Goal: Transaction & Acquisition: Purchase product/service

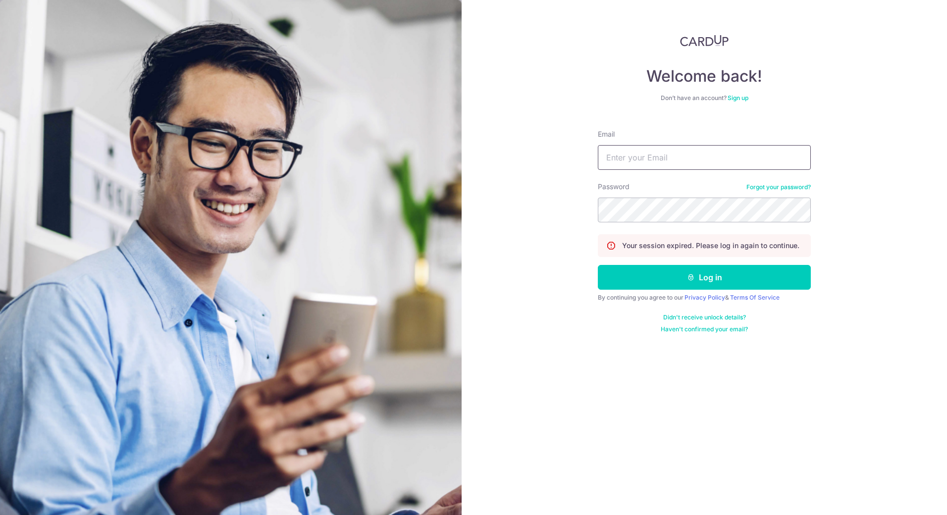
drag, startPoint x: 639, startPoint y: 151, endPoint x: 640, endPoint y: 158, distance: 7.6
click at [640, 158] on input "Email" at bounding box center [704, 157] width 213 height 25
type input "[EMAIL_ADDRESS][DOMAIN_NAME]"
click at [700, 279] on button "Log in" at bounding box center [704, 277] width 213 height 25
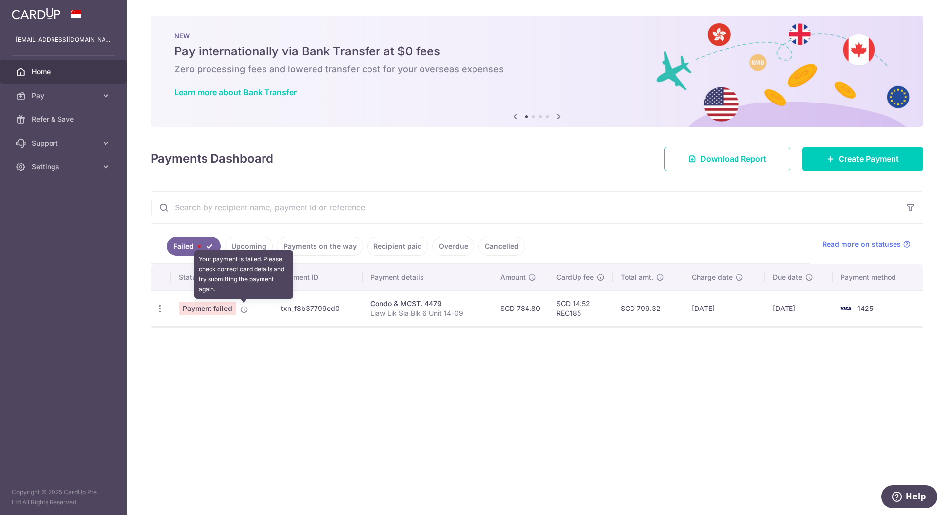
click at [244, 310] on icon at bounding box center [244, 310] width 8 height 8
click at [243, 306] on icon at bounding box center [244, 310] width 8 height 8
click at [275, 352] on div "× Pause Schedule Pause all future payments in this series Pause just this one p…" at bounding box center [537, 257] width 820 height 515
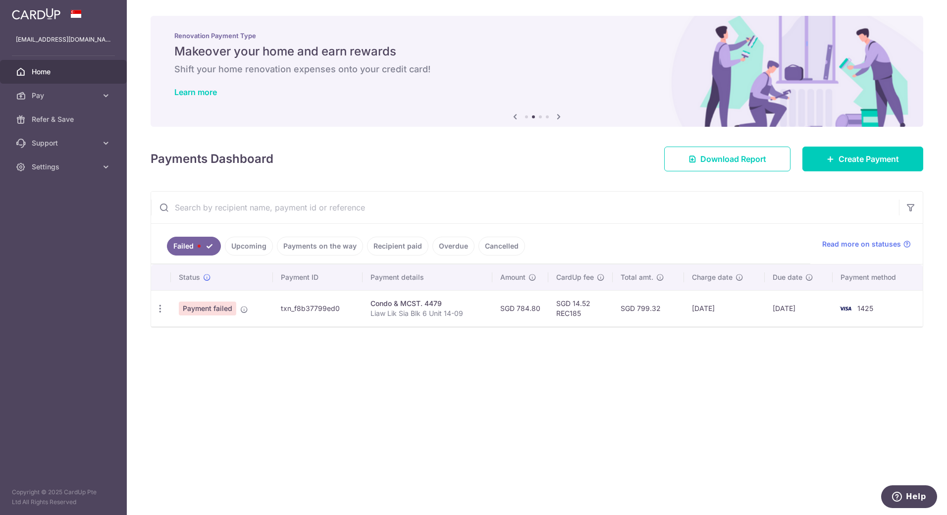
click at [250, 246] on link "Upcoming" at bounding box center [249, 246] width 48 height 19
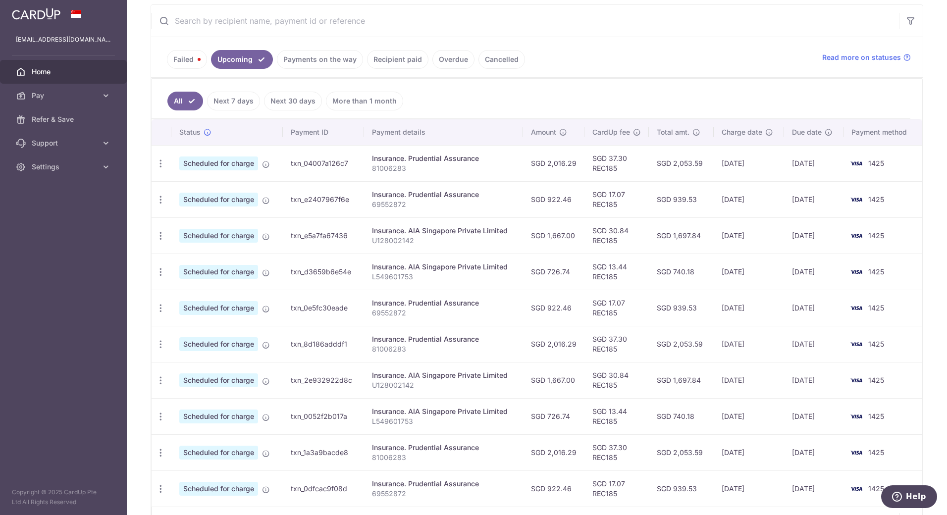
scroll to position [198, 0]
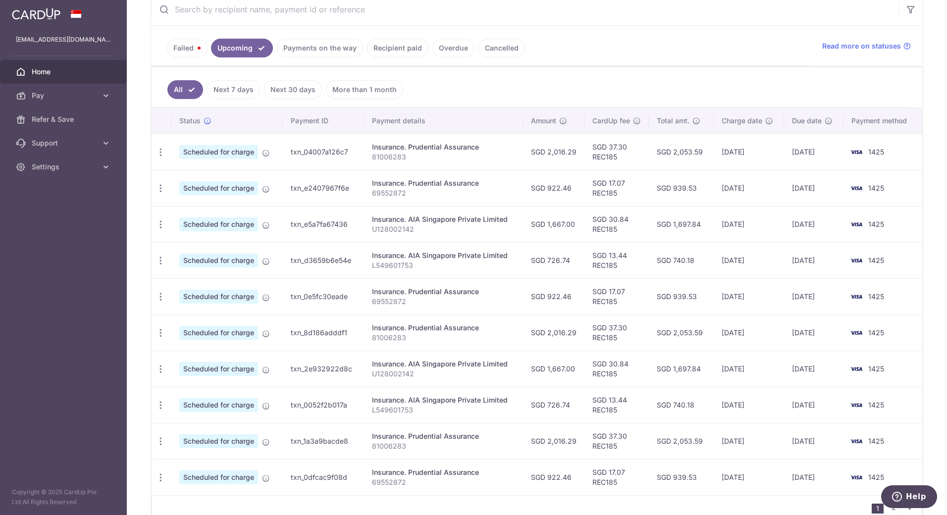
click at [327, 53] on link "Payments on the way" at bounding box center [320, 48] width 86 height 19
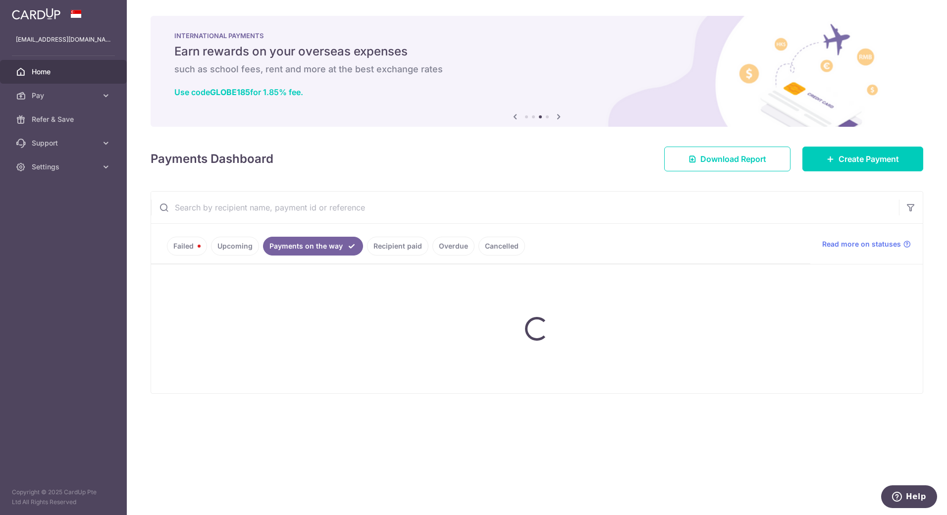
scroll to position [0, 0]
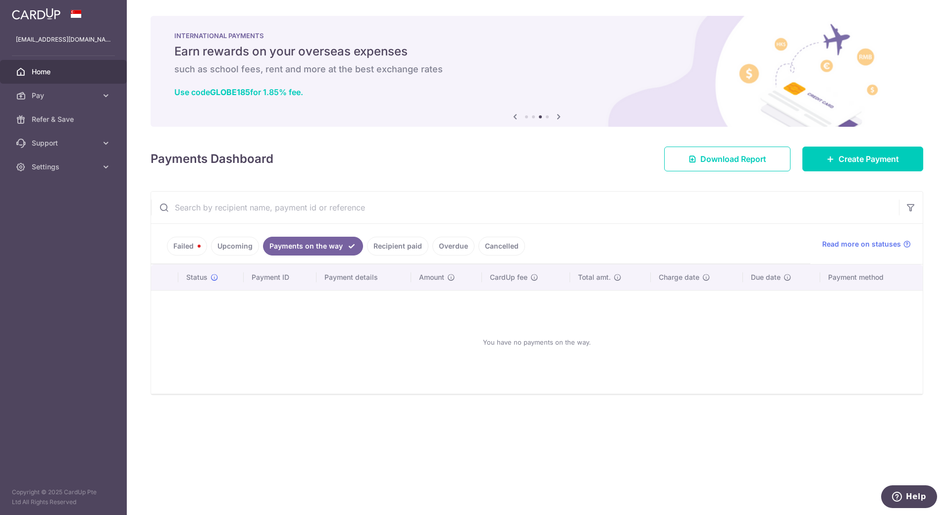
click at [190, 253] on link "Failed" at bounding box center [187, 246] width 40 height 19
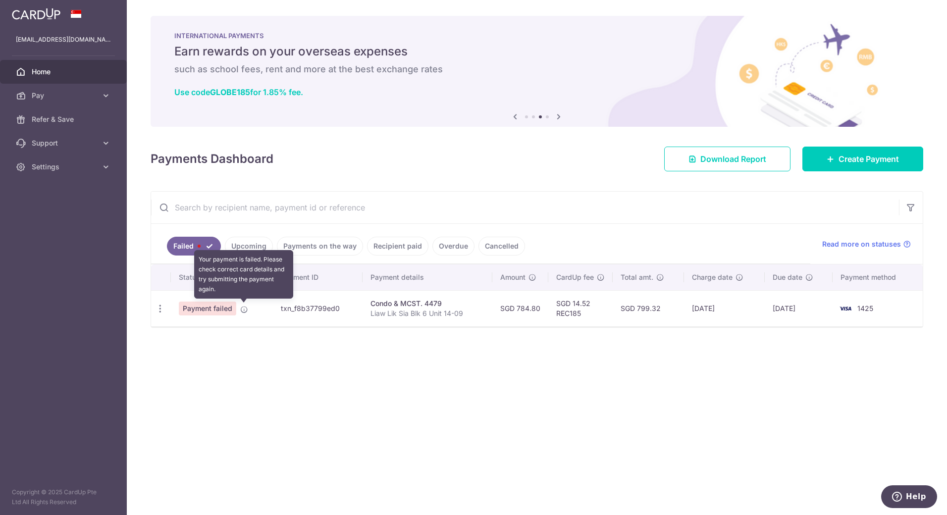
click at [243, 310] on icon at bounding box center [244, 310] width 8 height 8
click at [162, 311] on icon "button" at bounding box center [160, 309] width 10 height 10
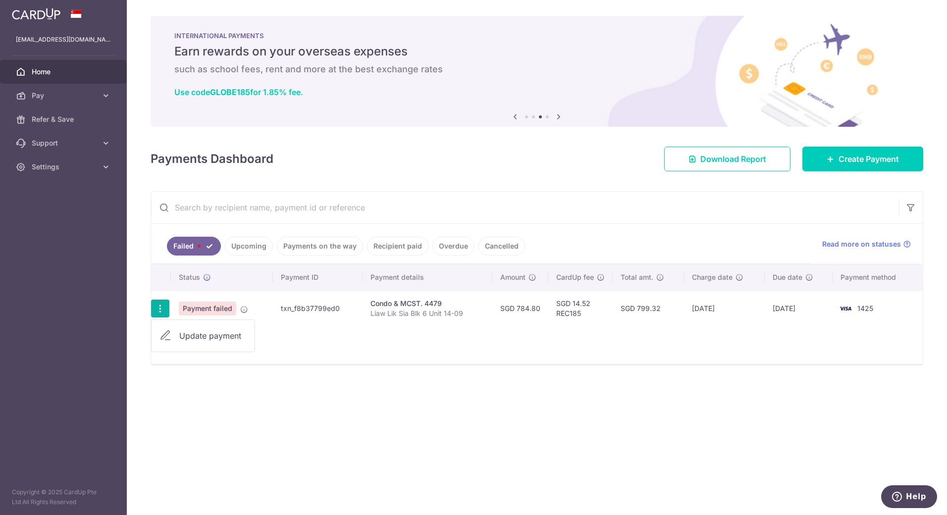
click at [196, 335] on span "Update payment" at bounding box center [212, 336] width 67 height 12
radio input "true"
type input "784.80"
type input "Liaw Lik Sia Blk 6 Unit 14-09"
type input "REC185"
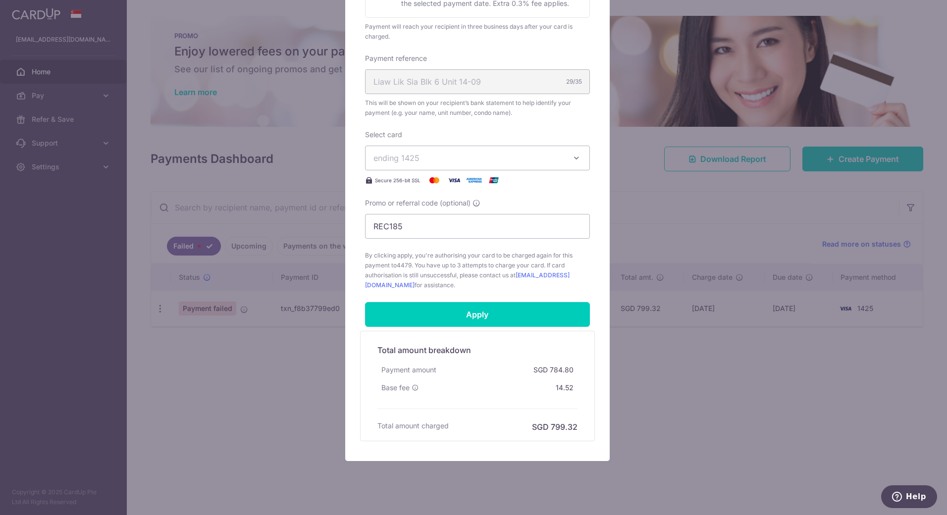
scroll to position [287, 0]
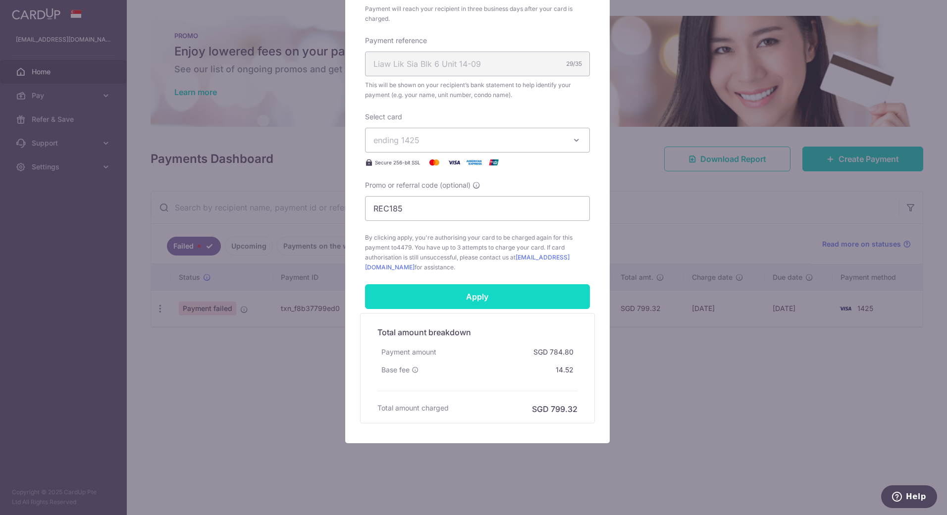
click at [463, 298] on input "Apply" at bounding box center [477, 296] width 225 height 25
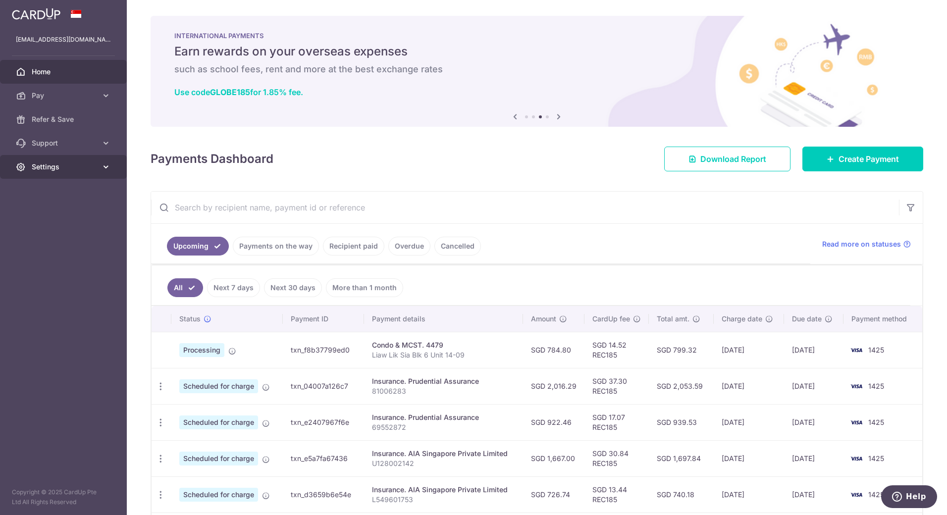
click at [65, 168] on span "Settings" at bounding box center [64, 167] width 65 height 10
click at [64, 211] on span "Logout" at bounding box center [64, 214] width 65 height 10
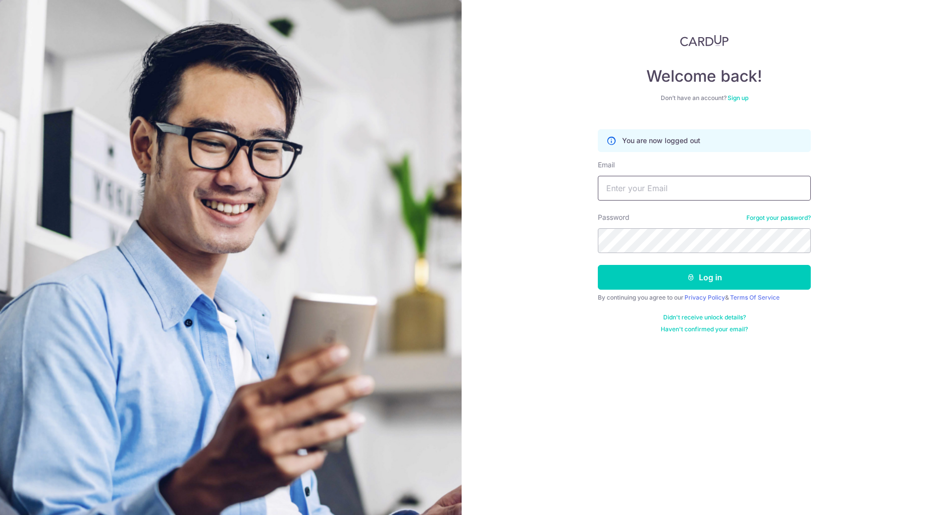
click at [674, 191] on input "Email" at bounding box center [704, 188] width 213 height 25
type input "[EMAIL_ADDRESS][DOMAIN_NAME]"
click at [598, 265] on button "Log in" at bounding box center [704, 277] width 213 height 25
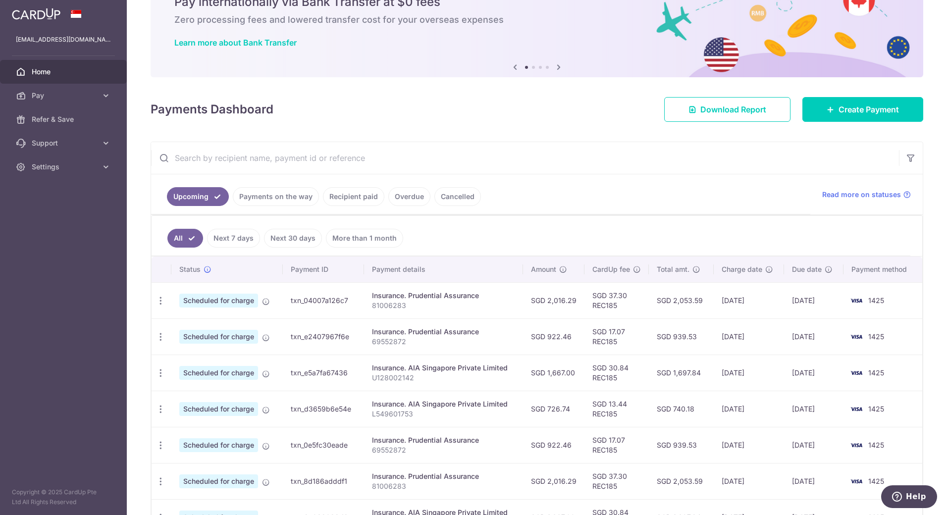
scroll to position [149, 0]
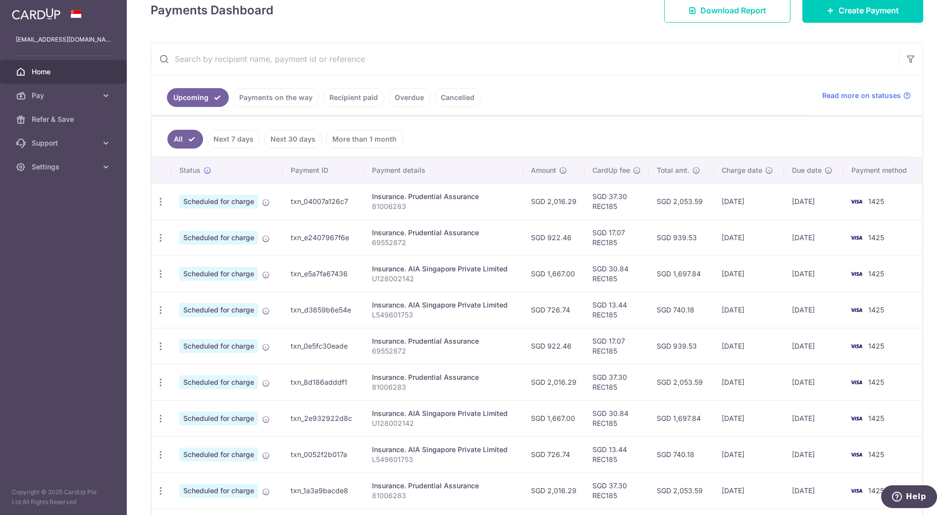
click at [274, 99] on link "Payments on the way" at bounding box center [276, 97] width 86 height 19
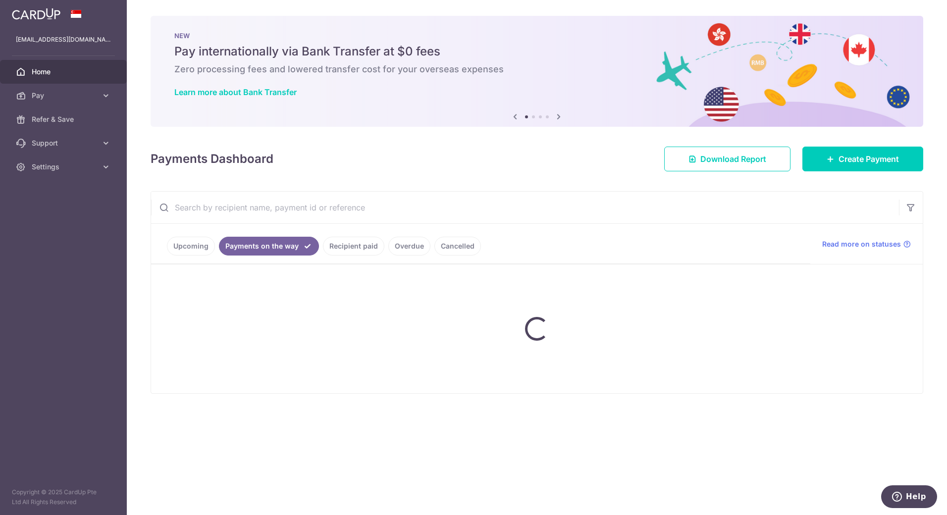
scroll to position [0, 0]
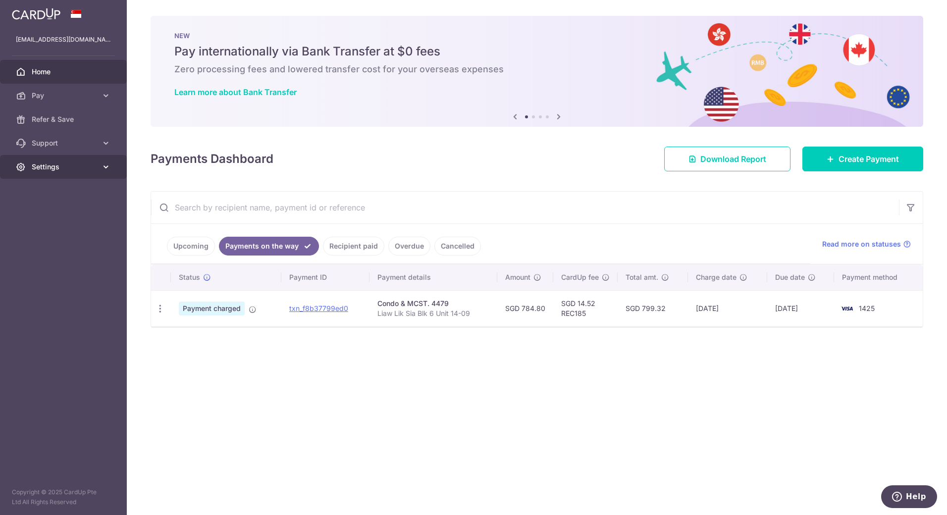
click at [52, 162] on span "Settings" at bounding box center [64, 167] width 65 height 10
click at [55, 211] on span "Logout" at bounding box center [64, 214] width 65 height 10
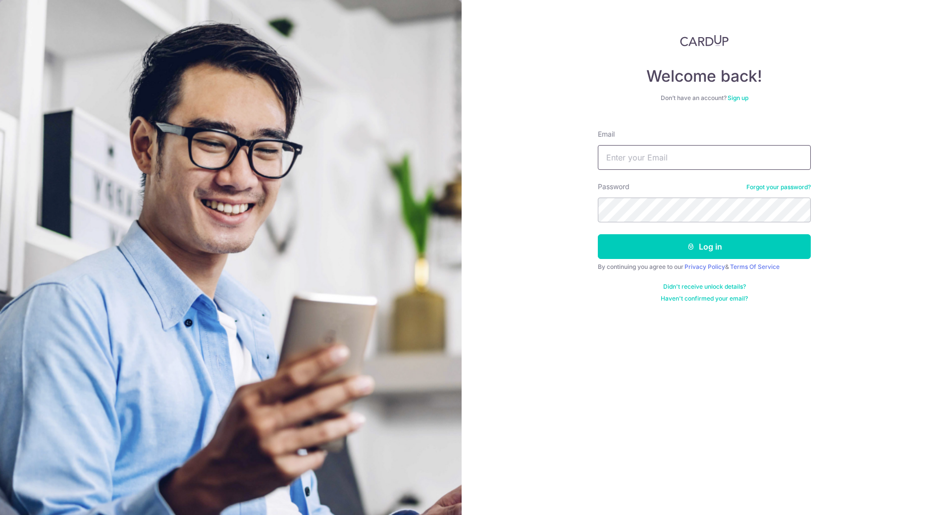
click at [644, 165] on input "Email" at bounding box center [704, 157] width 213 height 25
type input "liawtristan@gmail.com"
click at [695, 246] on button "Log in" at bounding box center [704, 246] width 213 height 25
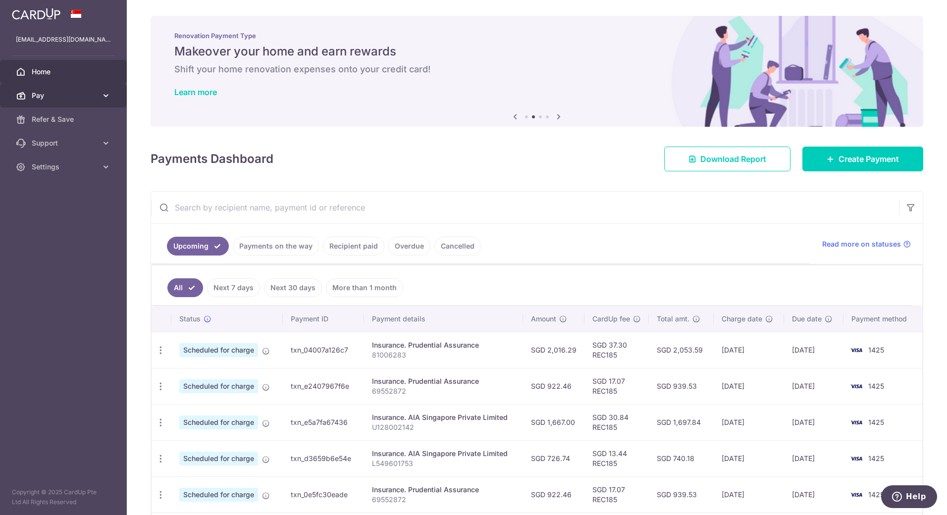
click at [43, 99] on span "Pay" at bounding box center [64, 96] width 65 height 10
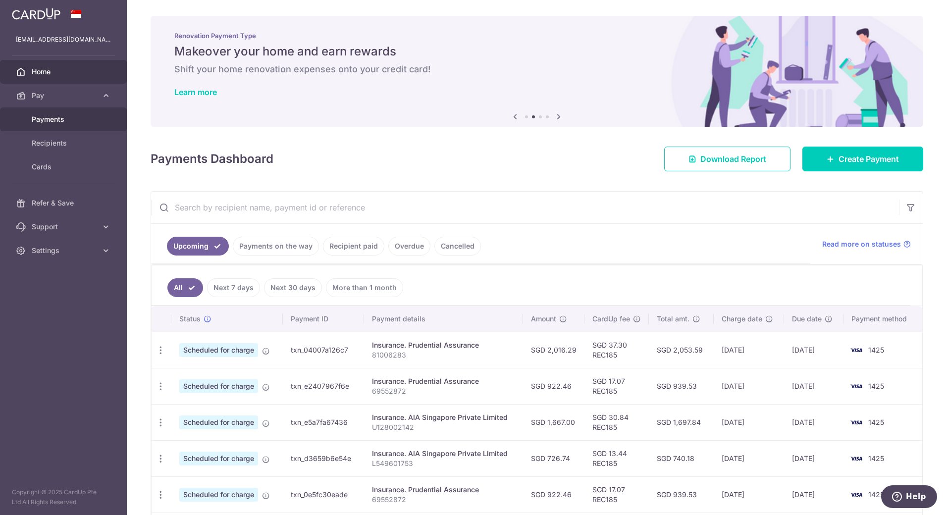
click at [50, 119] on span "Payments" at bounding box center [64, 119] width 65 height 10
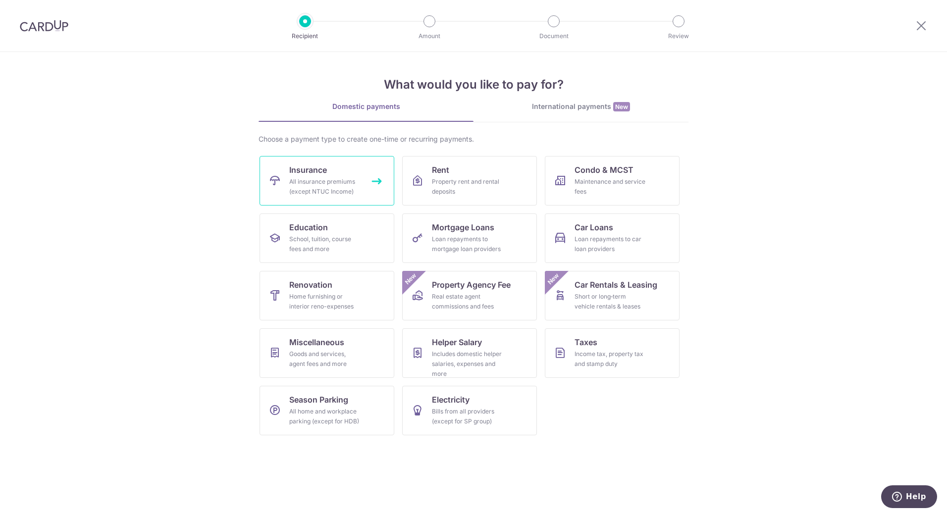
click at [310, 181] on div "All insurance premiums (except NTUC Income)" at bounding box center [324, 187] width 71 height 20
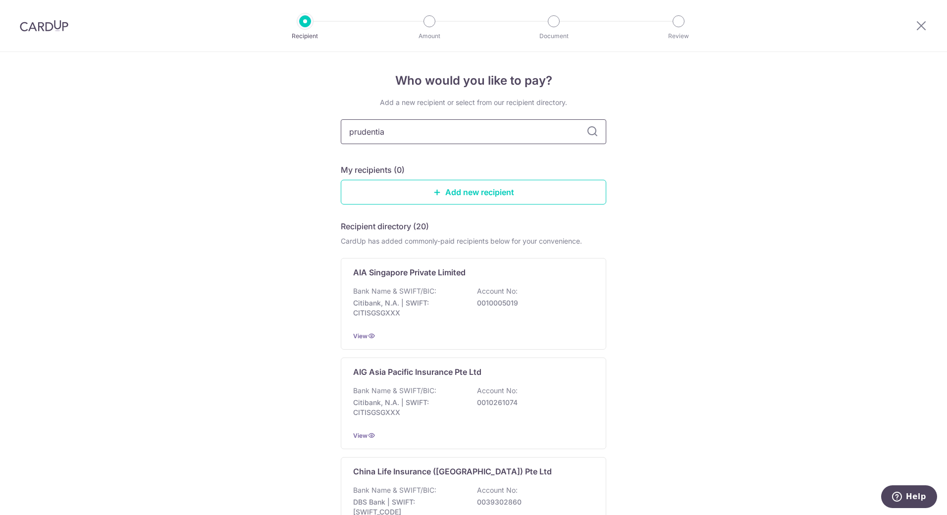
type input "prudential"
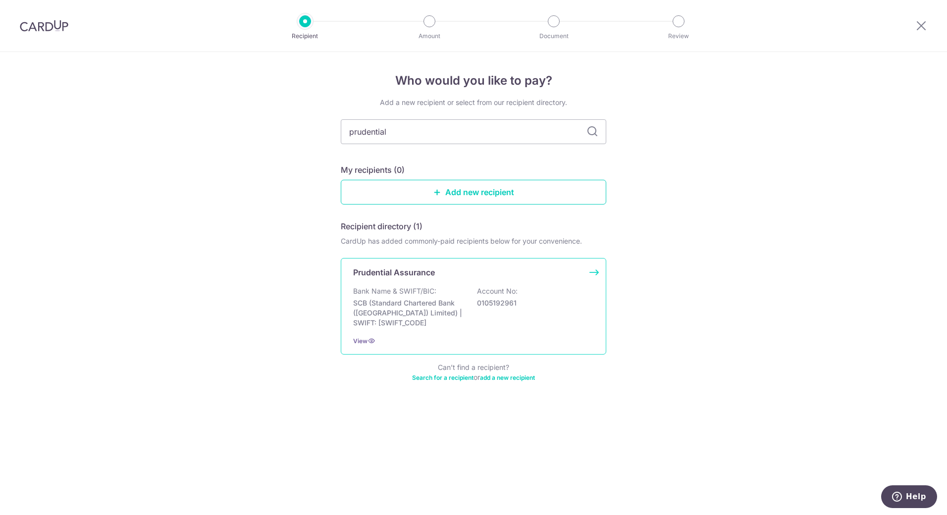
click at [445, 297] on div "Bank Name & SWIFT/BIC: SCB (Standard Chartered Bank (Singapore) Limited) | SWIF…" at bounding box center [473, 307] width 241 height 42
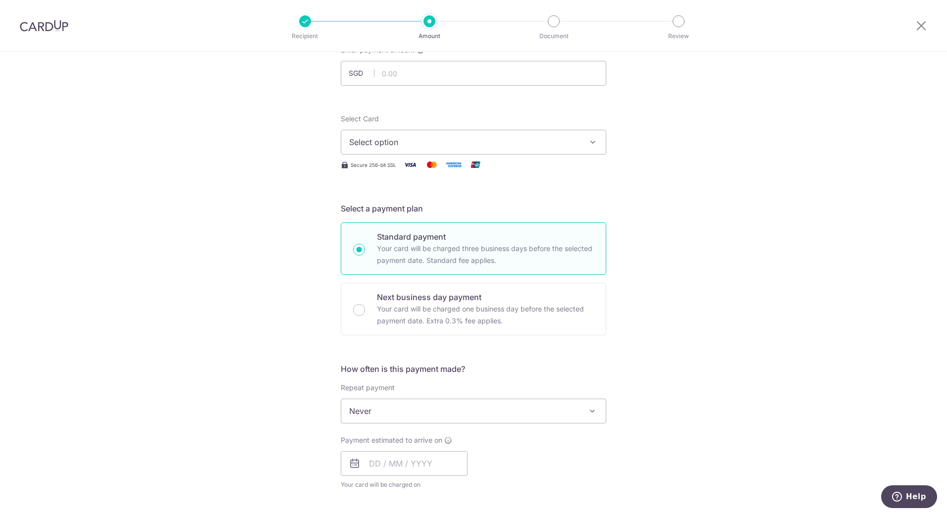
scroll to position [50, 0]
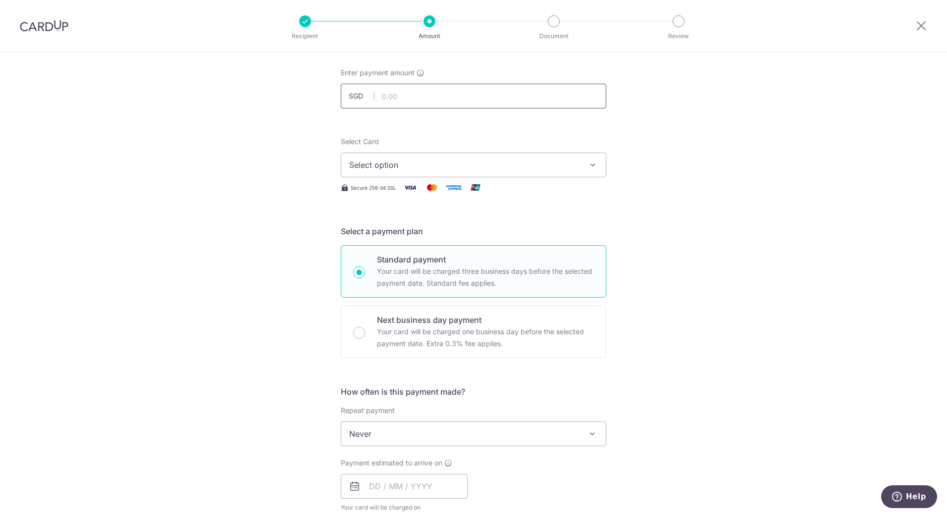
click at [410, 102] on input "text" at bounding box center [473, 96] width 265 height 25
type input "780.00"
click at [511, 161] on span "Select option" at bounding box center [464, 165] width 231 height 12
click at [419, 239] on span "**** 1425" at bounding box center [473, 236] width 249 height 12
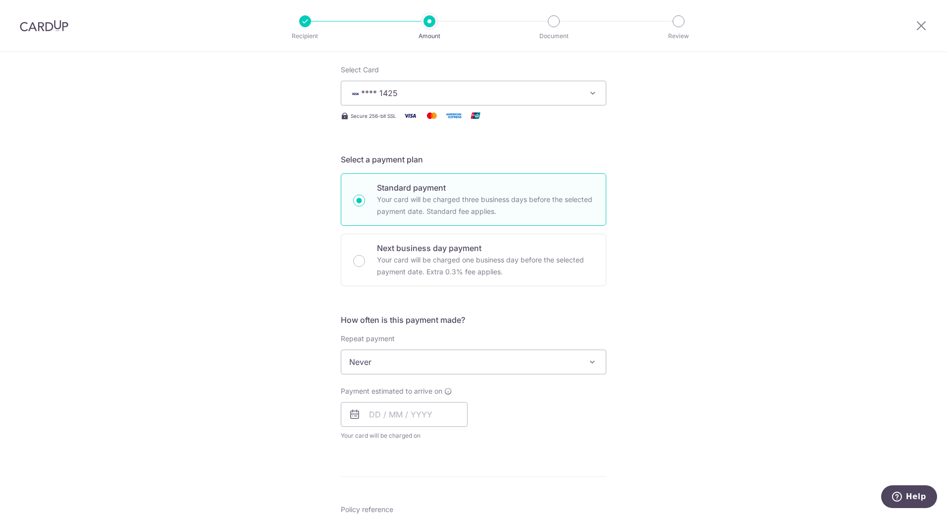
scroll to position [198, 0]
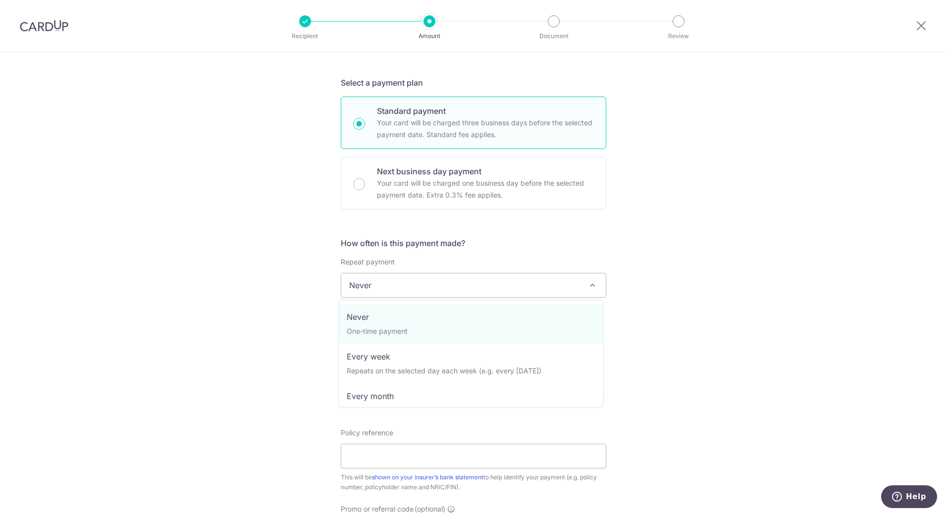
click at [479, 286] on span "Never" at bounding box center [473, 285] width 264 height 24
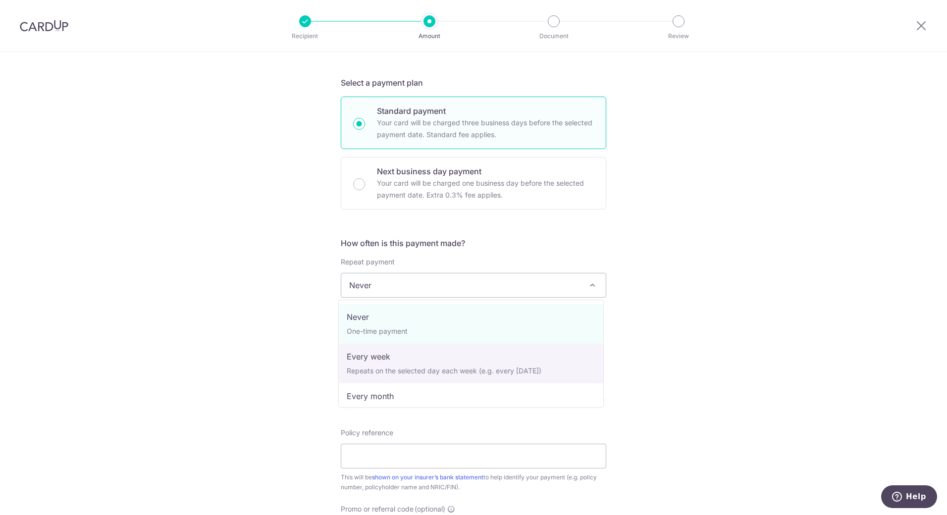
scroll to position [50, 0]
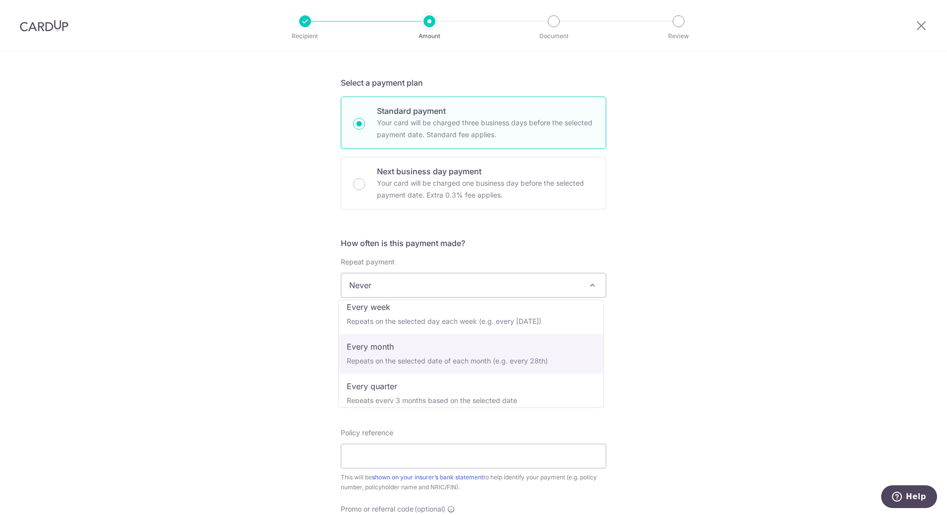
select select "3"
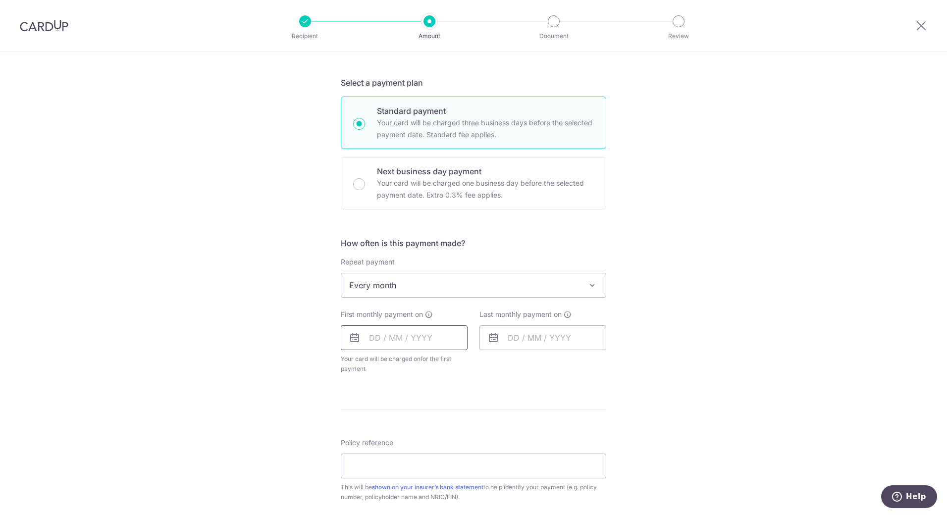
click at [412, 342] on input "text" at bounding box center [404, 337] width 127 height 25
click at [376, 445] on link "13" at bounding box center [381, 448] width 16 height 16
type input "13/10/2025"
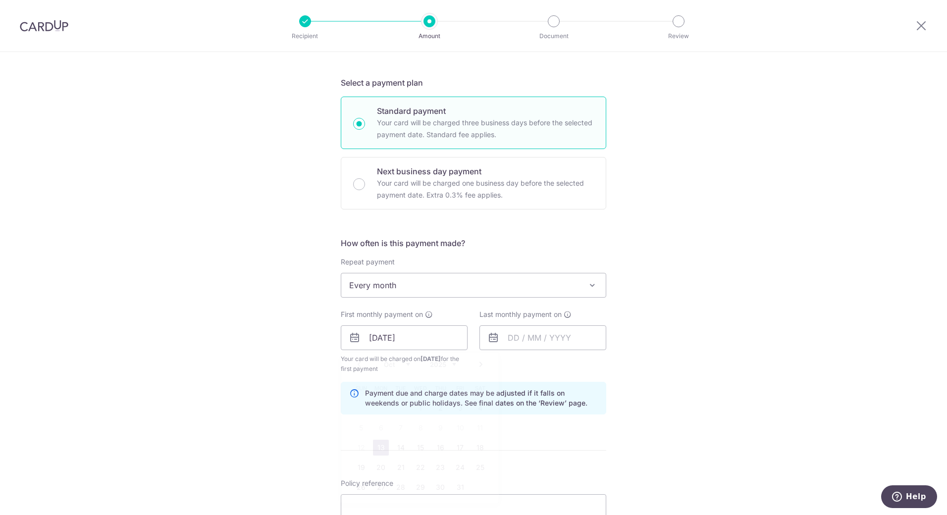
click at [553, 403] on form "Enter payment amount SGD 780.00 780.00 Select Card **** 1425 Add credit card Yo…" at bounding box center [473, 336] width 265 height 834
click at [533, 346] on input "text" at bounding box center [542, 337] width 127 height 25
click at [603, 367] on div "Prev Next Oct Nov Dec 2025 2026 2027 2028 2029 2030 2031 2032 2033 2034 2035" at bounding box center [558, 365] width 157 height 24
click at [578, 447] on link "13" at bounding box center [579, 448] width 16 height 16
type input "13/11/2025"
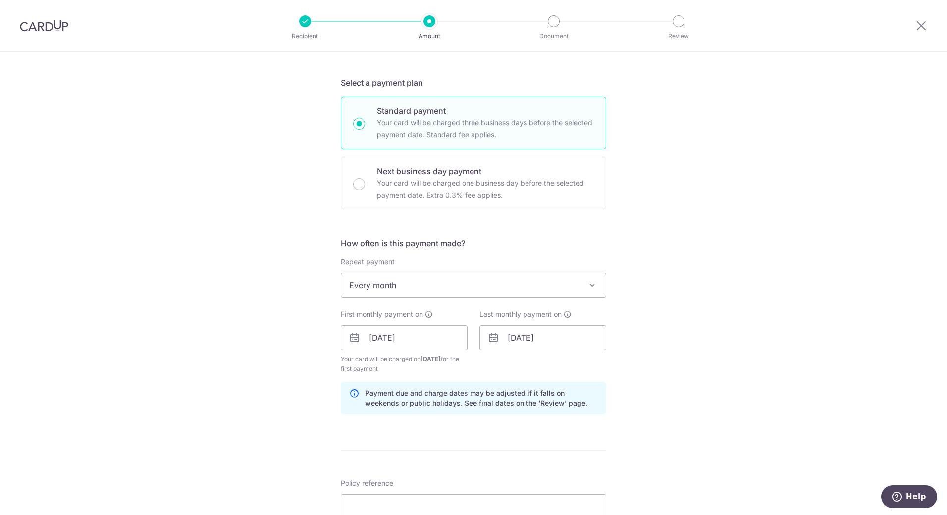
click at [640, 424] on div "Tell us more about your payment Enter payment amount SGD 780.00 780.00 Select C…" at bounding box center [473, 327] width 947 height 946
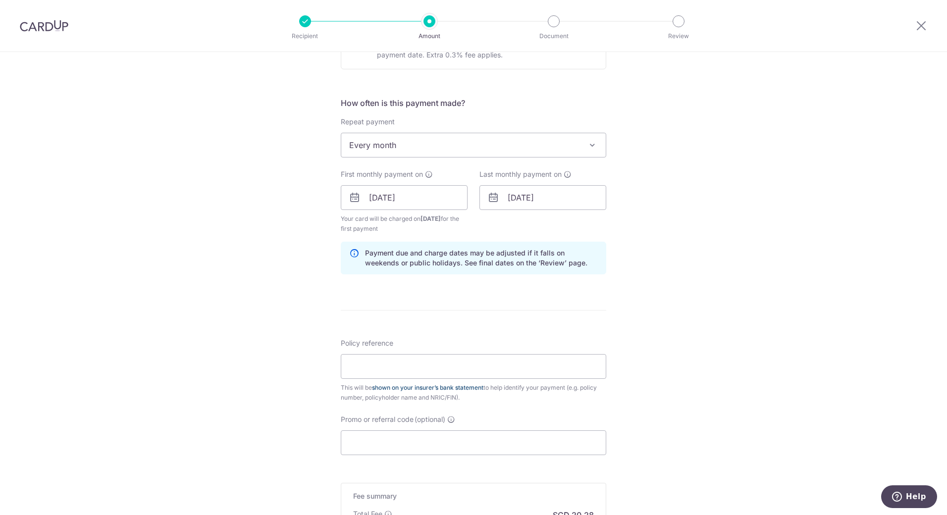
scroll to position [347, 0]
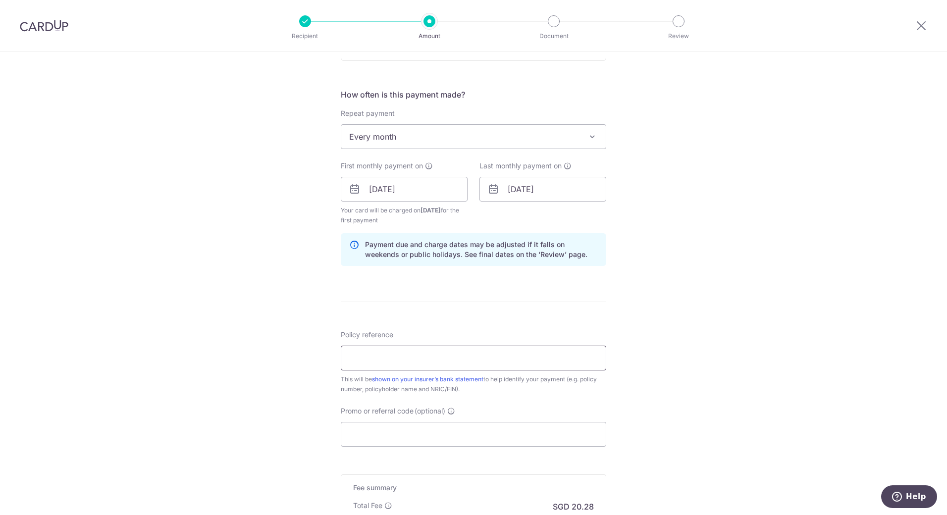
click at [413, 362] on input "Policy reference" at bounding box center [473, 358] width 265 height 25
type input "20863184"
click at [305, 415] on div "Tell us more about your payment Enter payment amount SGD 780.00 780.00 Select C…" at bounding box center [473, 178] width 947 height 946
click at [355, 430] on input "Promo or referral code (optional)" at bounding box center [473, 434] width 265 height 25
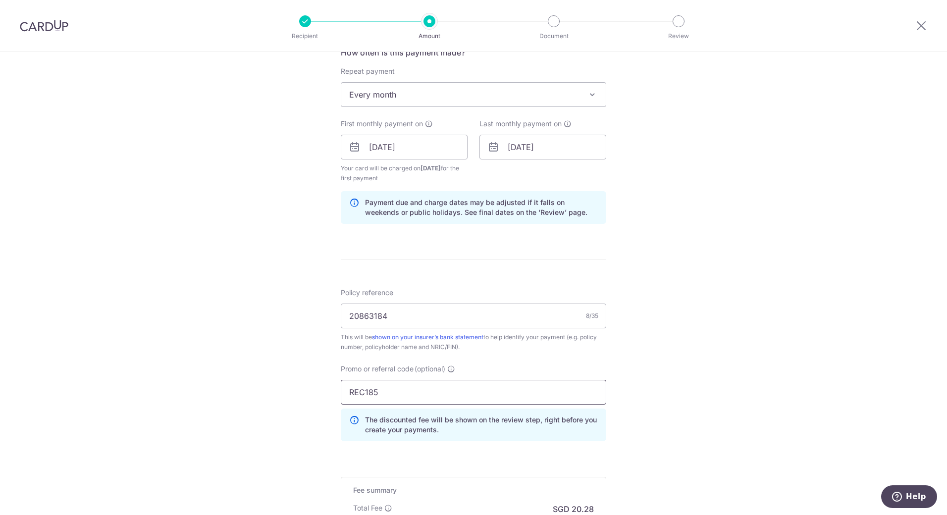
scroll to position [495, 0]
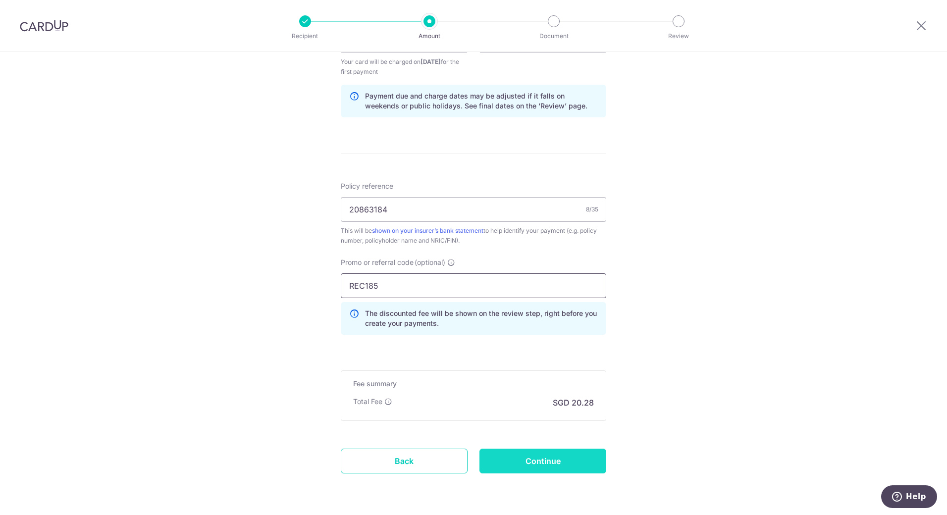
type input "REC185"
click at [540, 465] on input "Continue" at bounding box center [542, 461] width 127 height 25
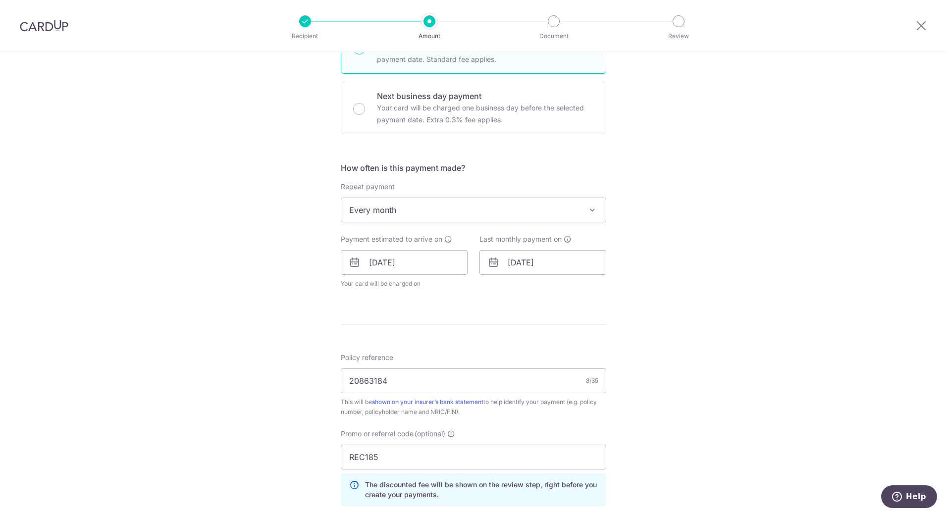
scroll to position [297, 0]
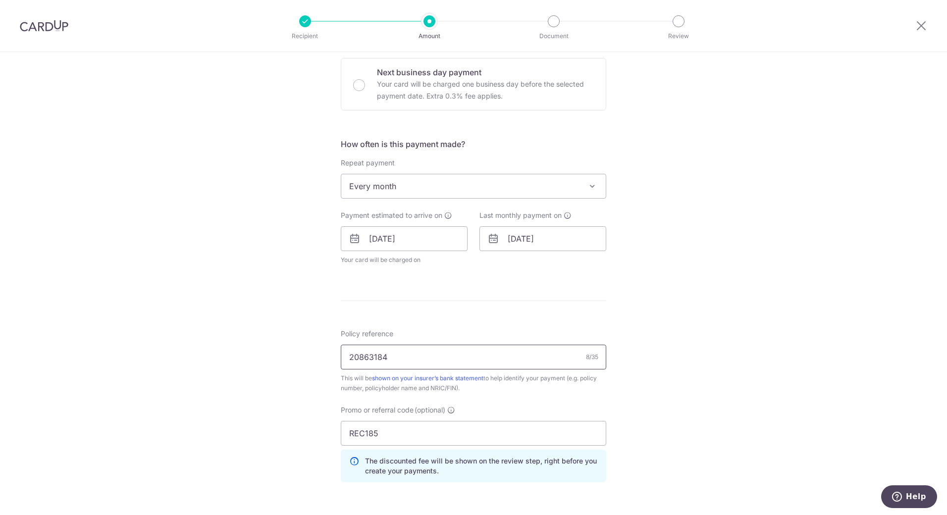
click at [431, 359] on input "20863184" at bounding box center [473, 357] width 265 height 25
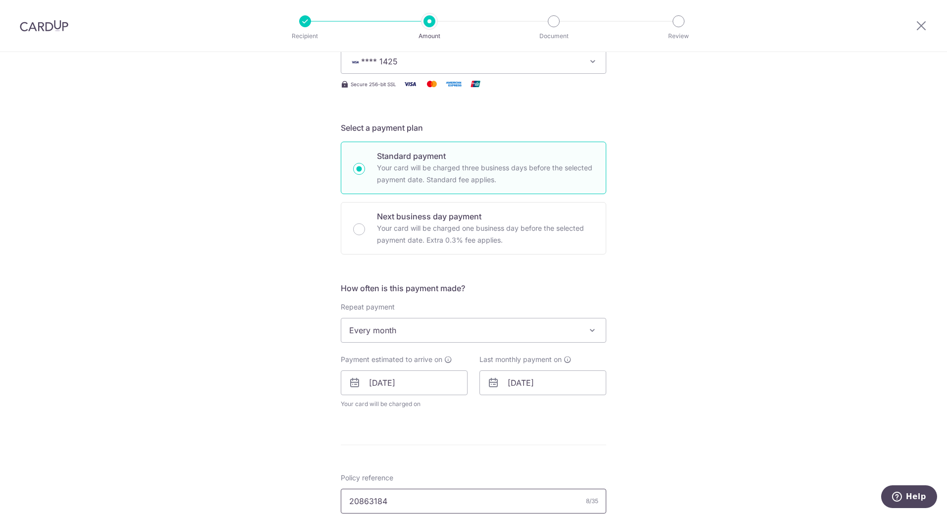
scroll to position [149, 0]
click at [923, 24] on icon at bounding box center [921, 25] width 12 height 12
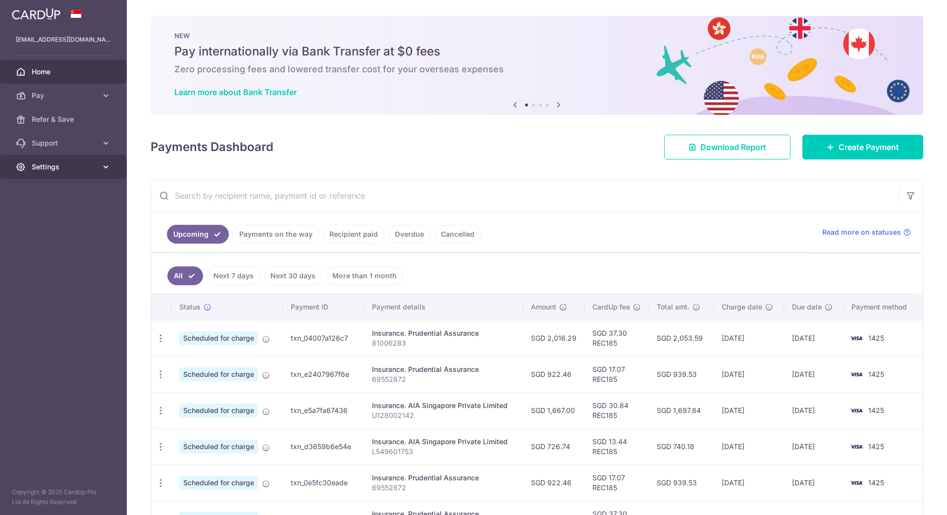
click at [107, 163] on icon at bounding box center [106, 167] width 10 height 10
click at [56, 217] on span "Logout" at bounding box center [64, 214] width 65 height 10
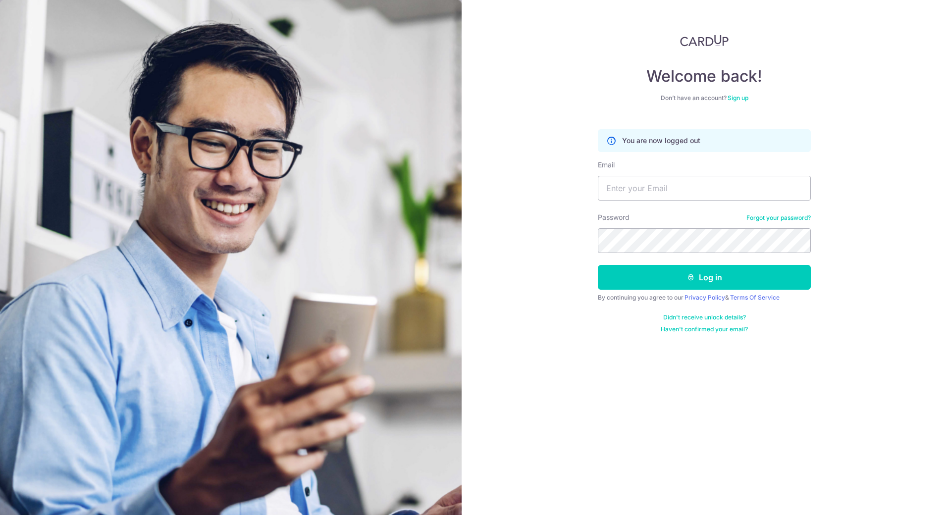
click at [537, 123] on div "Welcome back! Don’t have an account? Sign up You are now logged out Email Passw…" at bounding box center [704, 257] width 485 height 515
click at [654, 185] on input "Email" at bounding box center [704, 188] width 213 height 25
type input "liawtristan@gmail.com"
click at [680, 282] on button "Log in" at bounding box center [704, 277] width 213 height 25
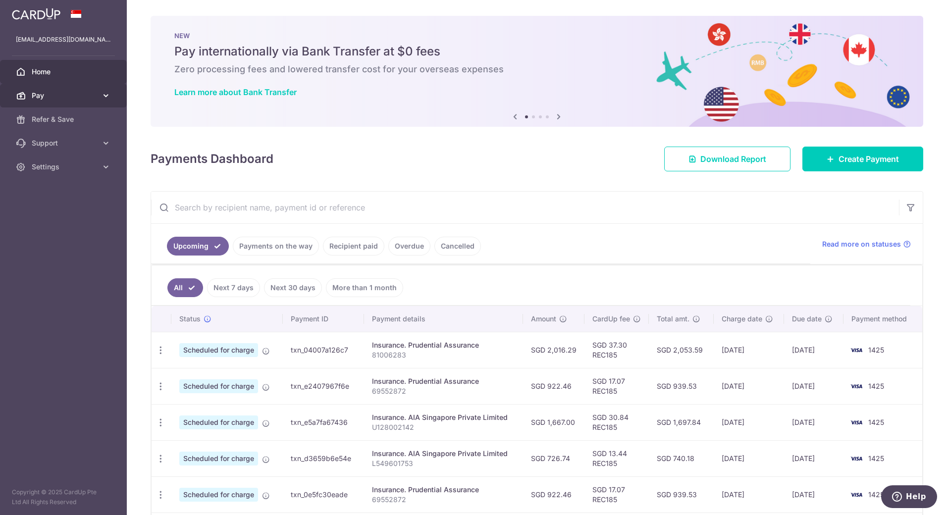
click at [43, 95] on span "Pay" at bounding box center [64, 96] width 65 height 10
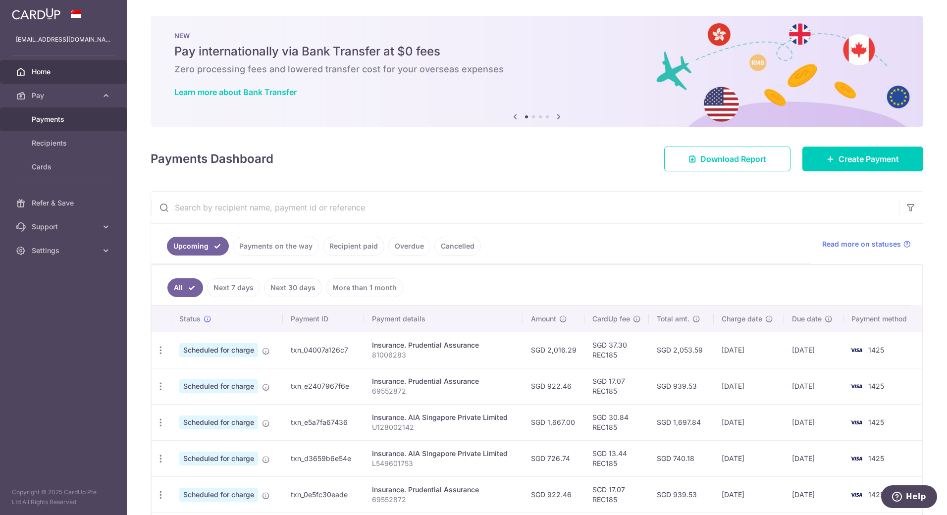
click at [43, 119] on span "Payments" at bounding box center [64, 119] width 65 height 10
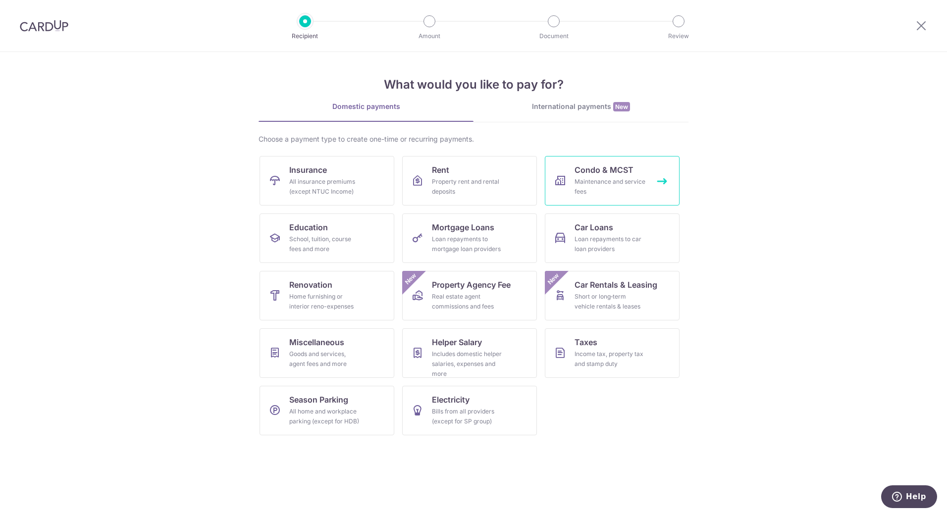
click at [600, 183] on div "Maintenance and service fees" at bounding box center [609, 187] width 71 height 20
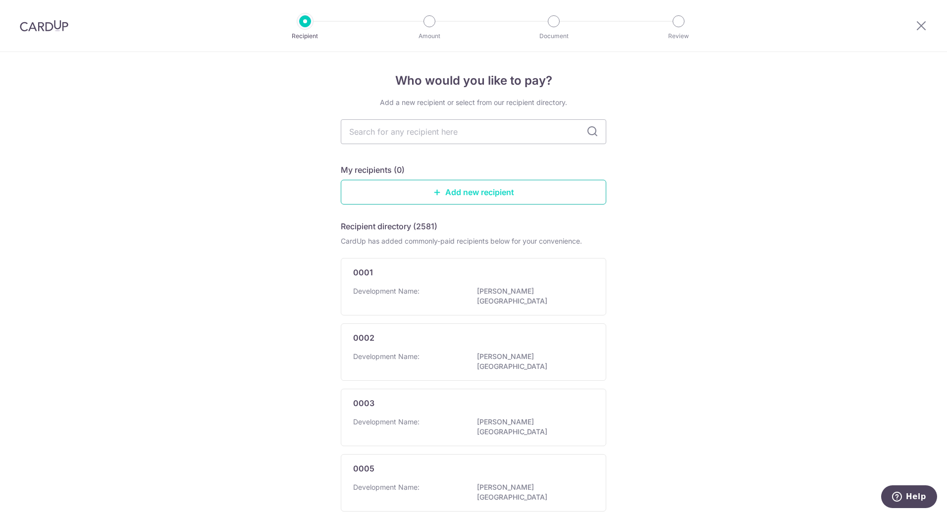
click at [454, 190] on link "Add new recipient" at bounding box center [473, 192] width 265 height 25
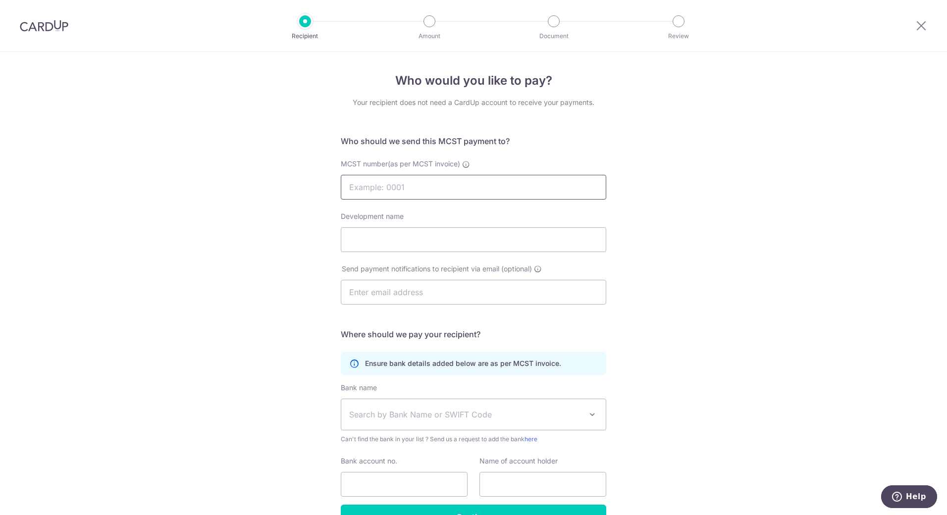
click at [415, 192] on input "MCST number(as per MCST invoice)" at bounding box center [473, 187] width 265 height 25
type input "3295"
click at [377, 238] on input "Development name" at bounding box center [473, 239] width 265 height 25
type input "Carlyx Green"
click at [393, 295] on input "text" at bounding box center [473, 292] width 265 height 25
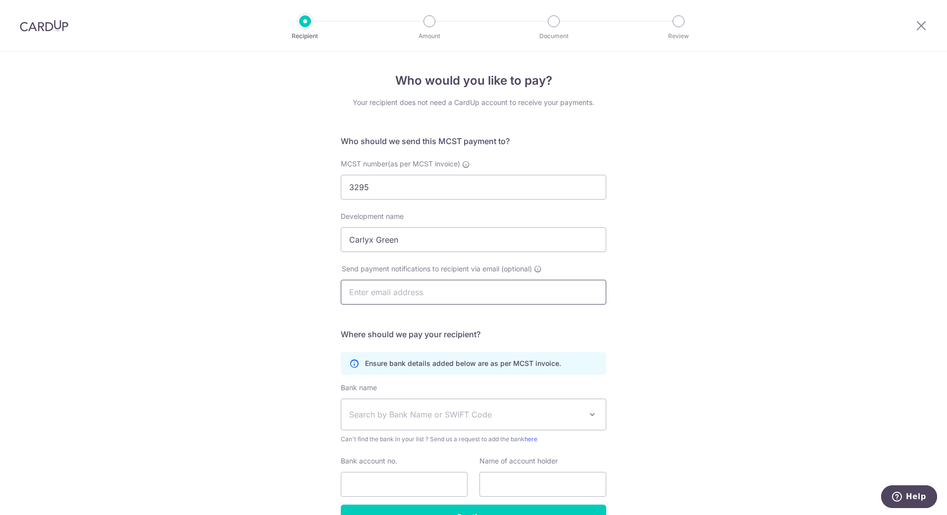
click at [426, 299] on input "text" at bounding box center [473, 292] width 265 height 25
type input "earnest@singnet.com.sg"
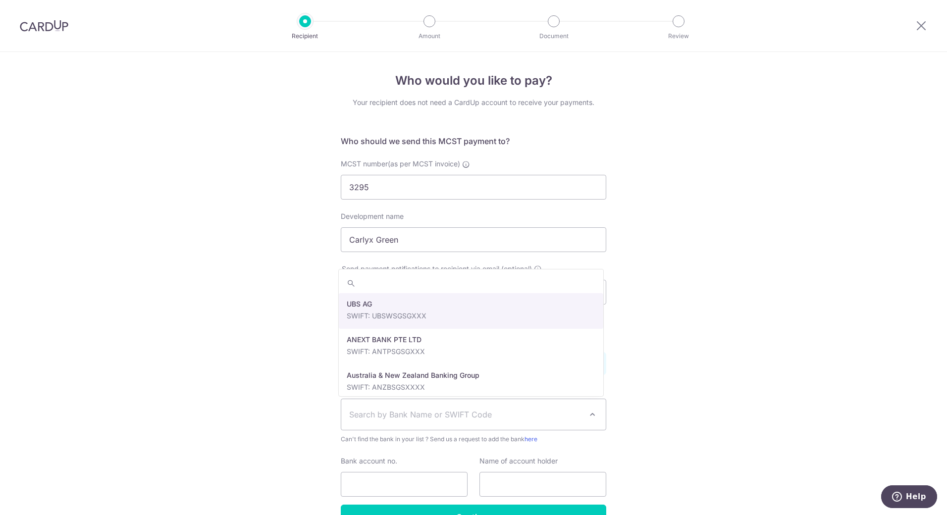
click at [472, 416] on span "Search by Bank Name or SWIFT Code" at bounding box center [465, 415] width 233 height 12
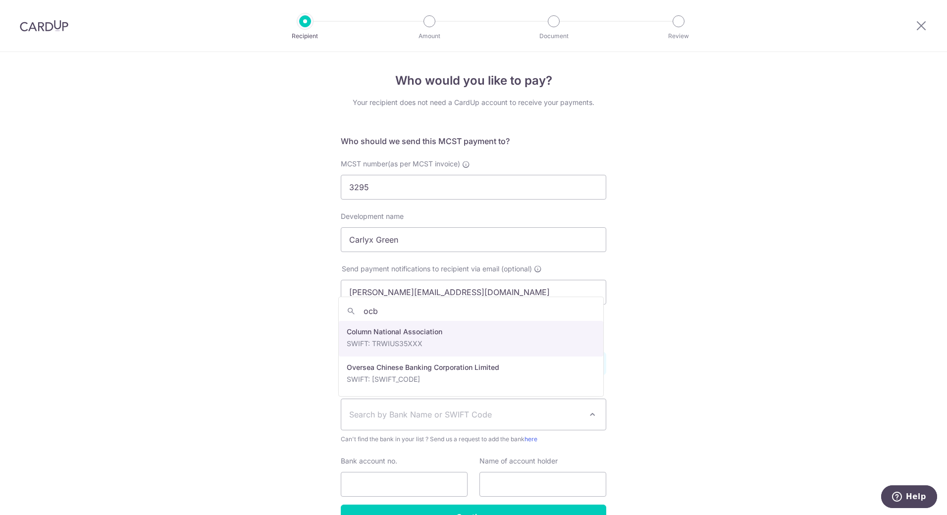
type input "ocbc"
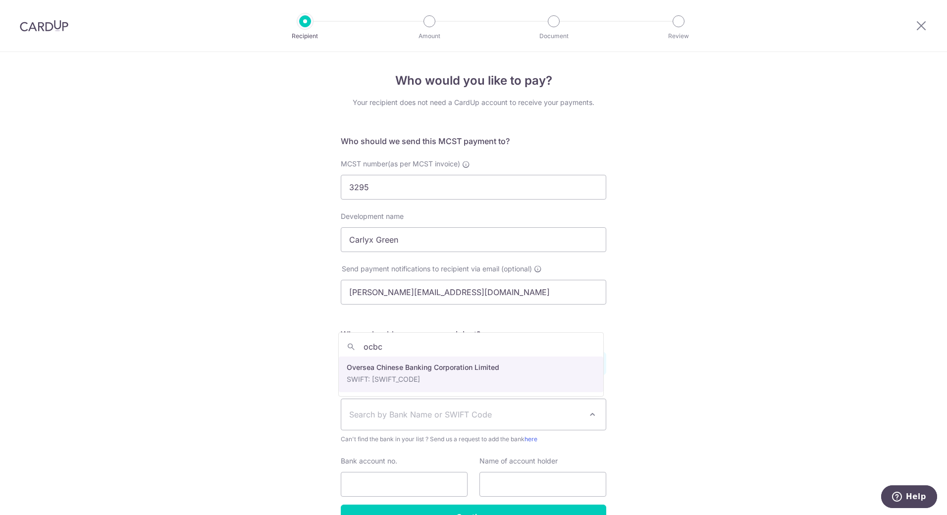
select select "12"
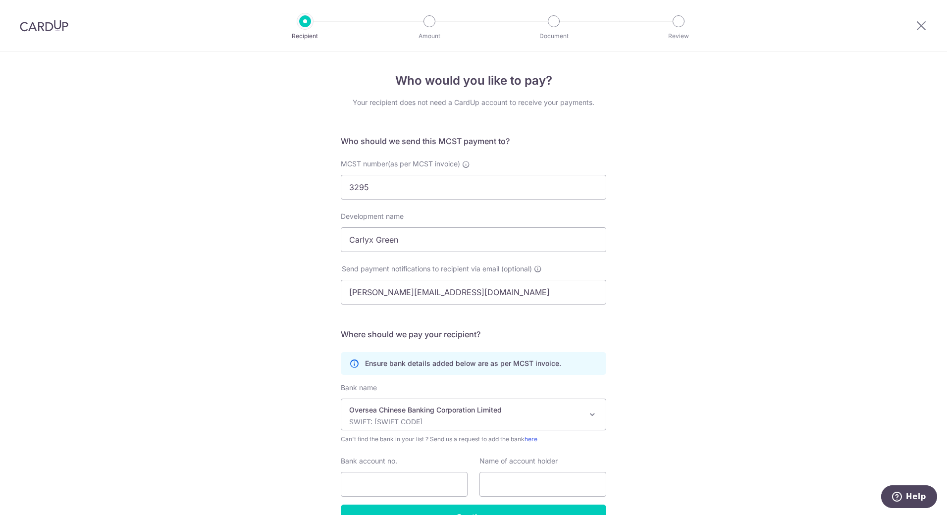
scroll to position [61, 0]
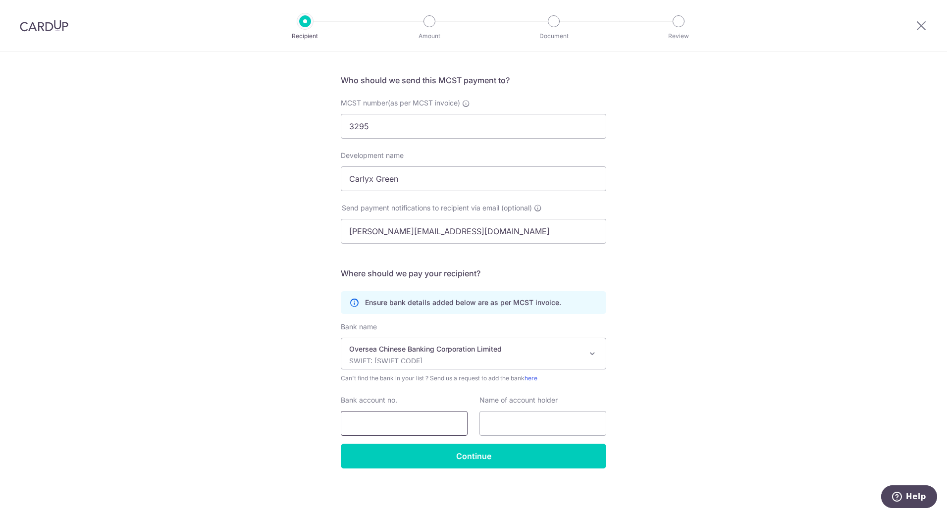
click at [417, 422] on input "Bank account no." at bounding box center [404, 423] width 127 height 25
type input "591024070001"
click at [500, 428] on input "text" at bounding box center [542, 423] width 127 height 25
type input "MCST 3295"
click at [485, 456] on input "Continue" at bounding box center [473, 456] width 265 height 25
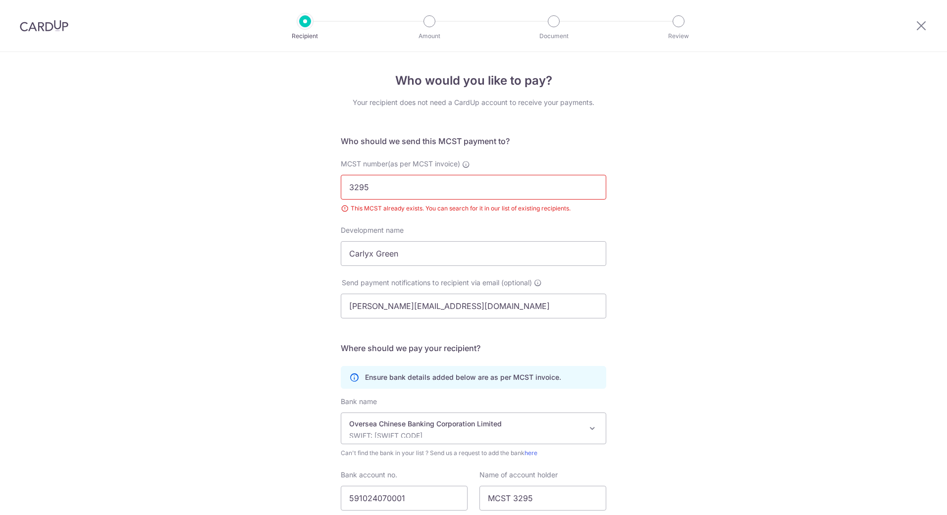
scroll to position [75, 0]
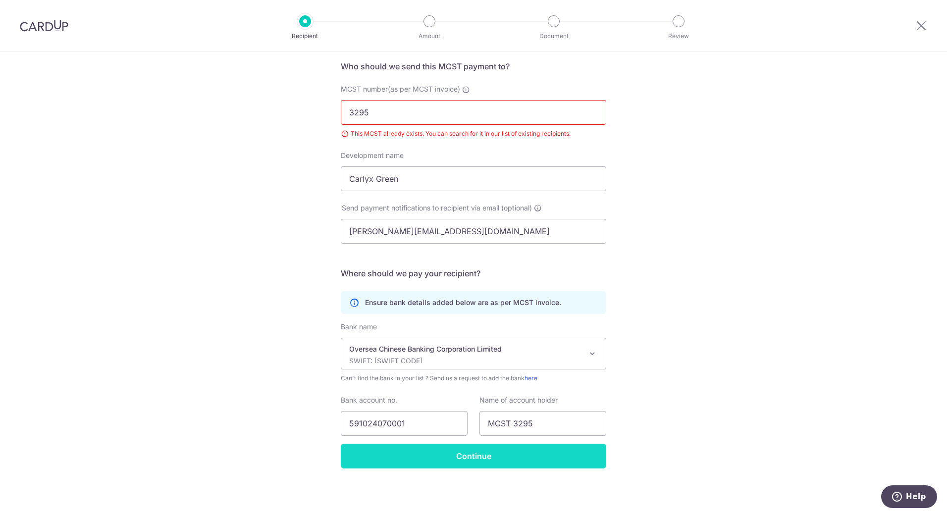
click at [480, 455] on input "Continue" at bounding box center [473, 456] width 265 height 25
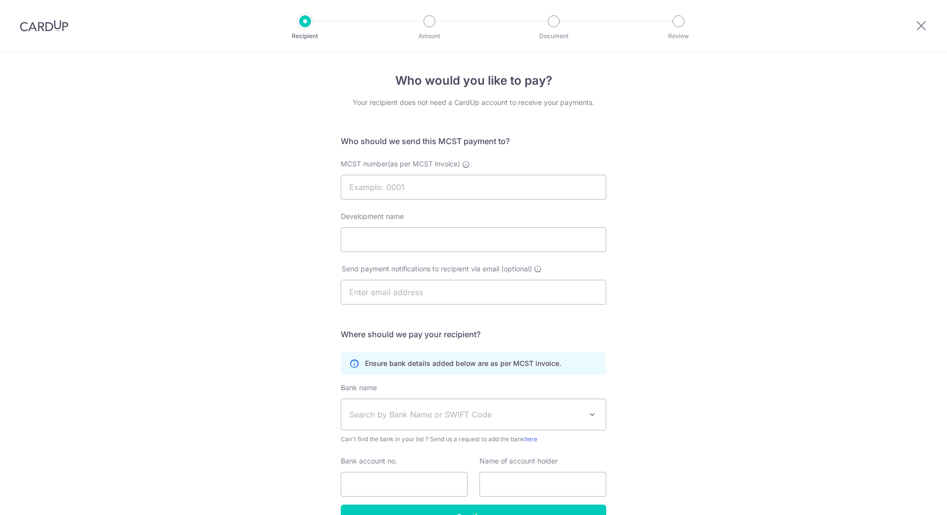
select select "12"
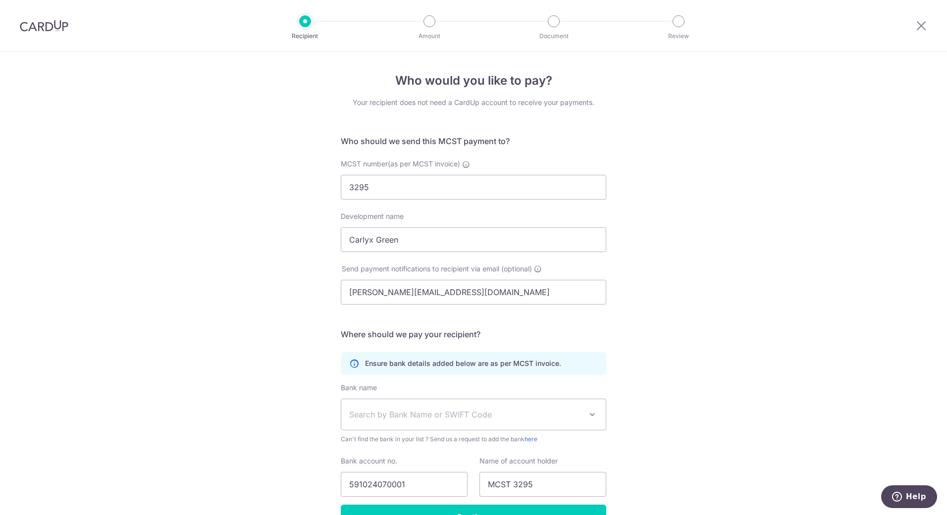
click at [61, 29] on img at bounding box center [44, 26] width 49 height 12
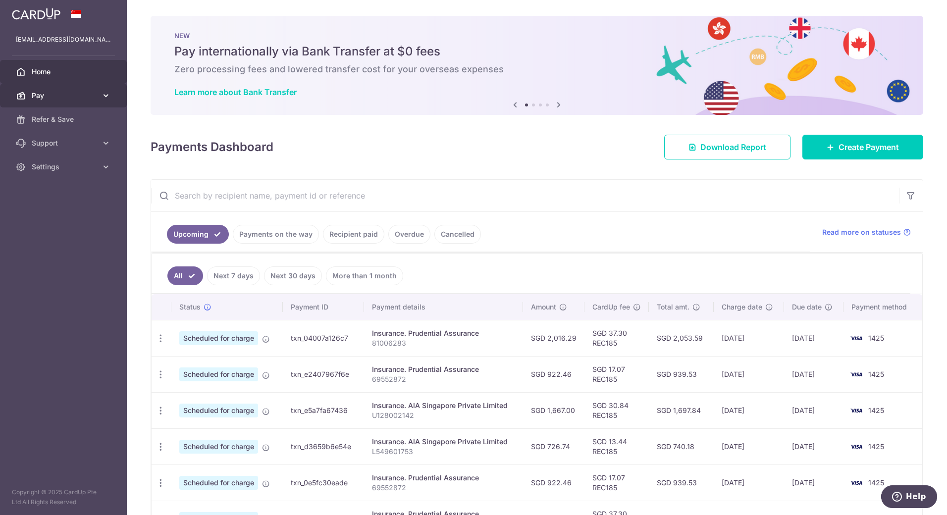
click at [32, 98] on span "Pay" at bounding box center [64, 96] width 65 height 10
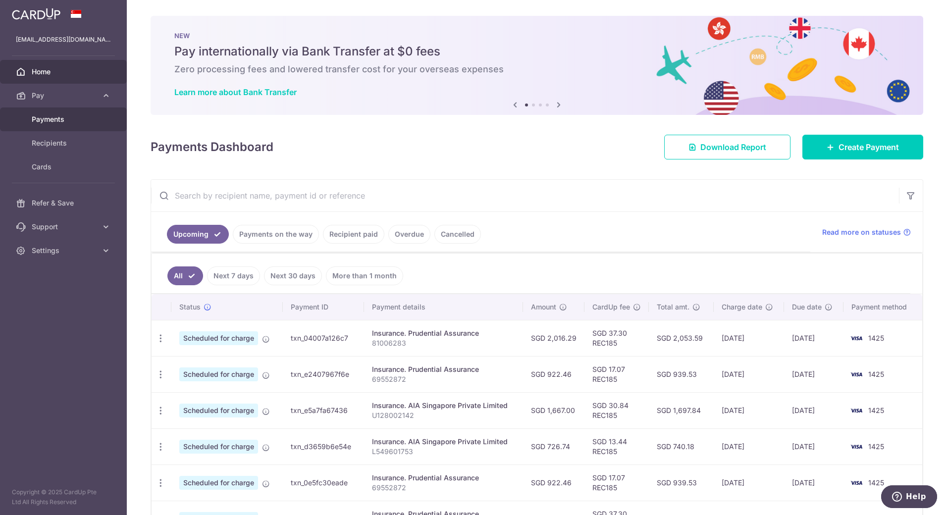
click at [49, 120] on span "Payments" at bounding box center [64, 119] width 65 height 10
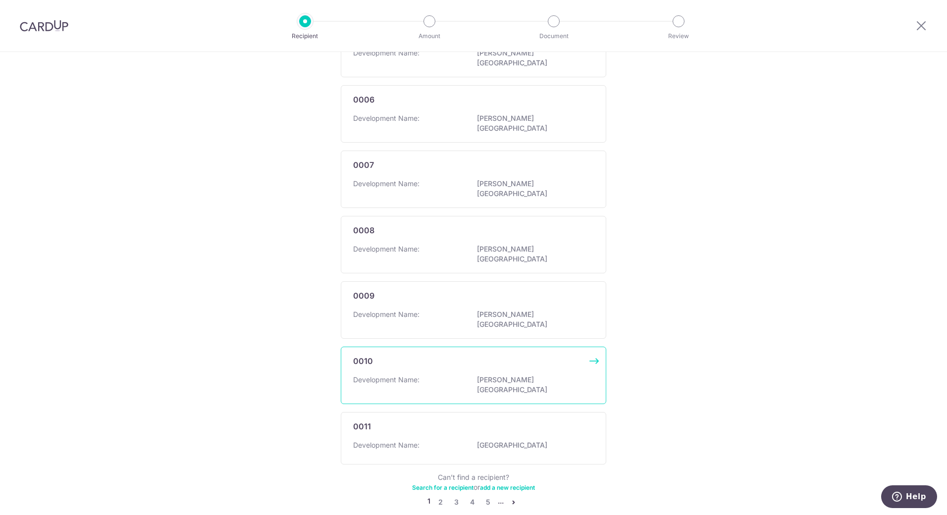
scroll to position [441, 0]
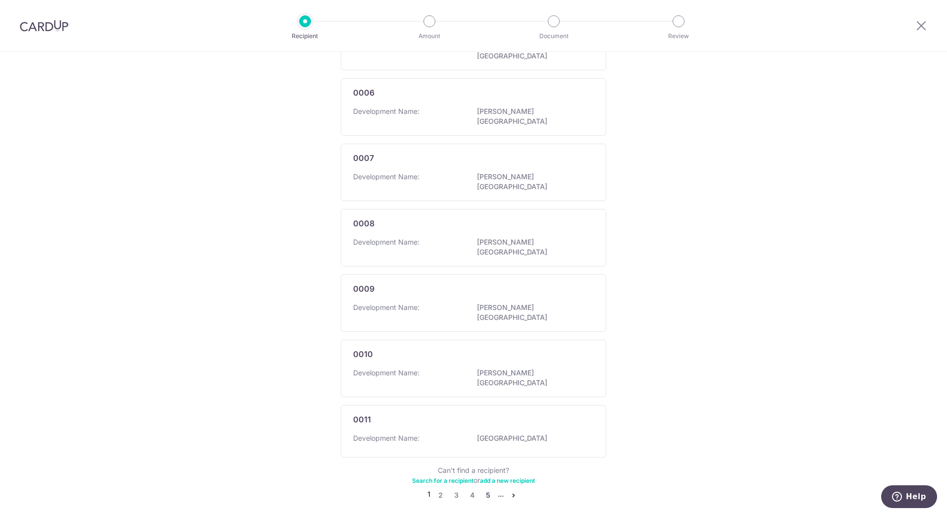
click at [485, 489] on link "5" at bounding box center [488, 495] width 12 height 12
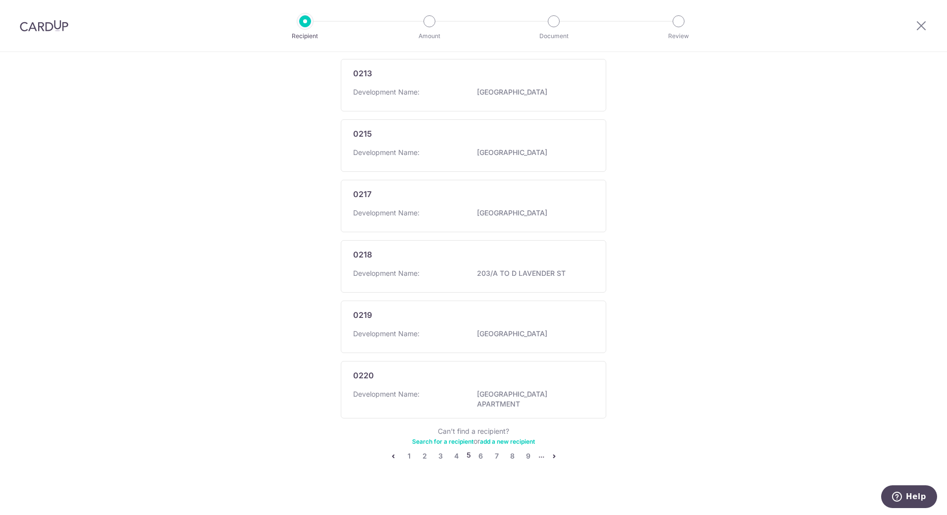
scroll to position [446, 0]
click at [527, 453] on link "9" at bounding box center [528, 456] width 12 height 12
click at [530, 451] on link "13" at bounding box center [533, 456] width 12 height 12
click at [531, 453] on link "17" at bounding box center [535, 451] width 12 height 12
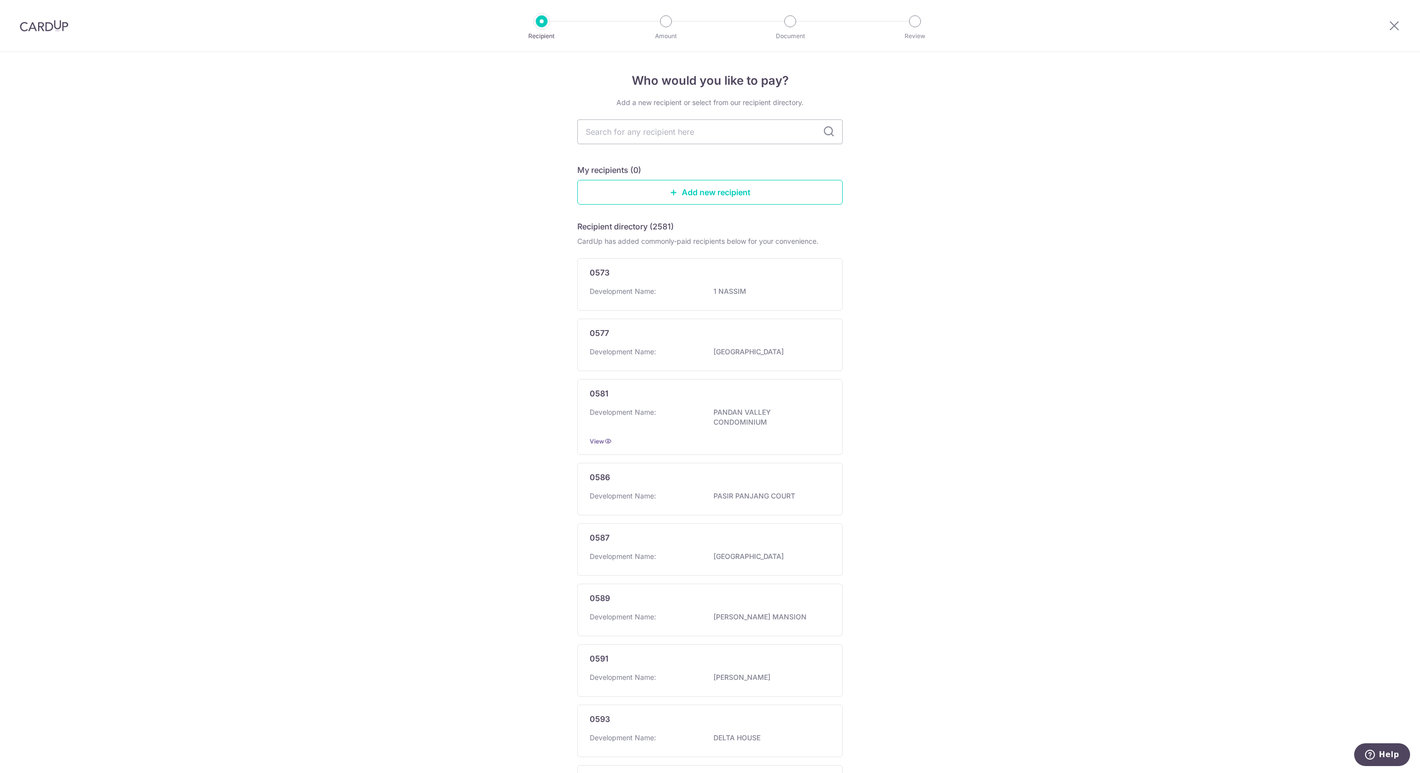
scroll to position [211, 0]
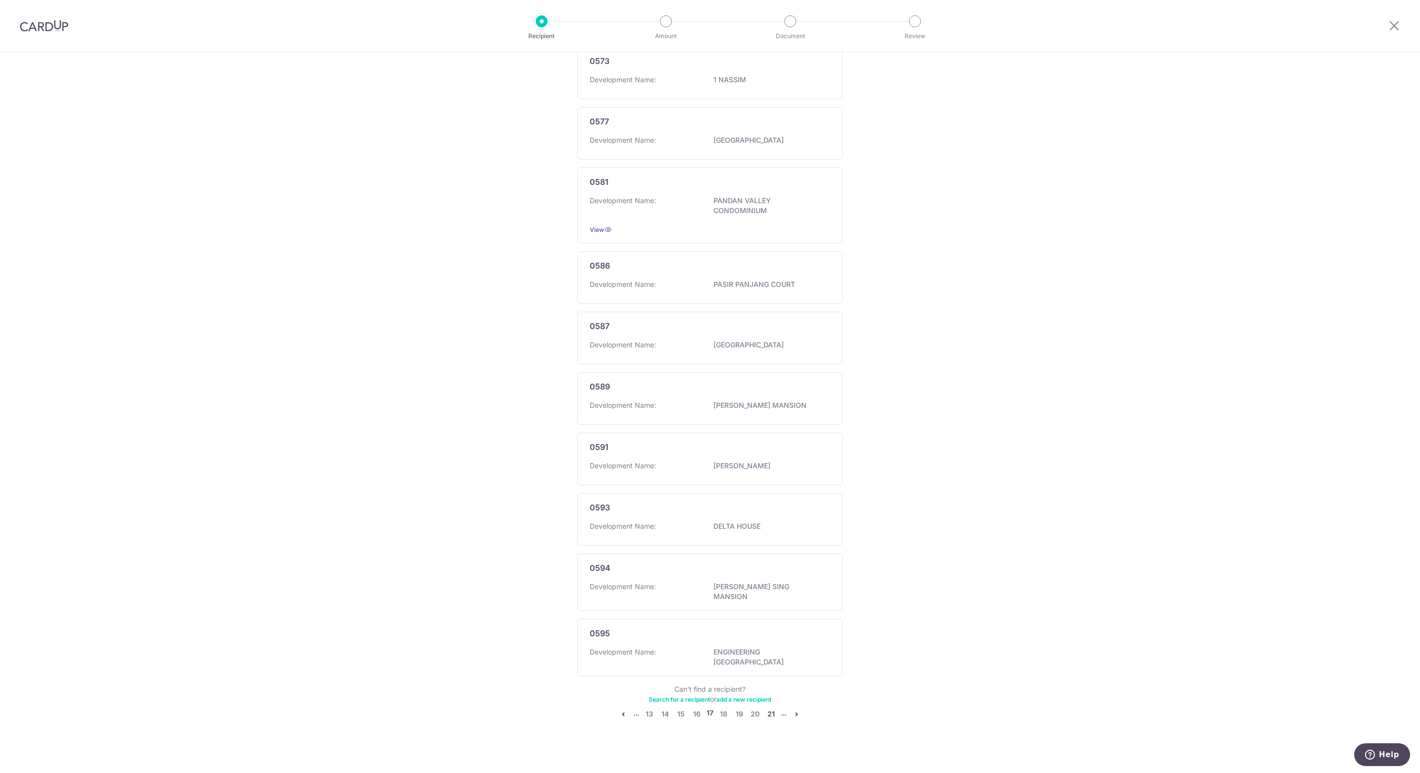
click at [769, 515] on link "21" at bounding box center [771, 714] width 12 height 12
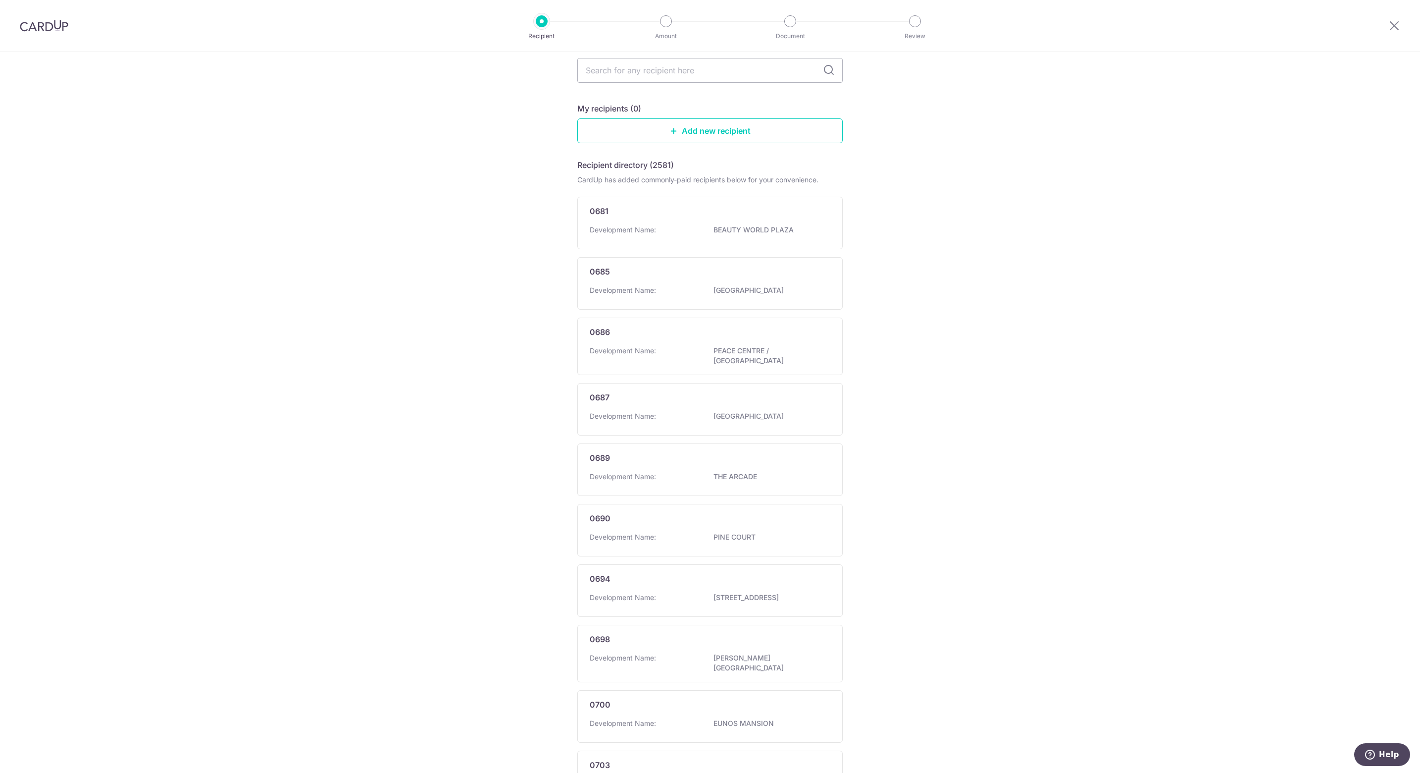
scroll to position [193, 0]
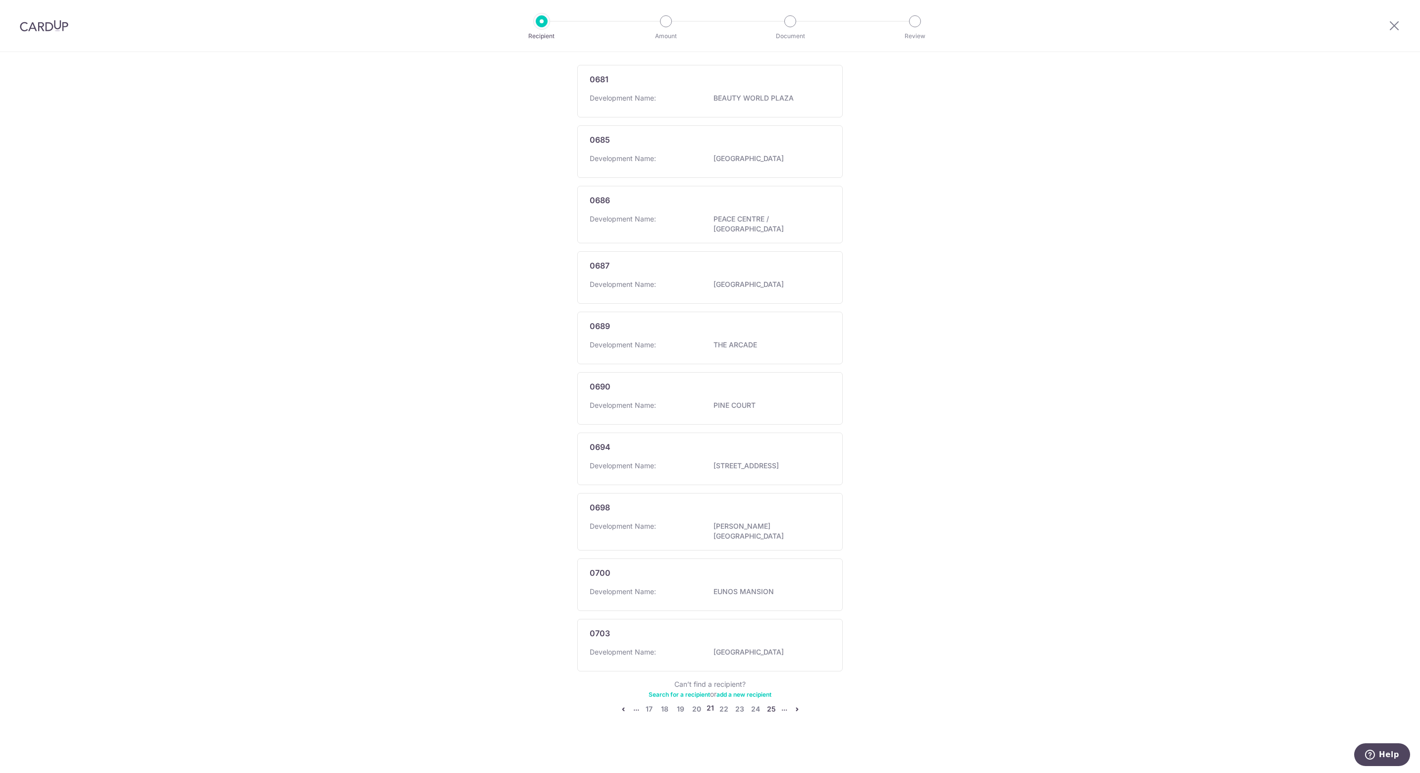
click at [771, 515] on link "25" at bounding box center [772, 709] width 12 height 12
click at [770, 515] on link "29" at bounding box center [772, 718] width 12 height 12
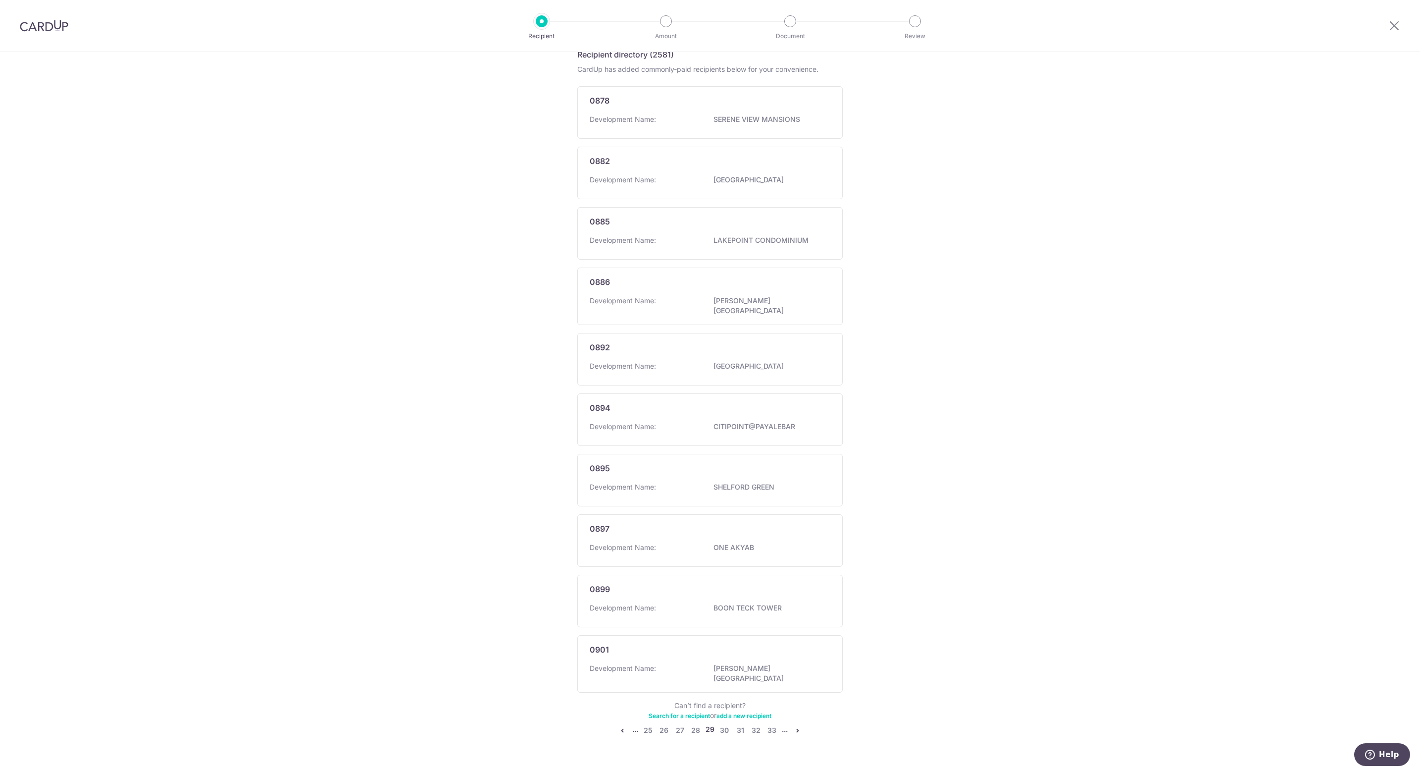
scroll to position [184, 0]
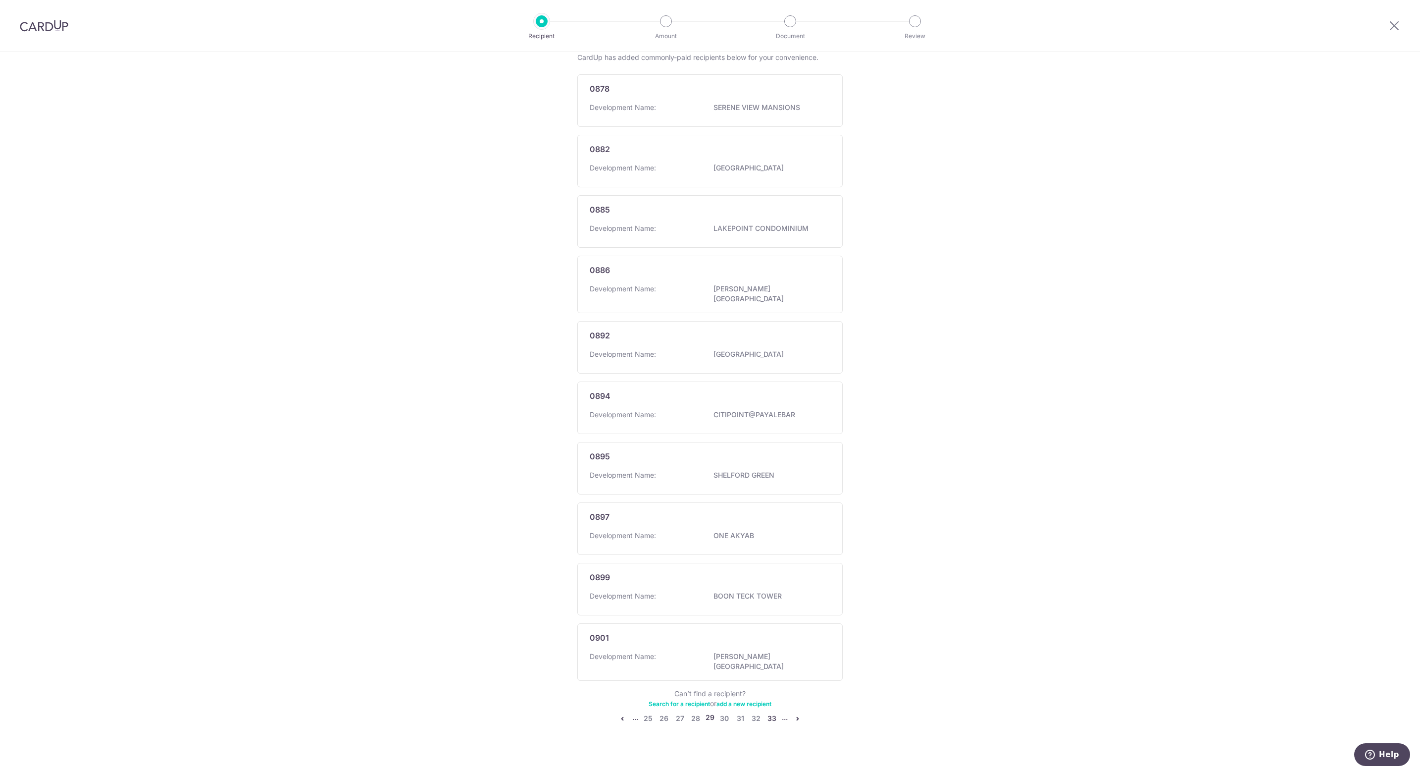
click at [770, 515] on link "33" at bounding box center [772, 718] width 12 height 12
click at [770, 515] on link "37" at bounding box center [772, 723] width 12 height 12
click at [770, 515] on link "41" at bounding box center [772, 708] width 12 height 12
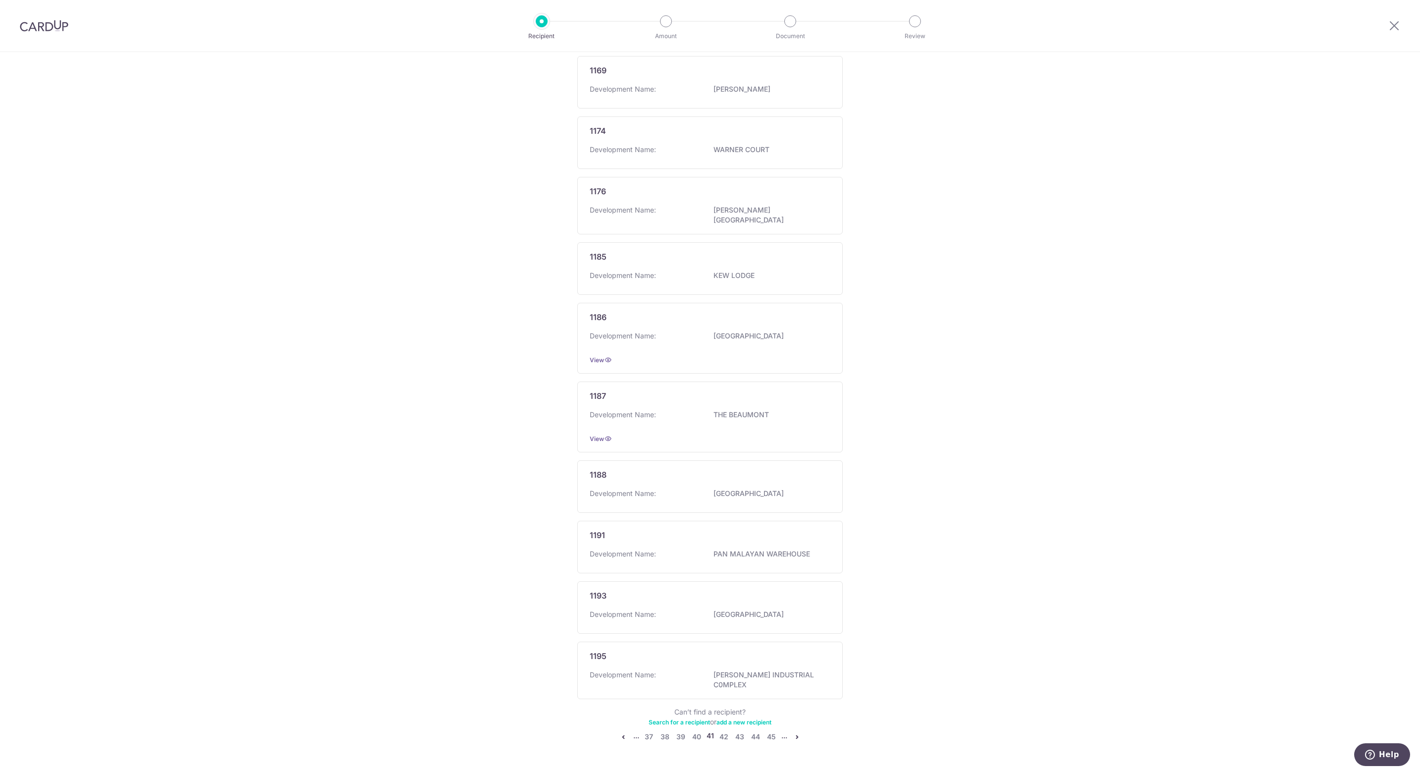
scroll to position [220, 0]
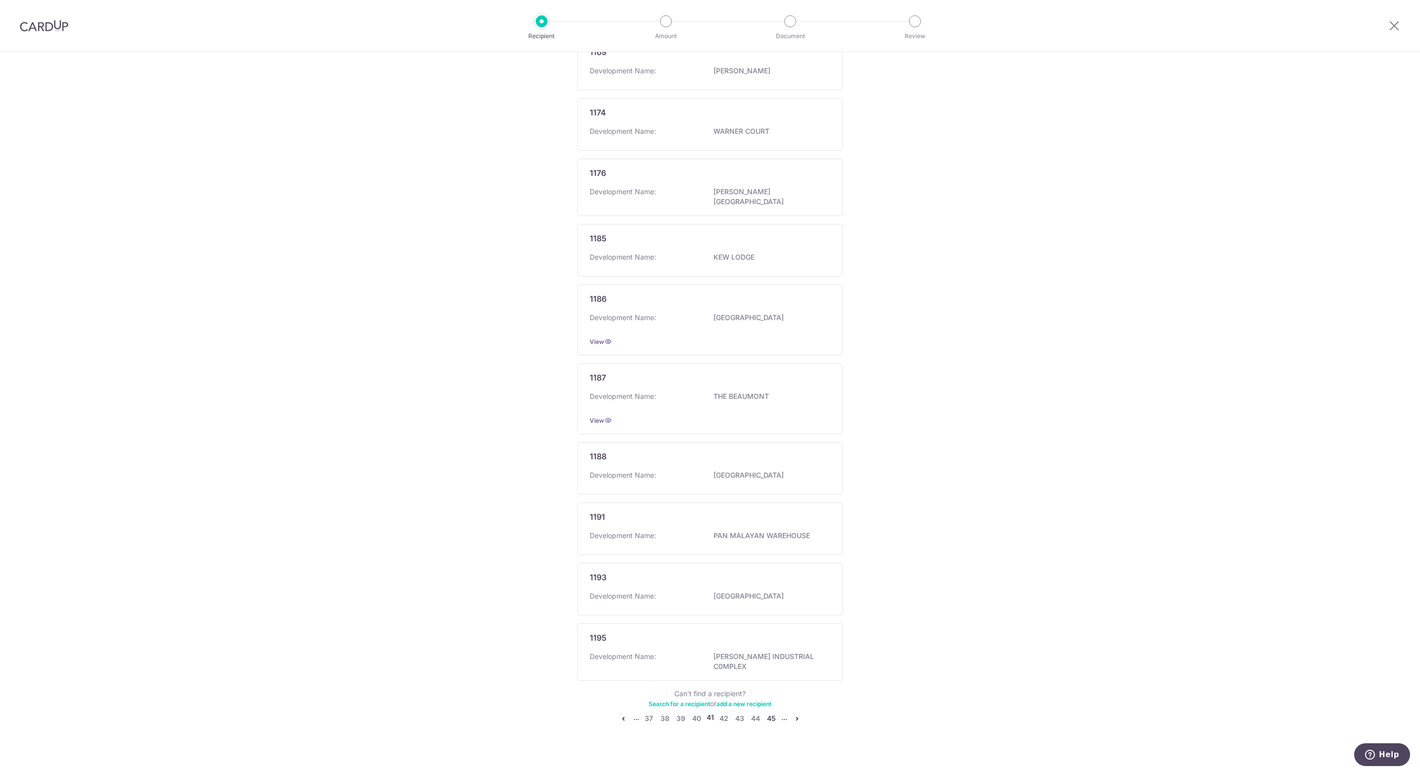
click at [770, 515] on link "45" at bounding box center [772, 718] width 12 height 12
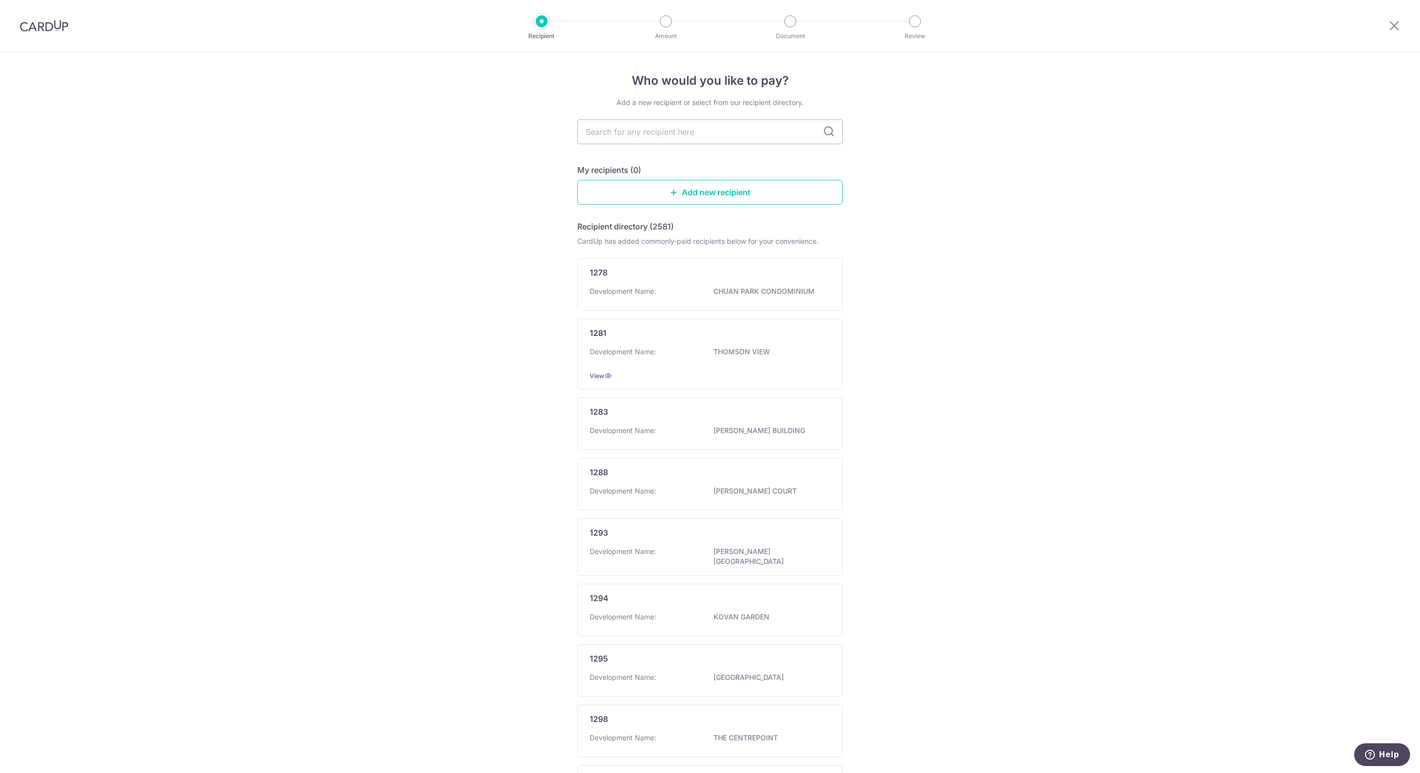
scroll to position [225, 0]
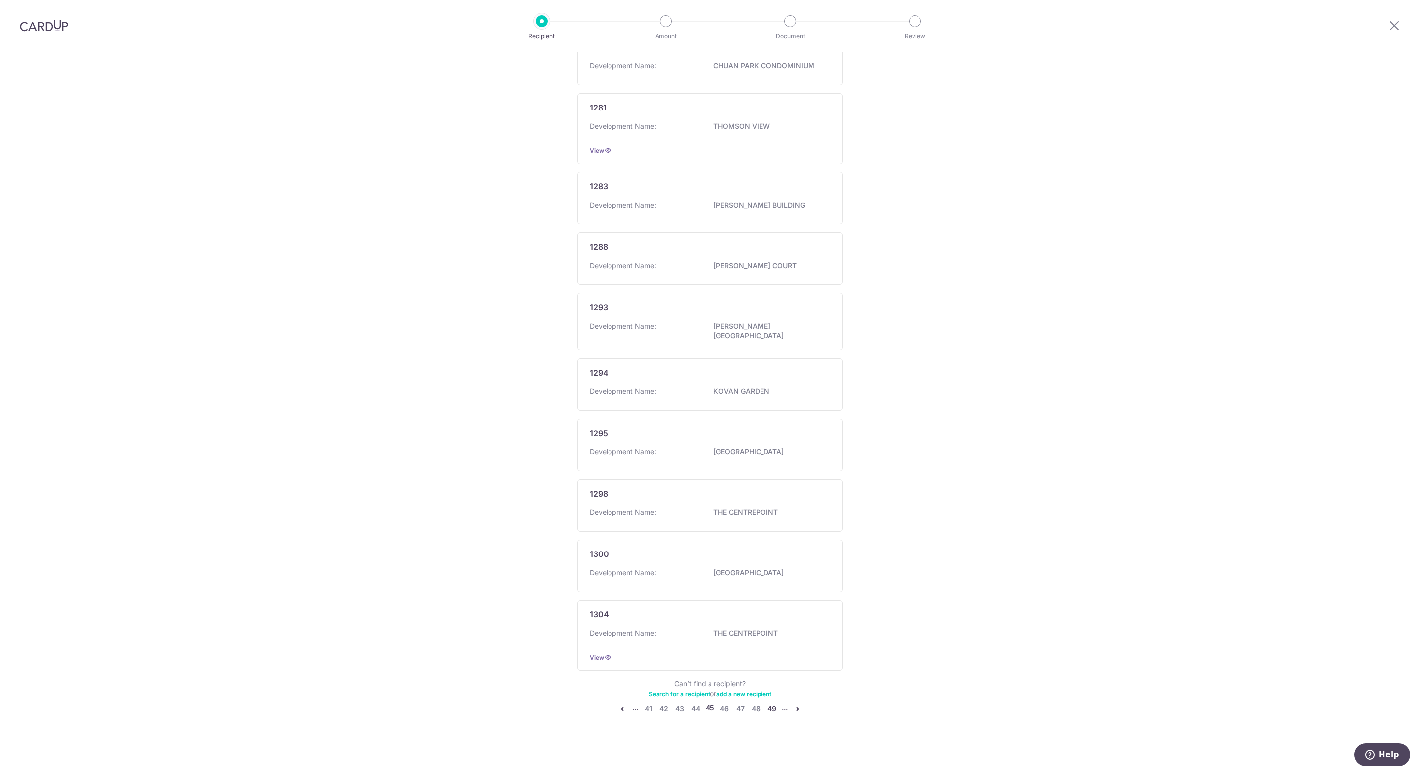
click at [770, 515] on link "49" at bounding box center [772, 708] width 12 height 12
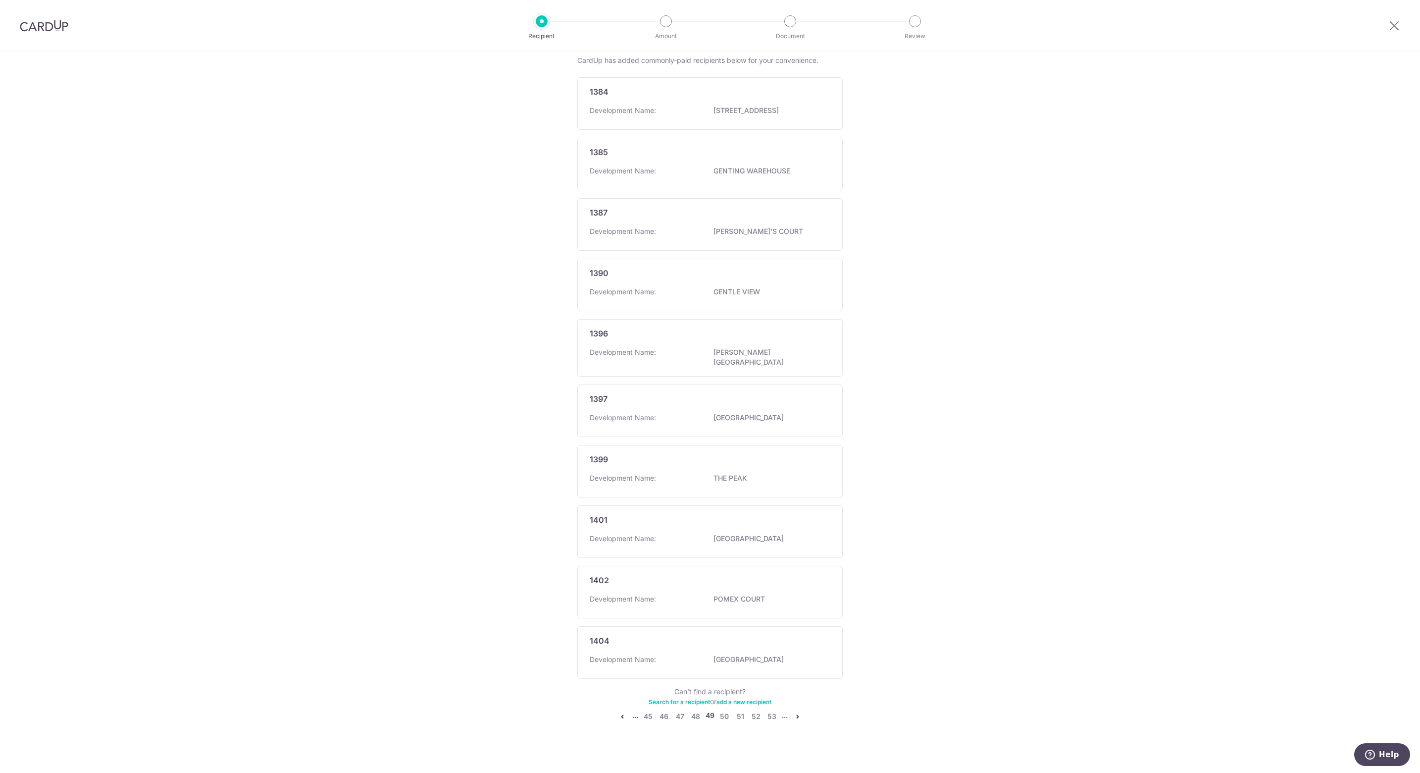
scroll to position [184, 0]
click at [770, 515] on link "53" at bounding box center [772, 713] width 12 height 12
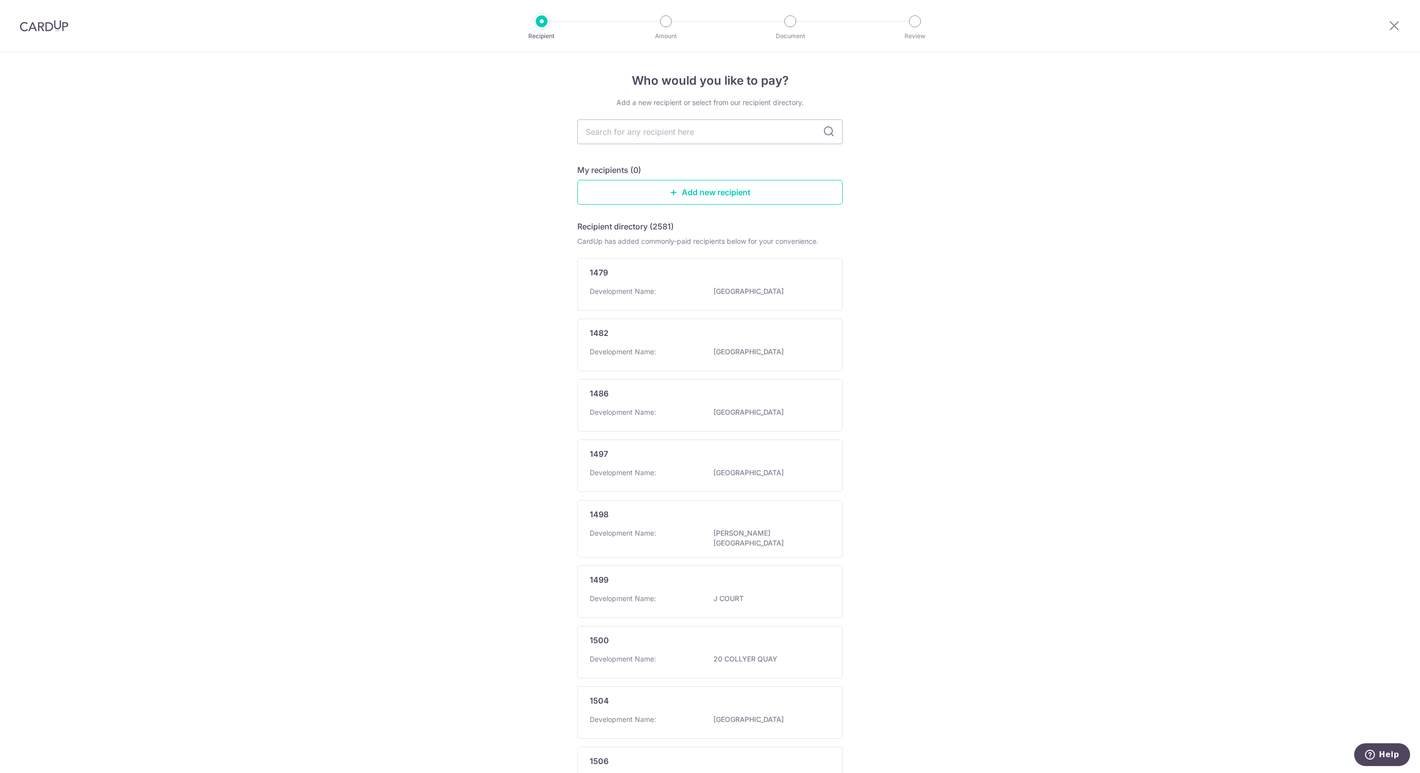
scroll to position [189, 0]
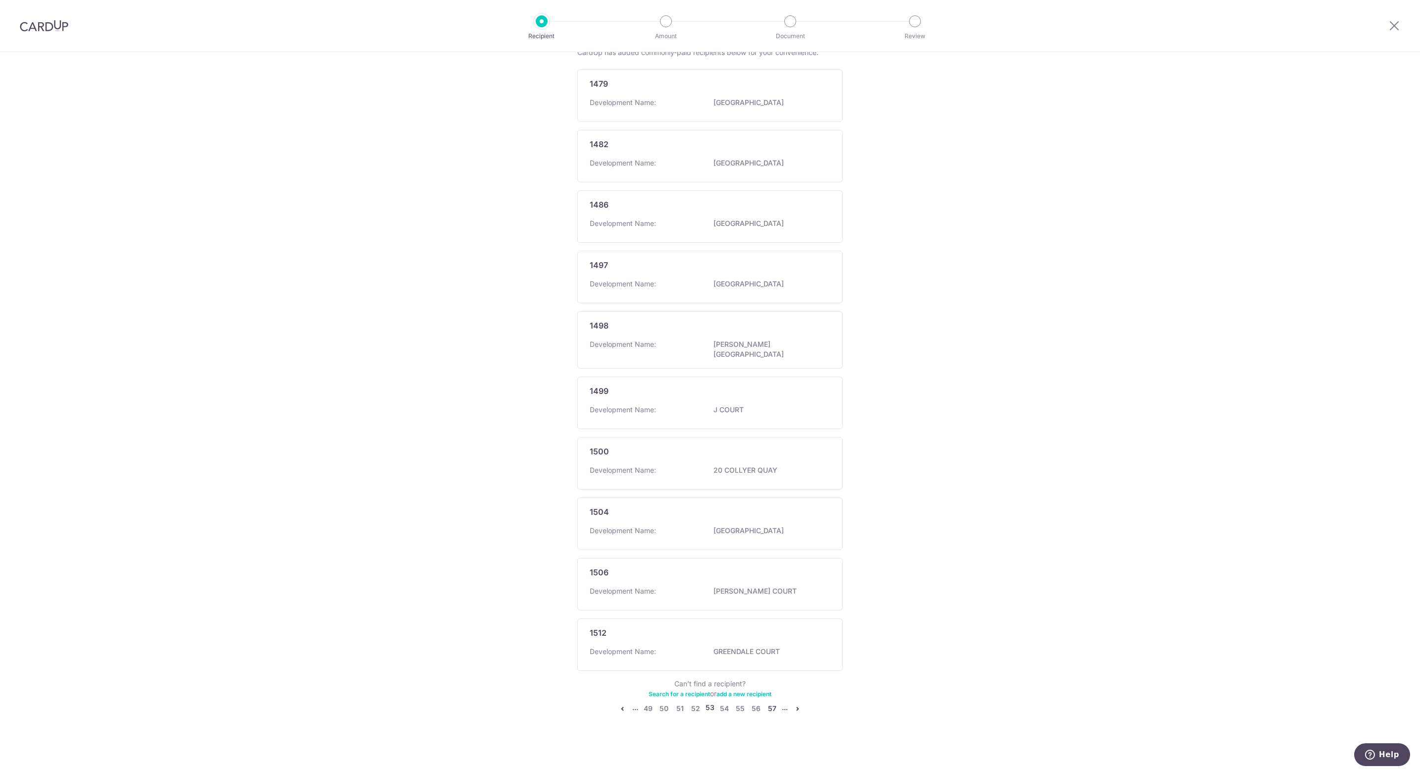
click at [770, 515] on link "57" at bounding box center [772, 708] width 12 height 12
click at [770, 515] on link "61" at bounding box center [772, 708] width 12 height 12
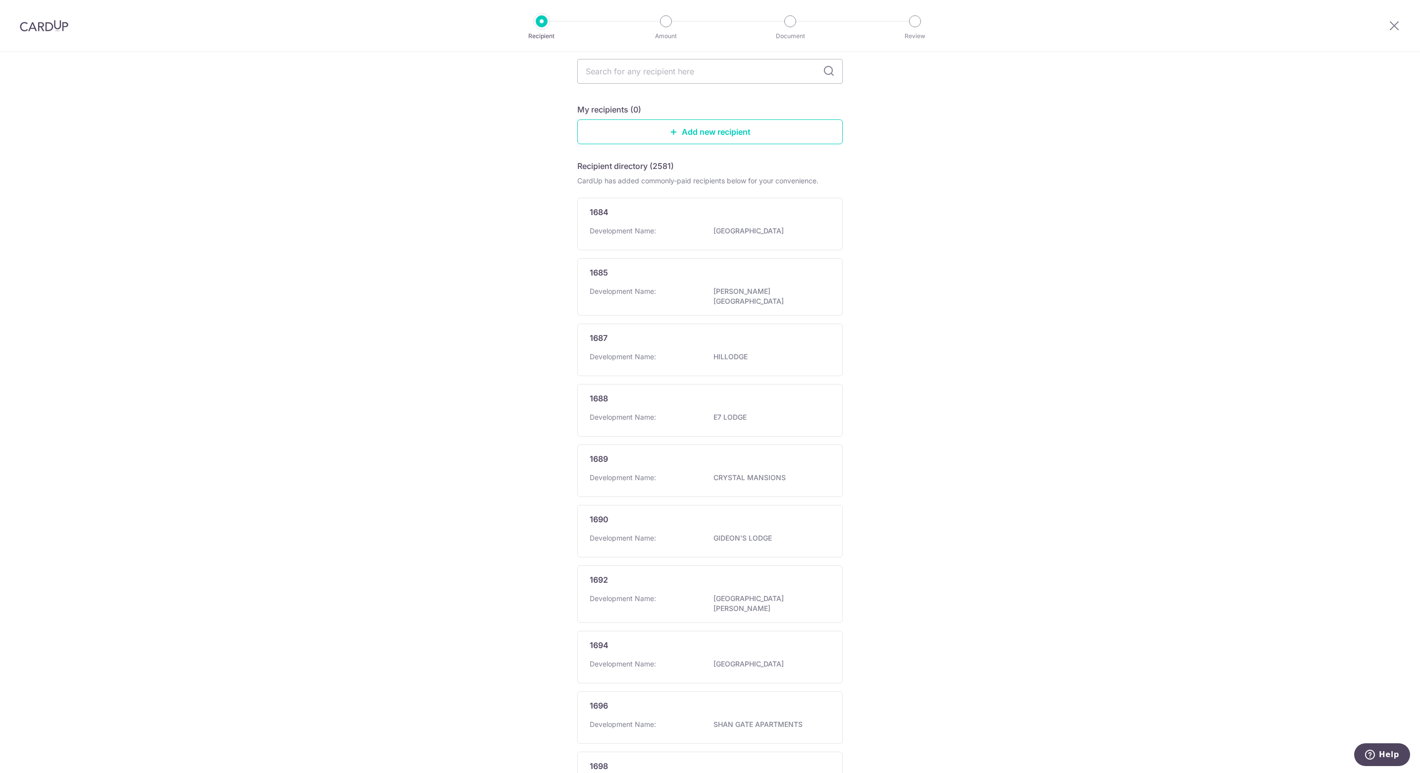
scroll to position [0, 0]
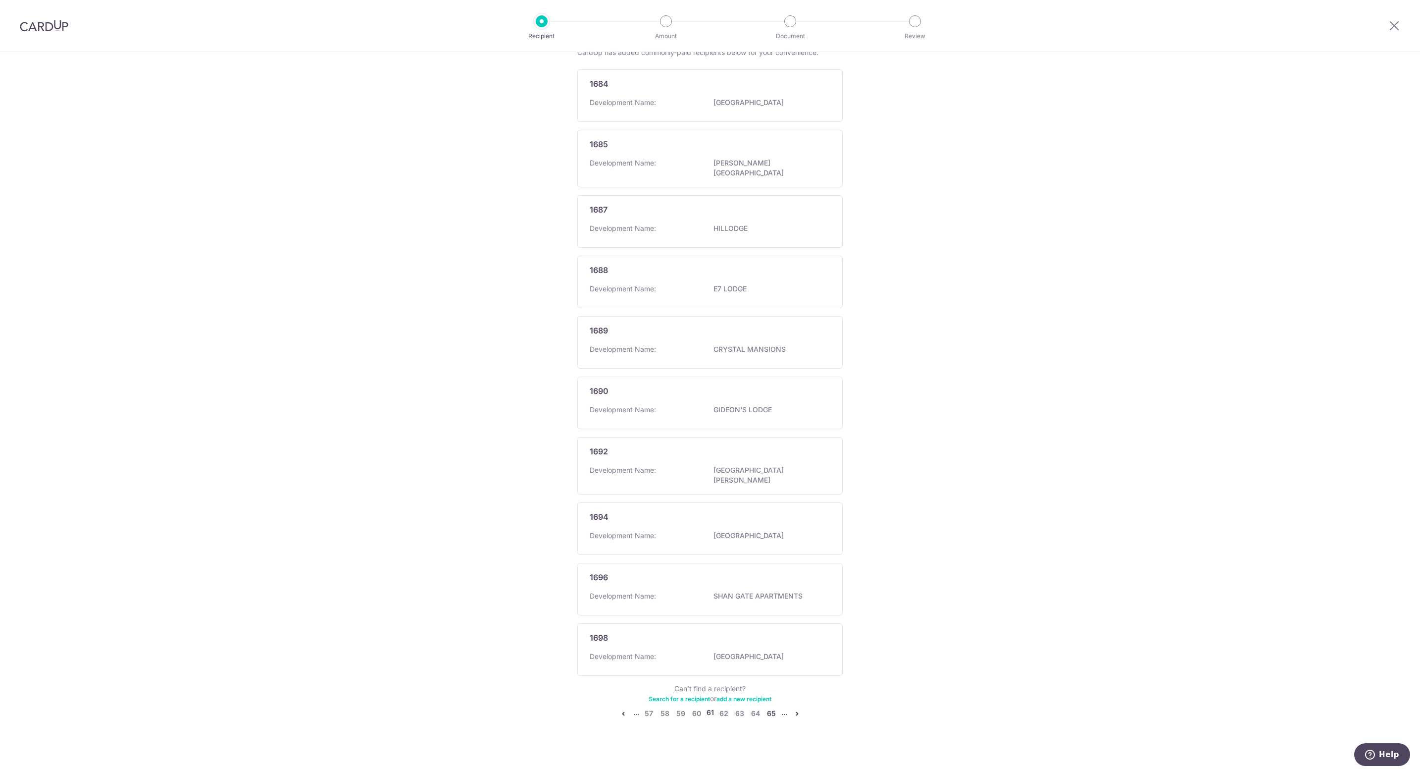
click at [770, 515] on link "65" at bounding box center [772, 713] width 12 height 12
click at [770, 515] on link "69" at bounding box center [772, 714] width 12 height 12
click at [770, 515] on link "73" at bounding box center [772, 709] width 12 height 12
click at [770, 515] on link "77" at bounding box center [772, 708] width 12 height 12
click at [772, 515] on link "81" at bounding box center [772, 713] width 12 height 12
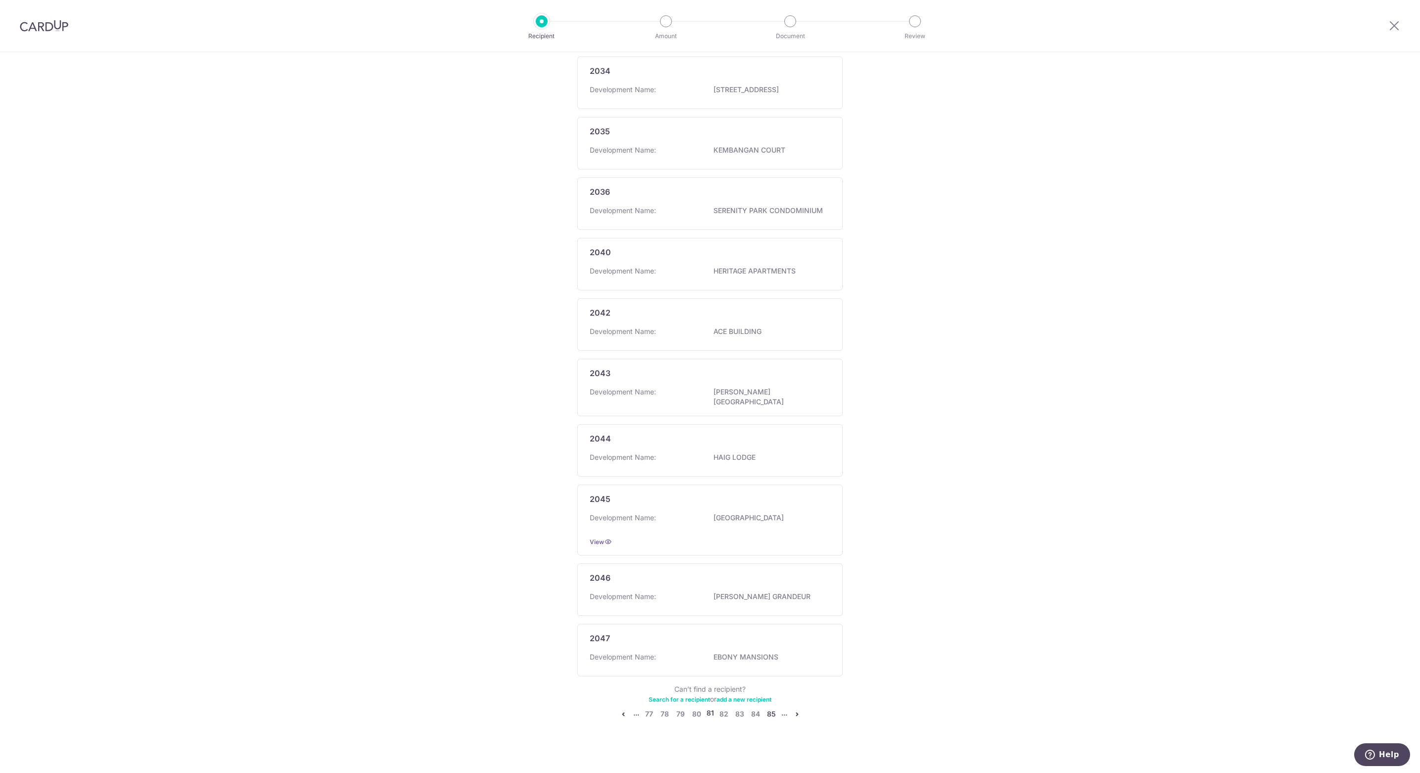
click at [772, 515] on link "85" at bounding box center [772, 714] width 12 height 12
click at [772, 515] on link "89" at bounding box center [772, 709] width 12 height 12
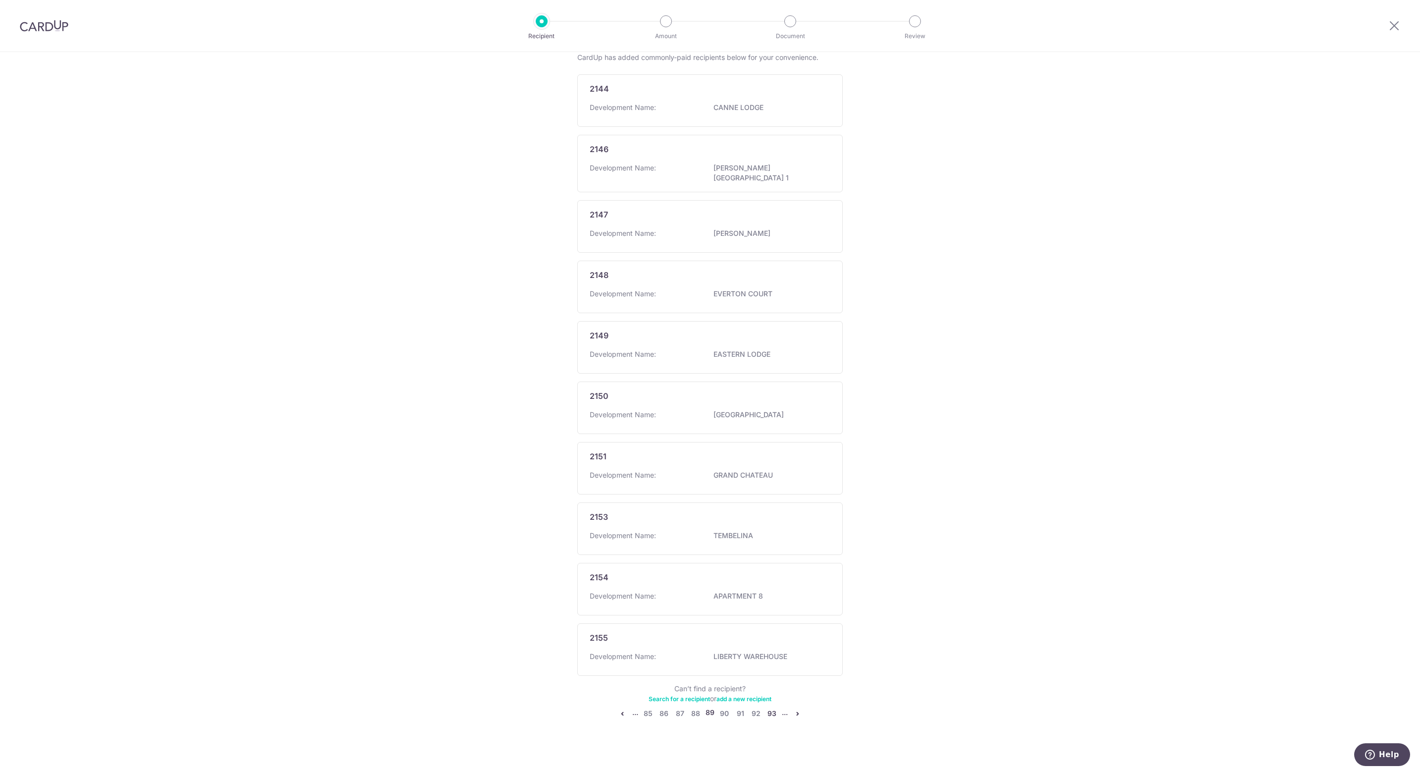
click at [772, 515] on link "93" at bounding box center [772, 713] width 12 height 12
click at [772, 515] on link "97" at bounding box center [772, 709] width 12 height 12
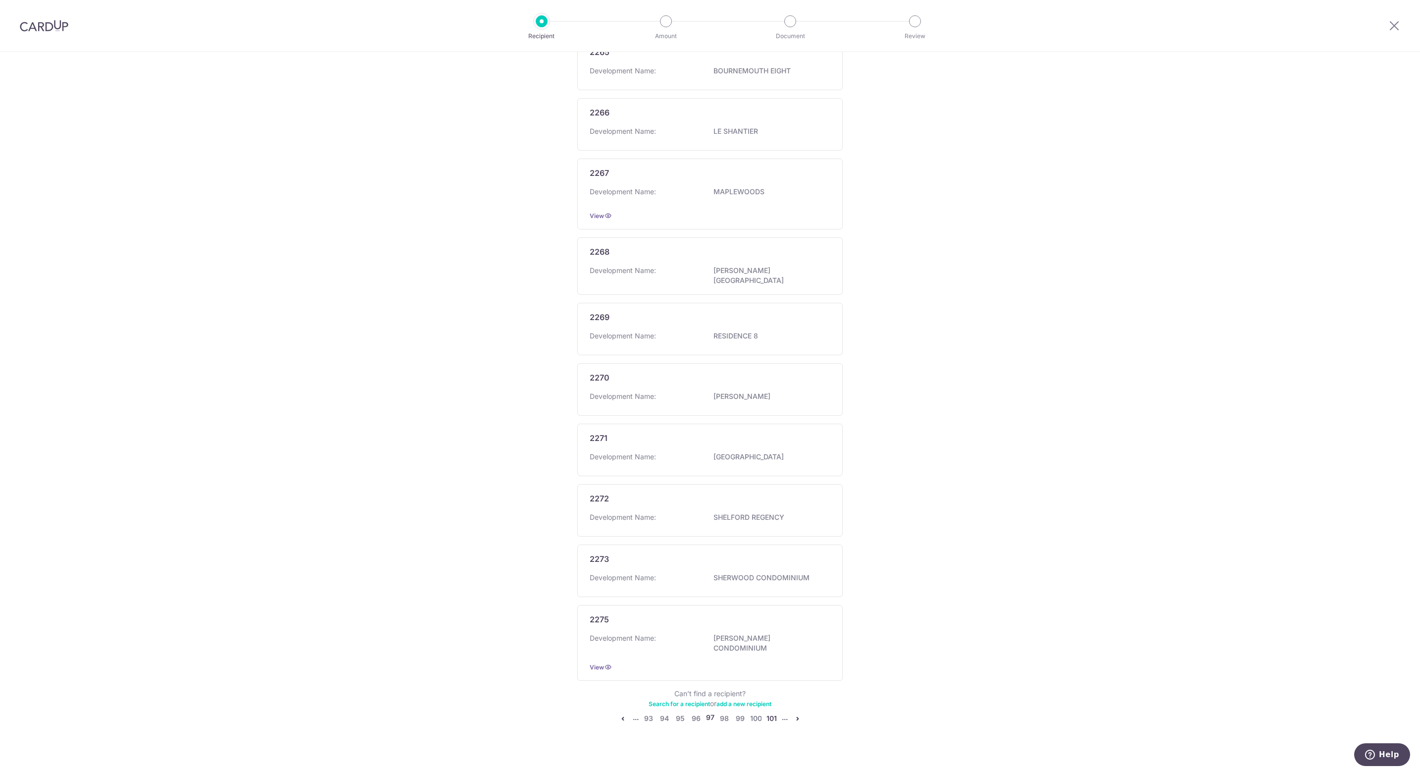
click at [772, 515] on link "101" at bounding box center [772, 718] width 12 height 12
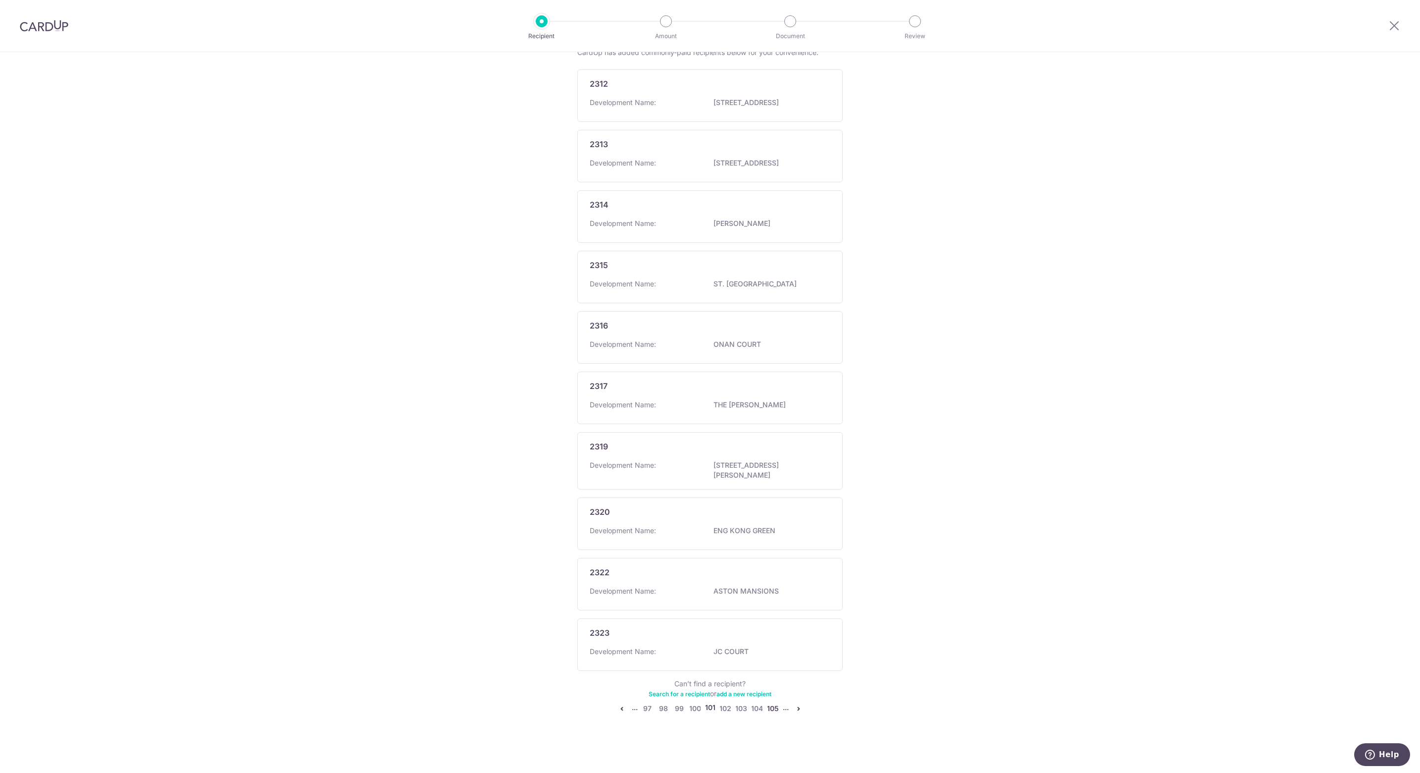
click at [772, 515] on link "105" at bounding box center [773, 708] width 12 height 12
click at [772, 515] on link "109" at bounding box center [774, 708] width 12 height 12
click at [772, 515] on link "113" at bounding box center [774, 708] width 12 height 12
click at [772, 515] on link "117" at bounding box center [773, 719] width 12 height 12
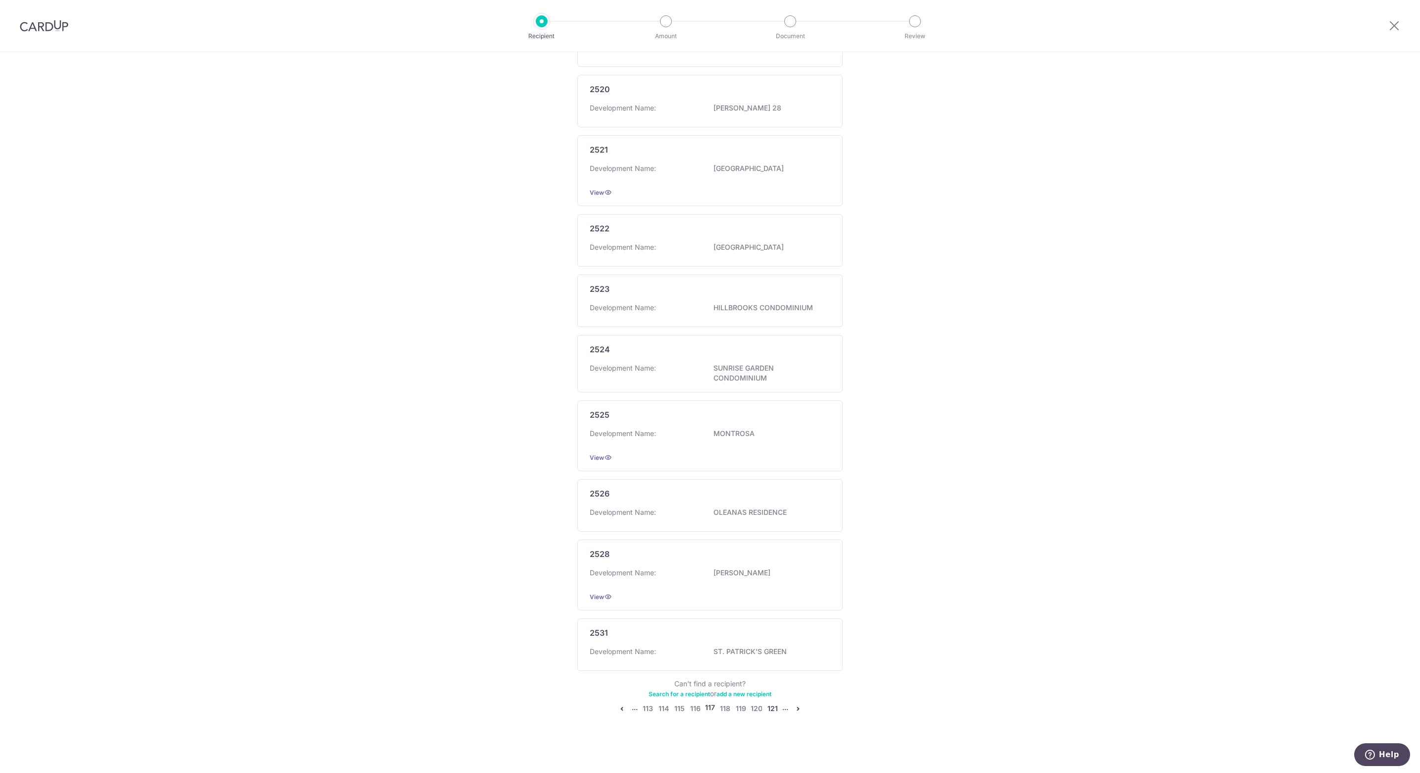
click at [772, 515] on link "121" at bounding box center [773, 708] width 12 height 12
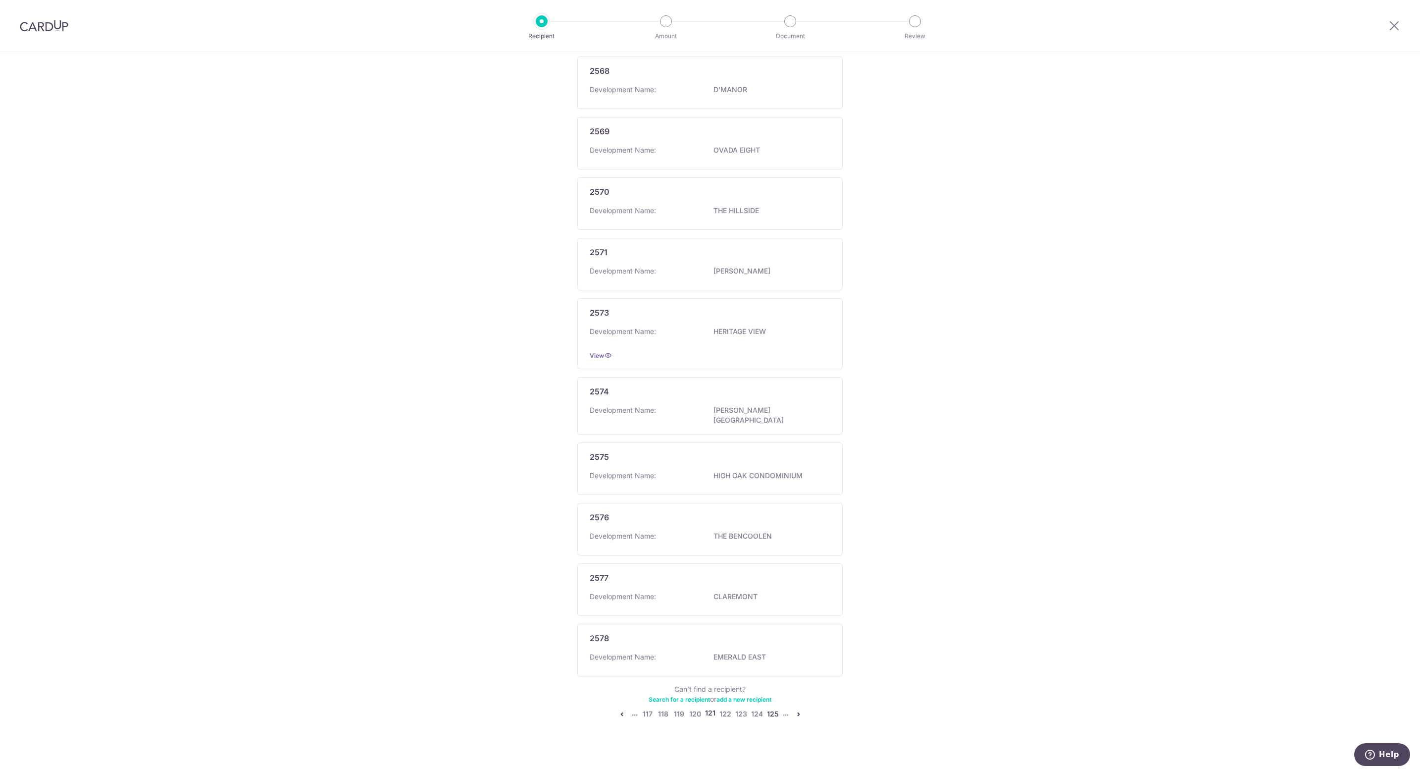
click at [772, 515] on link "125" at bounding box center [773, 714] width 12 height 12
click at [772, 515] on link "129" at bounding box center [774, 714] width 12 height 12
click at [772, 515] on link "133" at bounding box center [774, 709] width 12 height 12
click at [772, 515] on link "137" at bounding box center [774, 713] width 12 height 12
click at [772, 515] on link "141" at bounding box center [774, 708] width 12 height 12
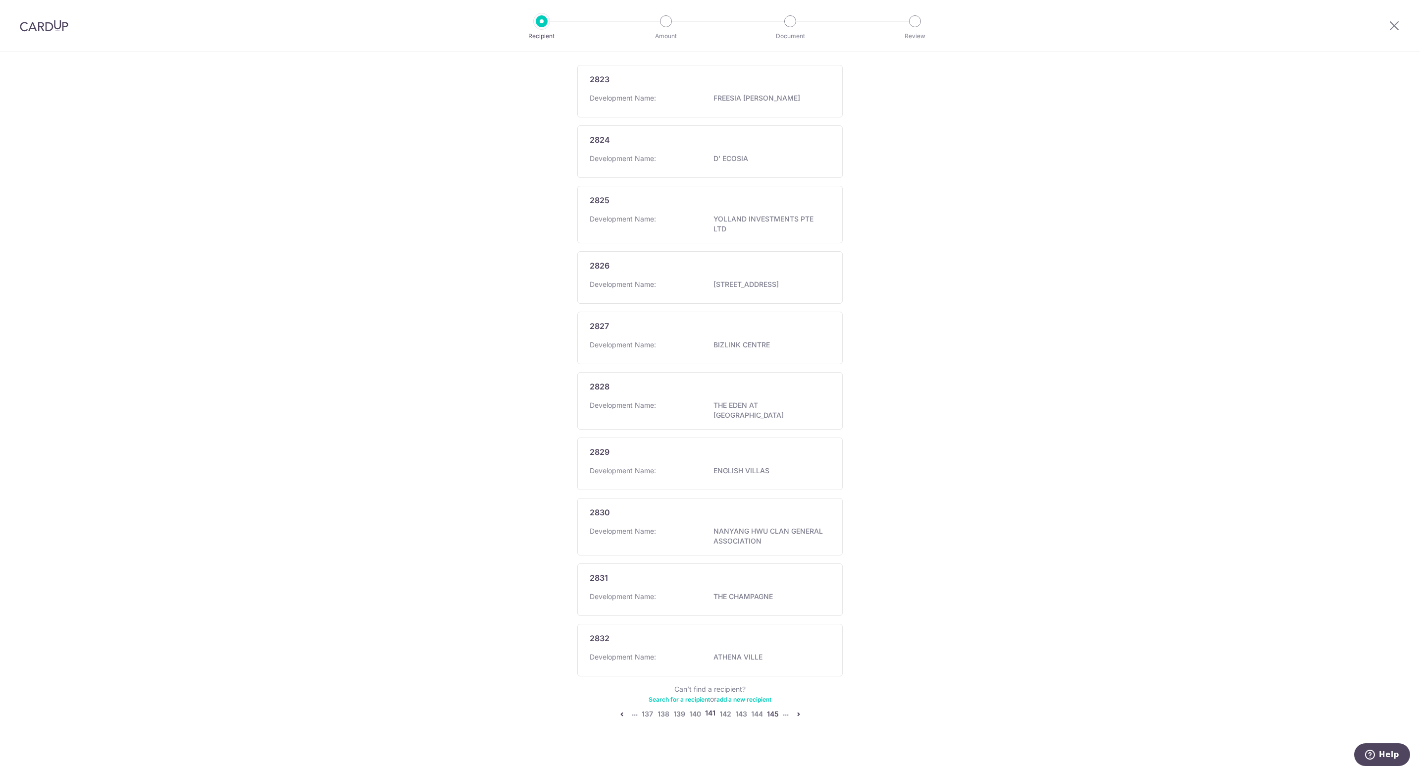
click at [772, 515] on link "145" at bounding box center [773, 714] width 12 height 12
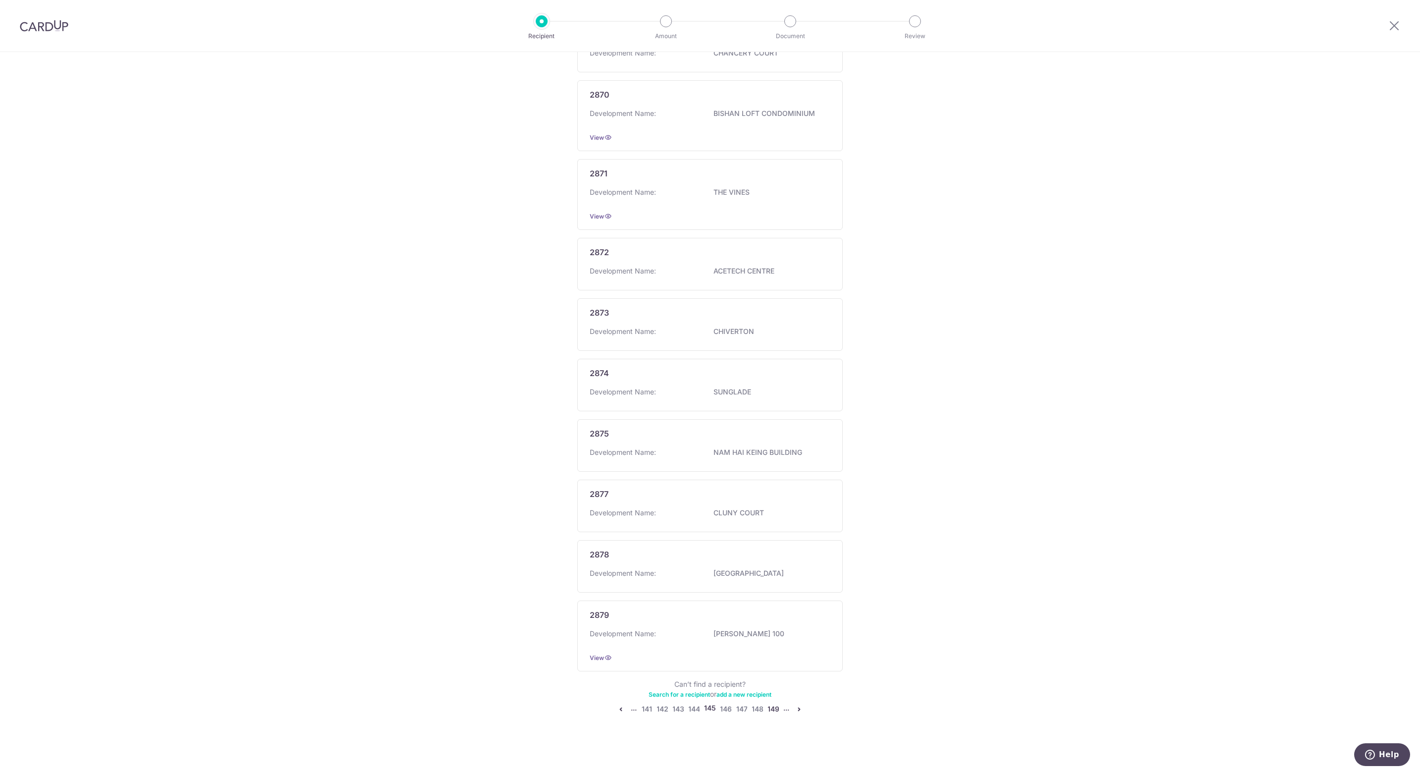
click at [772, 515] on link "149" at bounding box center [774, 709] width 12 height 12
click at [772, 515] on link "153" at bounding box center [774, 719] width 12 height 12
click at [772, 515] on link "157" at bounding box center [774, 708] width 12 height 12
click at [774, 515] on link "161" at bounding box center [774, 709] width 12 height 12
click at [774, 515] on link "165" at bounding box center [773, 708] width 12 height 12
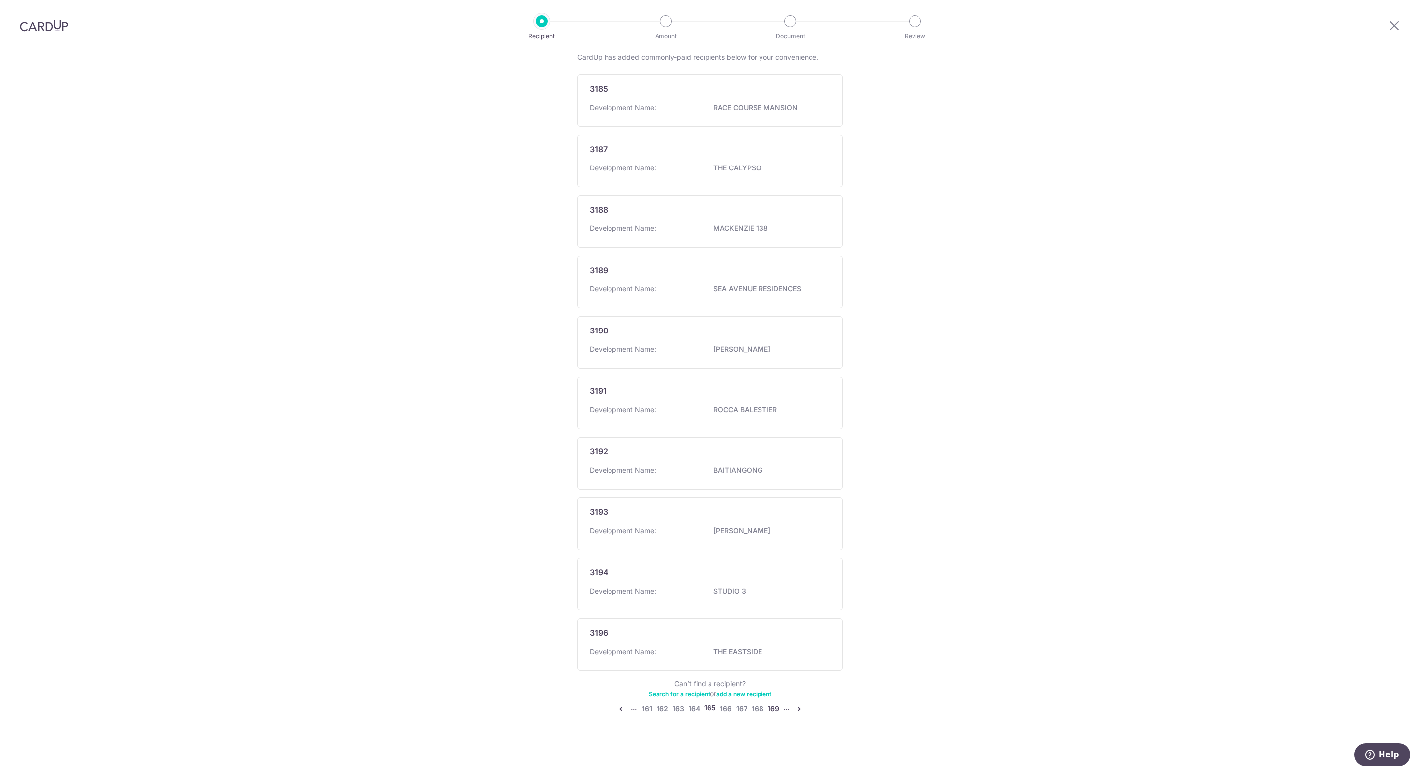
click at [774, 515] on link "169" at bounding box center [774, 708] width 12 height 12
click at [772, 515] on link "173" at bounding box center [774, 708] width 12 height 12
click at [745, 515] on p "CARLYX GREEN" at bounding box center [769, 659] width 111 height 10
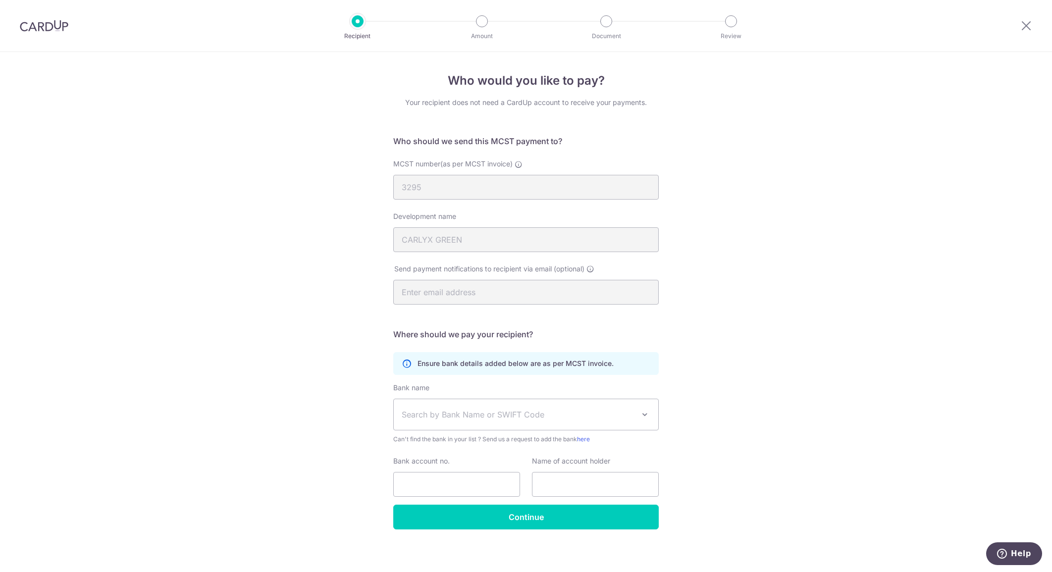
scroll to position [3, 0]
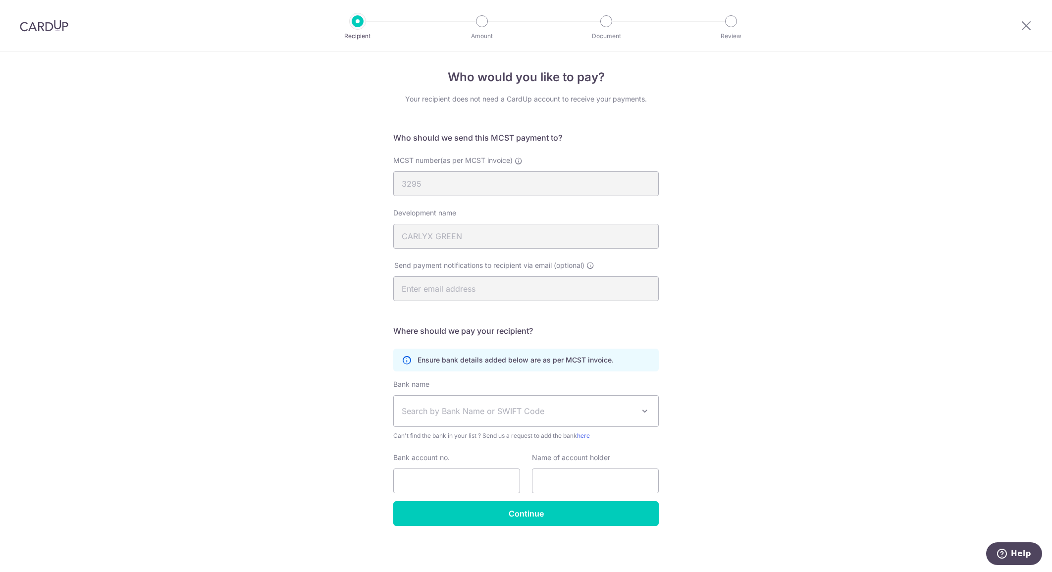
click at [613, 407] on span "Search by Bank Name or SWIFT Code" at bounding box center [518, 411] width 233 height 12
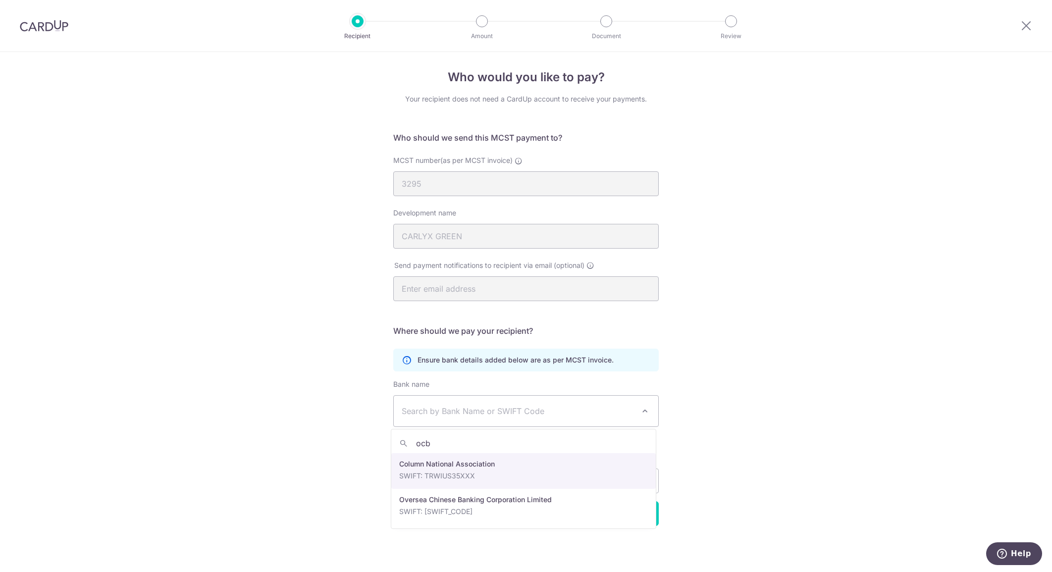
type input "ocbc"
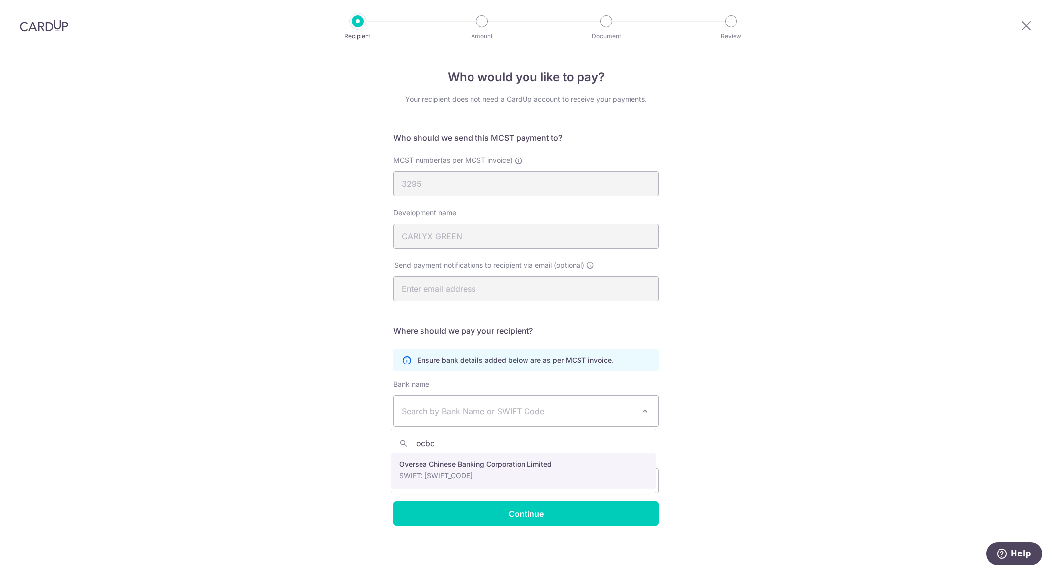
select select "12"
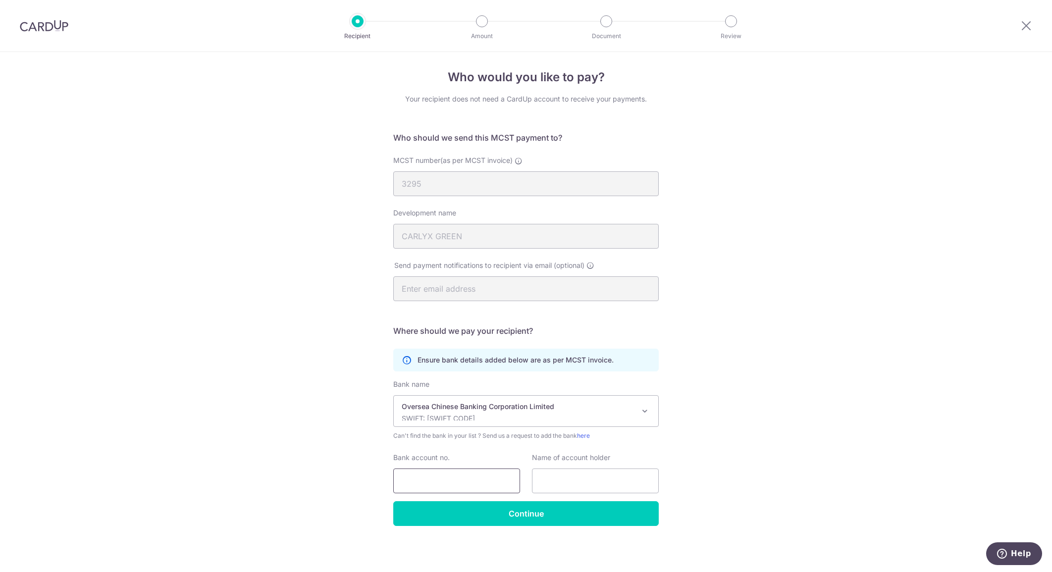
click at [461, 477] on input "Bank account no." at bounding box center [456, 480] width 127 height 25
type input "5"
type input "55555l;jhlknlkn"
click at [553, 476] on input "text" at bounding box center [595, 480] width 127 height 25
click at [478, 478] on input "55555l;jhlknlkn" at bounding box center [456, 480] width 127 height 25
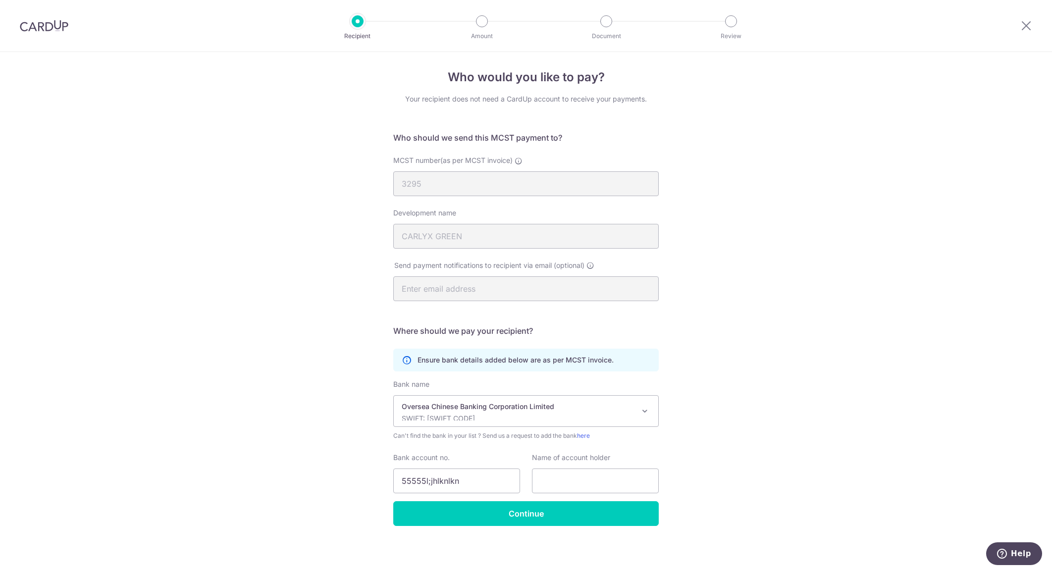
click at [522, 416] on p "SWIFT: [SWIFT_CODE]" at bounding box center [518, 418] width 233 height 10
click at [645, 410] on span at bounding box center [645, 411] width 12 height 12
click at [532, 512] on input "Continue" at bounding box center [525, 513] width 265 height 25
click at [451, 416] on p "SWIFT: [SWIFT_CODE]" at bounding box center [518, 418] width 233 height 10
click at [438, 477] on input "55555l;jhlknlkn" at bounding box center [456, 480] width 127 height 25
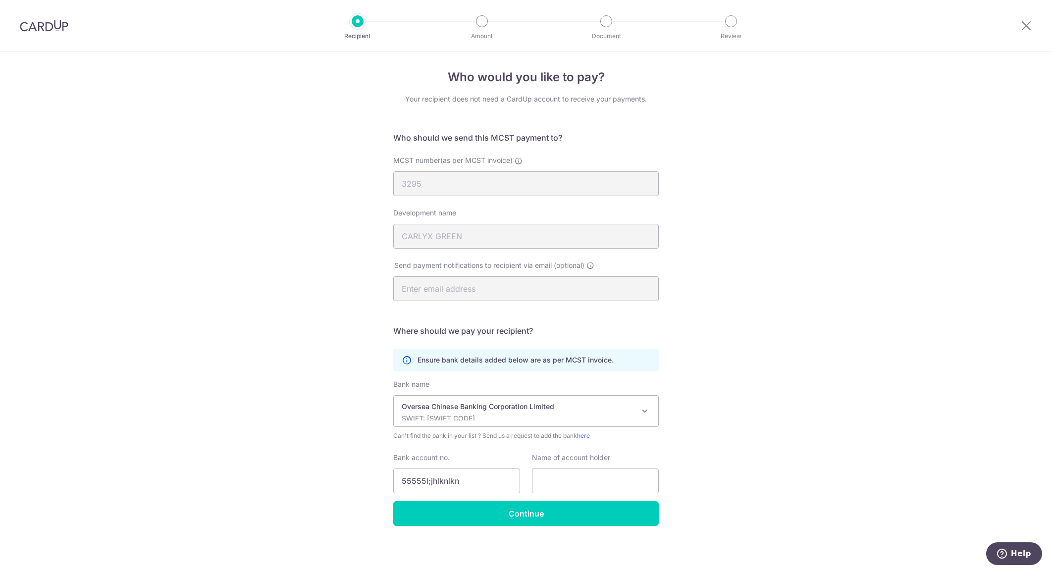
click at [429, 289] on form "Who should we send this MCST payment to? MCST number(as per MCST invoice) 3295 …" at bounding box center [525, 329] width 265 height 394
click at [31, 27] on img at bounding box center [44, 26] width 49 height 12
click at [48, 29] on img at bounding box center [44, 26] width 49 height 12
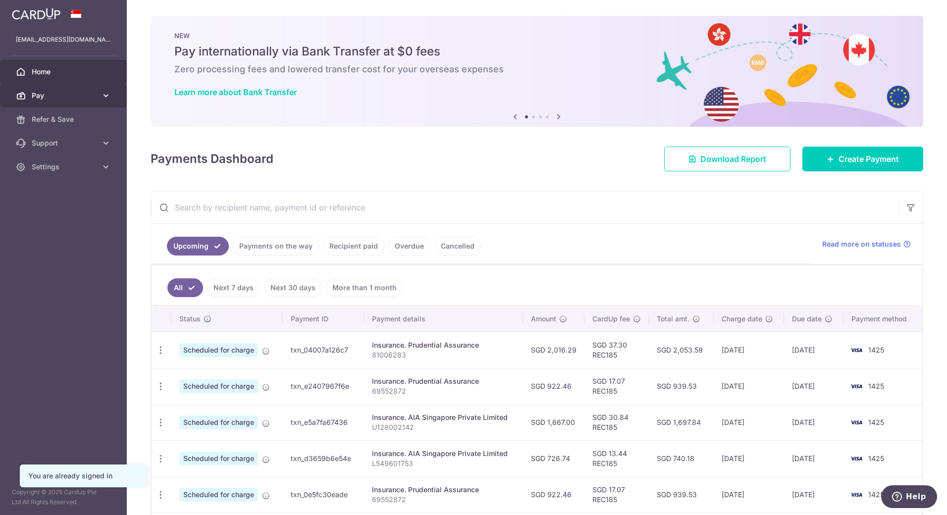
click at [32, 91] on span "Pay" at bounding box center [64, 96] width 65 height 10
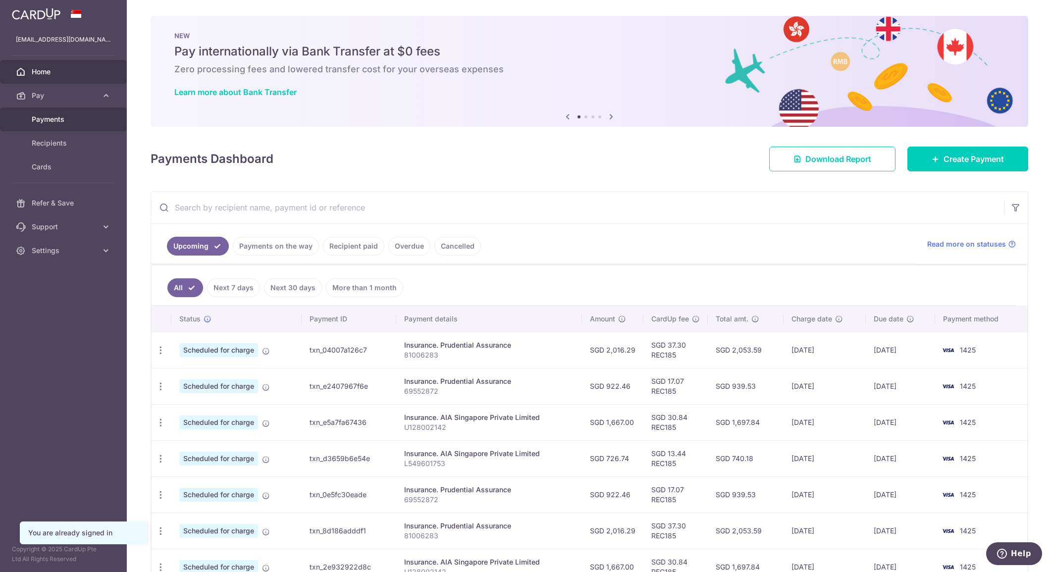
click at [42, 114] on span "Payments" at bounding box center [64, 119] width 65 height 10
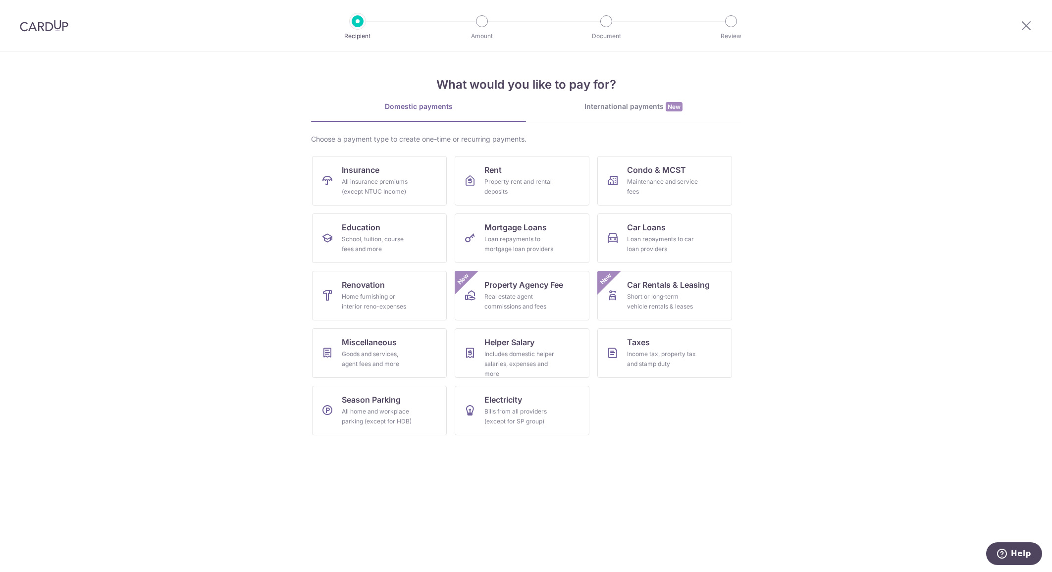
click at [53, 25] on img at bounding box center [44, 26] width 49 height 12
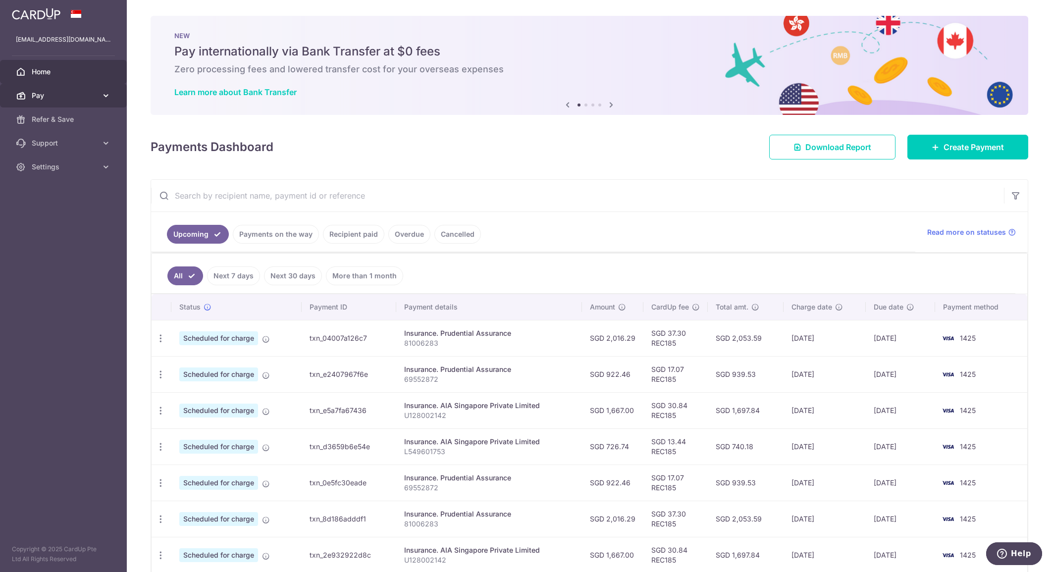
click at [43, 98] on span "Pay" at bounding box center [64, 96] width 65 height 10
click at [55, 139] on span "Recipients" at bounding box center [64, 143] width 65 height 10
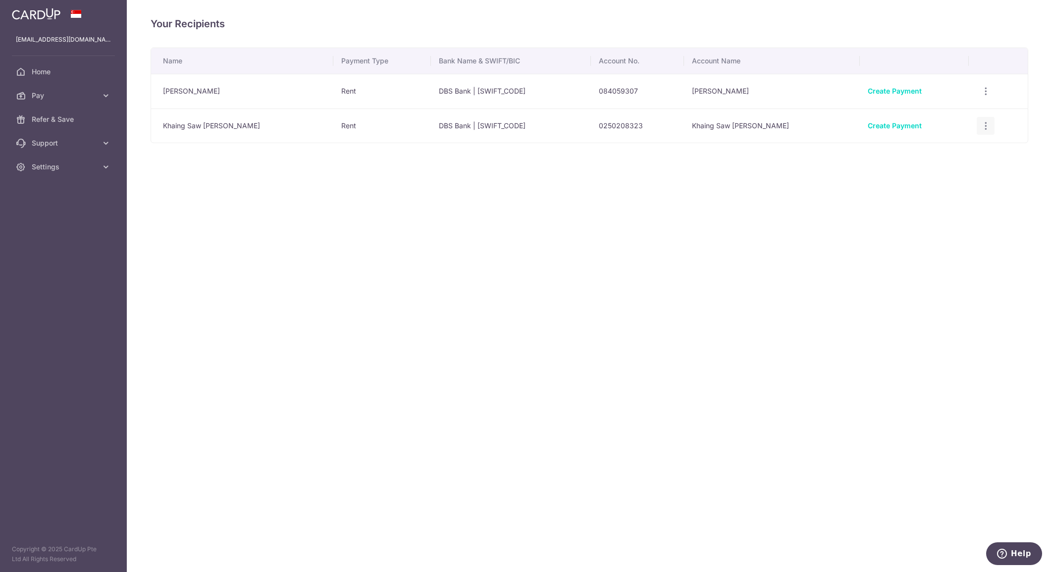
click at [981, 127] on icon "button" at bounding box center [986, 126] width 10 height 10
click at [937, 152] on span "View/Edit" at bounding box center [952, 153] width 67 height 12
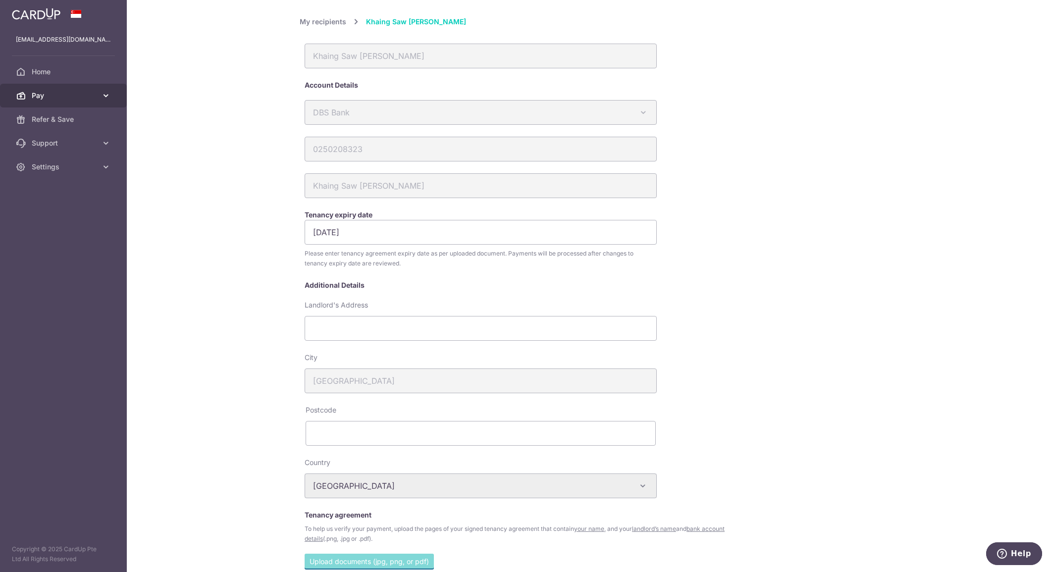
click at [97, 98] on span "Pay" at bounding box center [64, 96] width 65 height 10
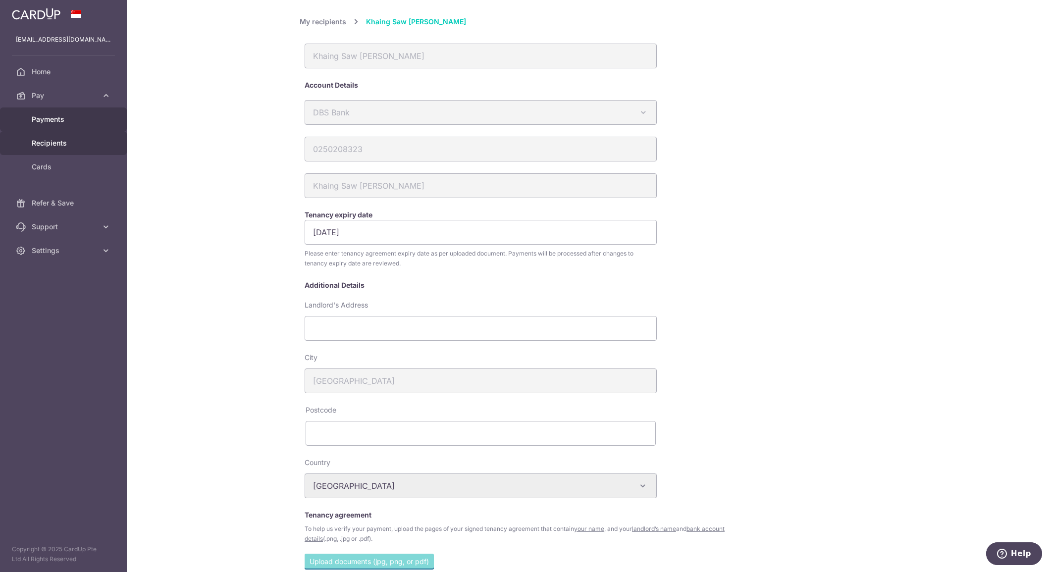
click at [53, 117] on span "Payments" at bounding box center [64, 119] width 65 height 10
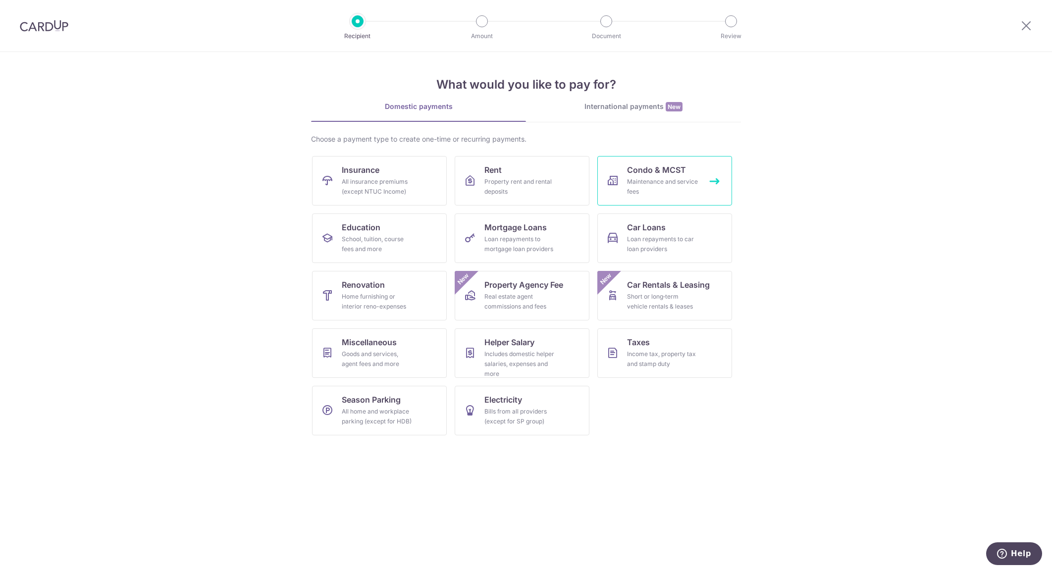
click at [653, 173] on span "Condo & MCST" at bounding box center [656, 170] width 59 height 12
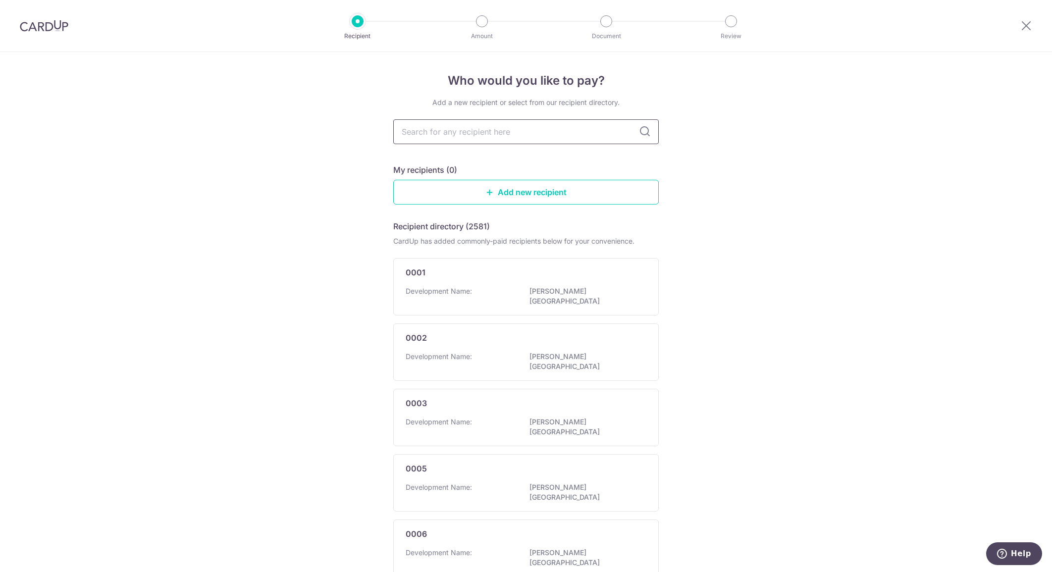
click at [484, 130] on input "text" at bounding box center [525, 131] width 265 height 25
type input "3295"
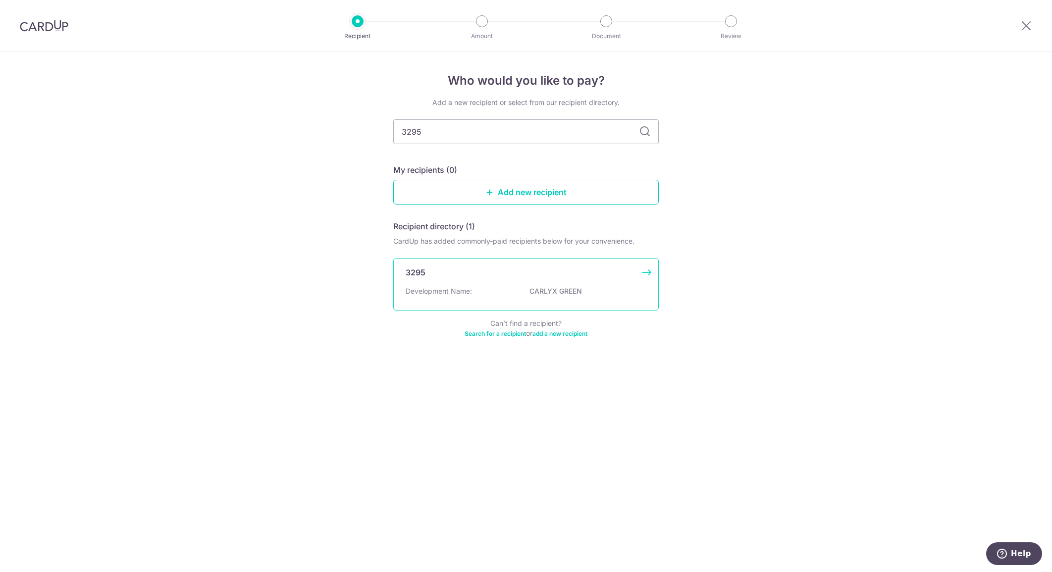
click at [549, 292] on p "CARLYX GREEN" at bounding box center [584, 291] width 111 height 10
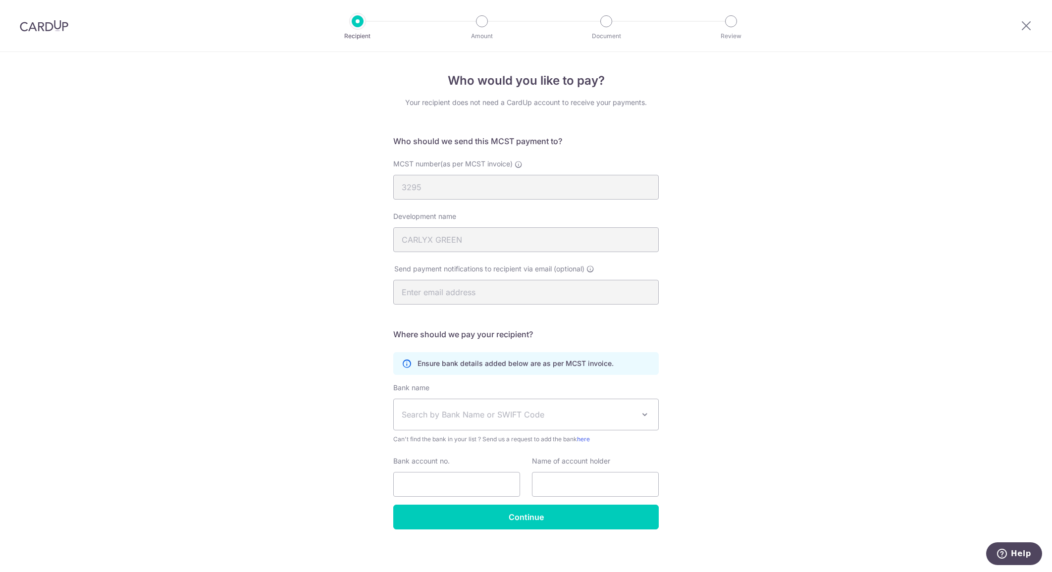
scroll to position [3, 0]
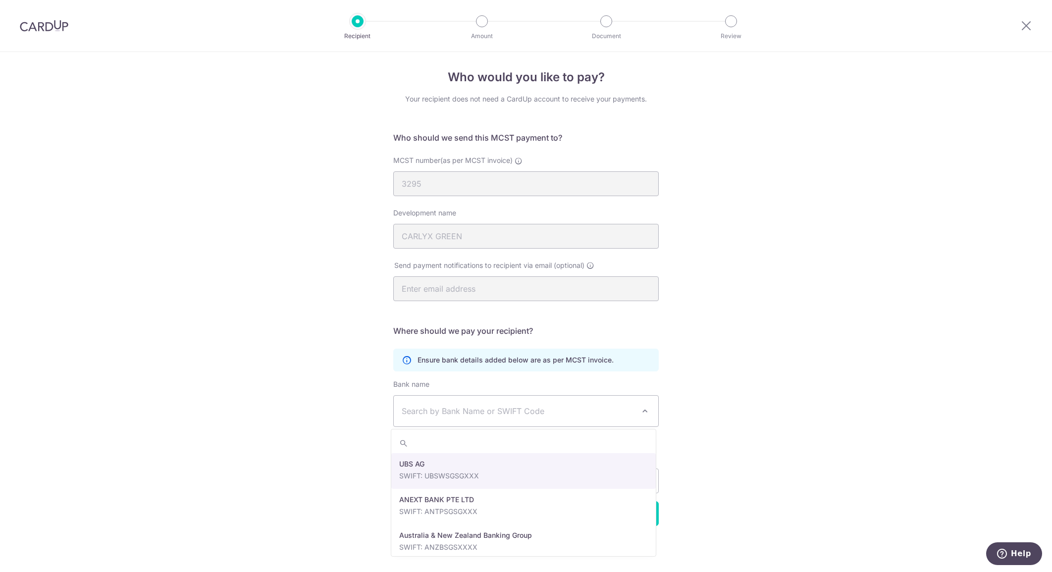
click at [477, 410] on span "Search by Bank Name or SWIFT Code" at bounding box center [518, 411] width 233 height 12
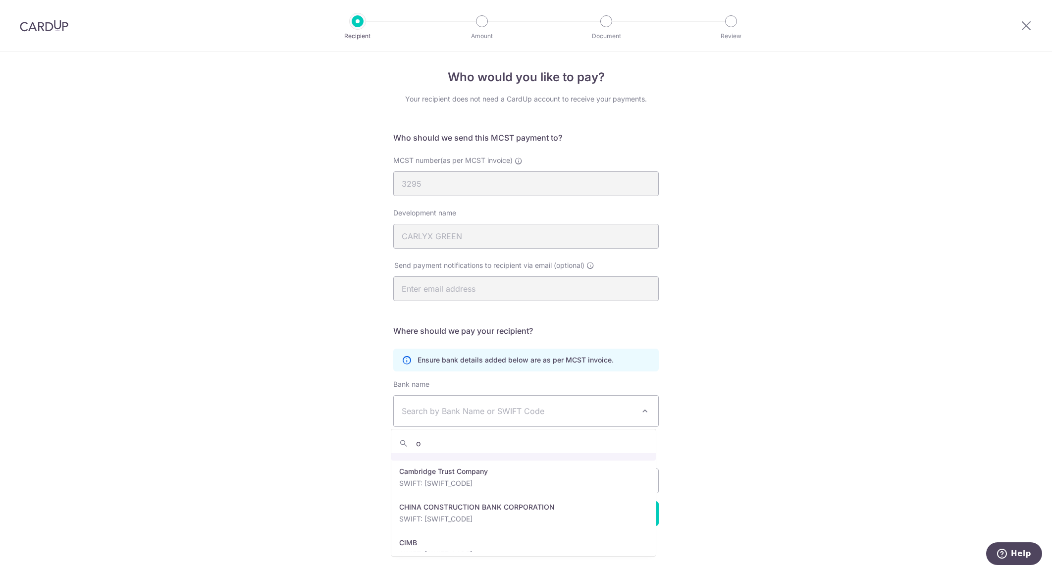
scroll to position [0, 0]
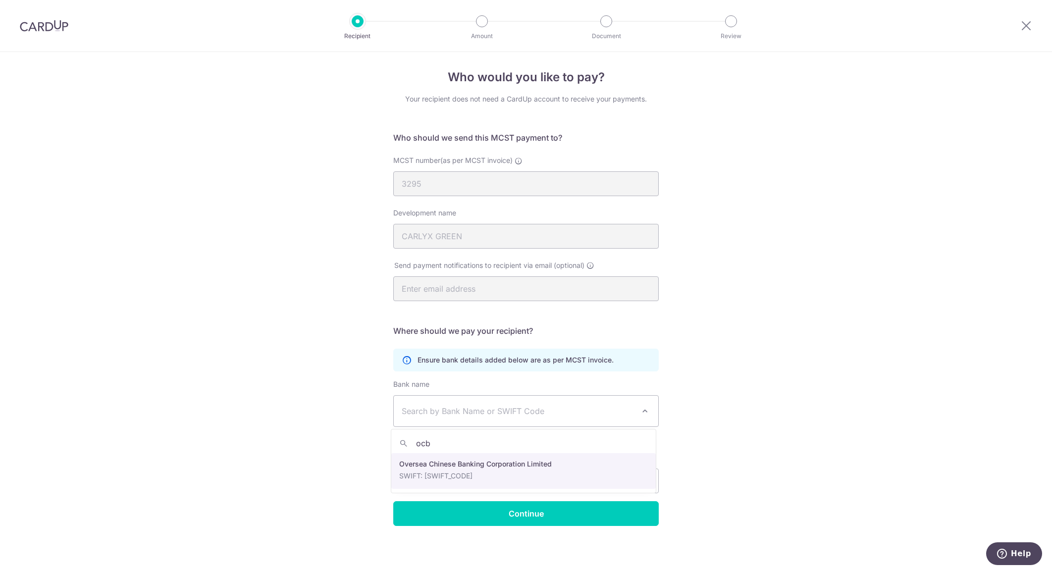
type input "ocbc"
select select "12"
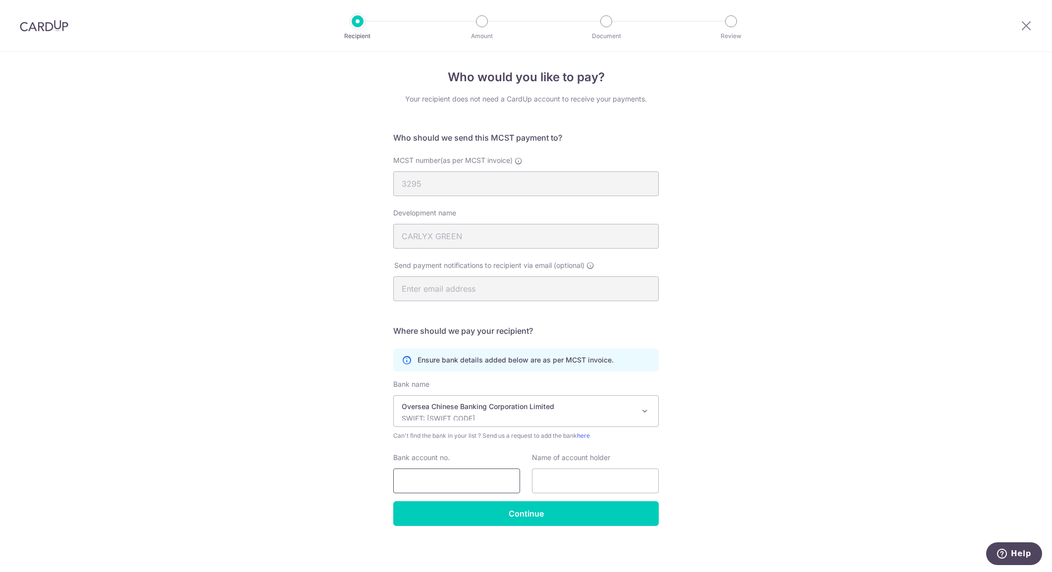
click at [469, 479] on input "Bank account no." at bounding box center [456, 480] width 127 height 25
click at [428, 482] on input "Bank account no." at bounding box center [456, 480] width 127 height 25
click at [430, 478] on input "Bank account no." at bounding box center [456, 480] width 127 height 25
type input "s"
type input "5"
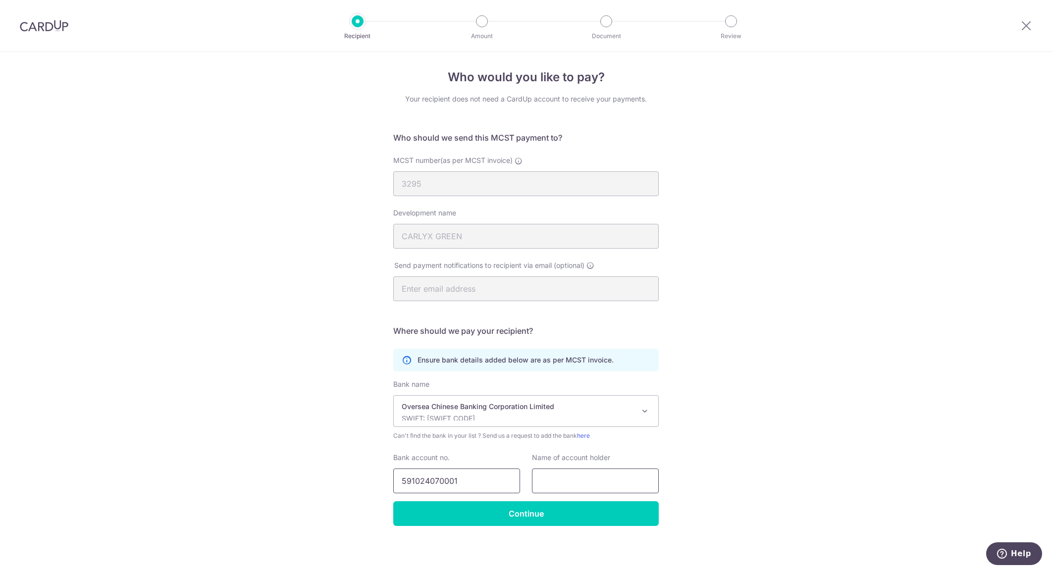
type input "591024070001"
click at [597, 483] on input "text" at bounding box center [595, 480] width 127 height 25
type input "MCST 3295"
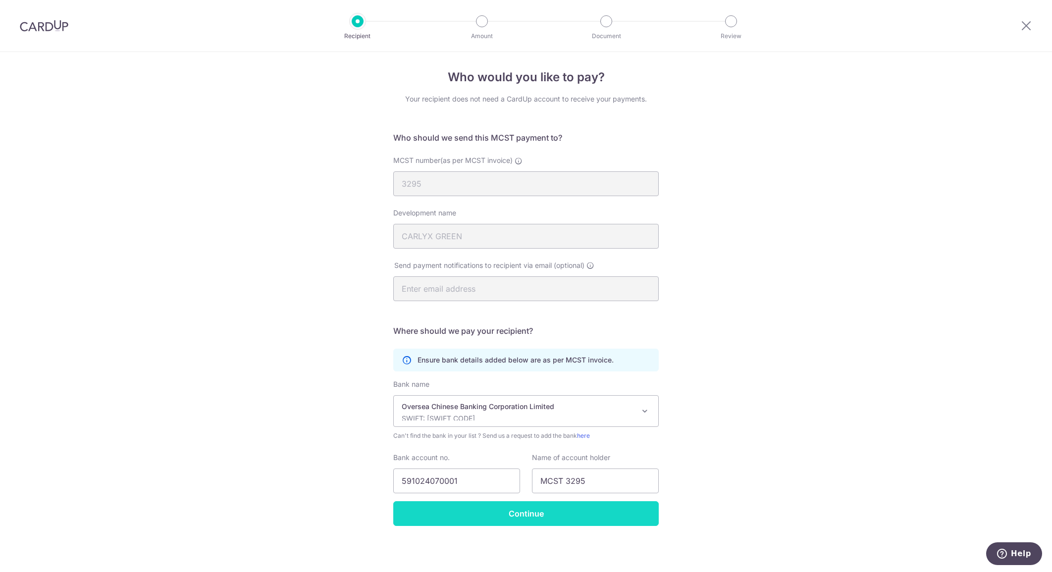
click at [529, 517] on input "Continue" at bounding box center [525, 513] width 265 height 25
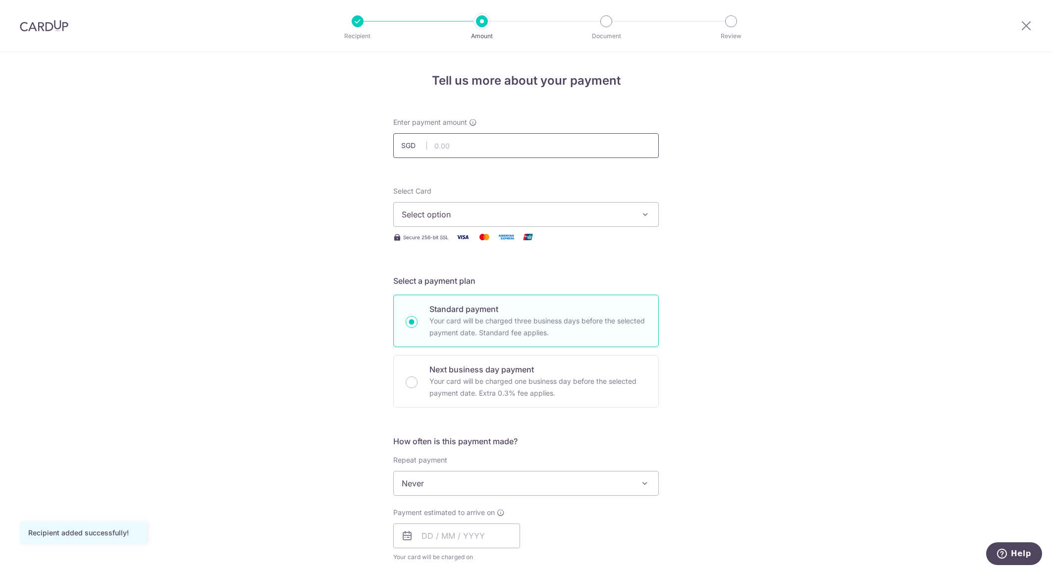
click at [469, 149] on input "text" at bounding box center [525, 145] width 265 height 25
click at [608, 211] on span "Select option" at bounding box center [517, 214] width 231 height 12
type input "420.00"
click at [457, 285] on span "**** 1425" at bounding box center [443, 285] width 37 height 12
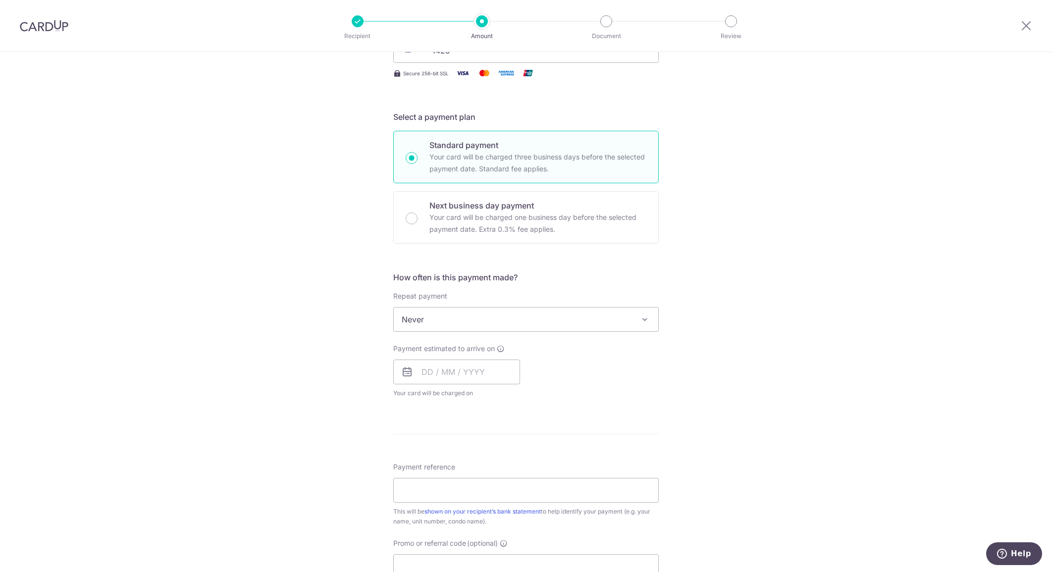
scroll to position [165, 0]
click at [562, 314] on span "Never" at bounding box center [526, 319] width 264 height 24
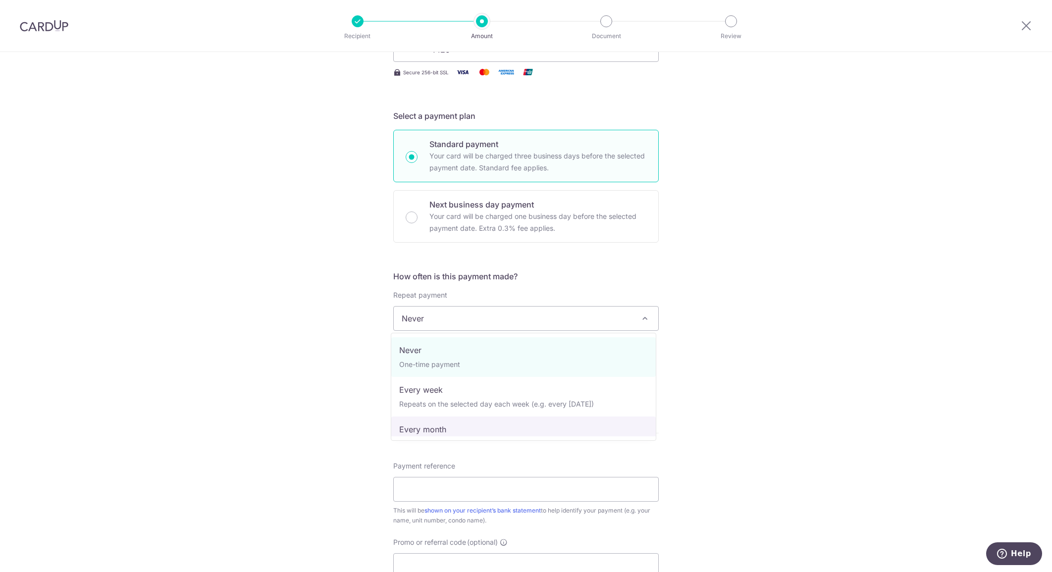
select select "3"
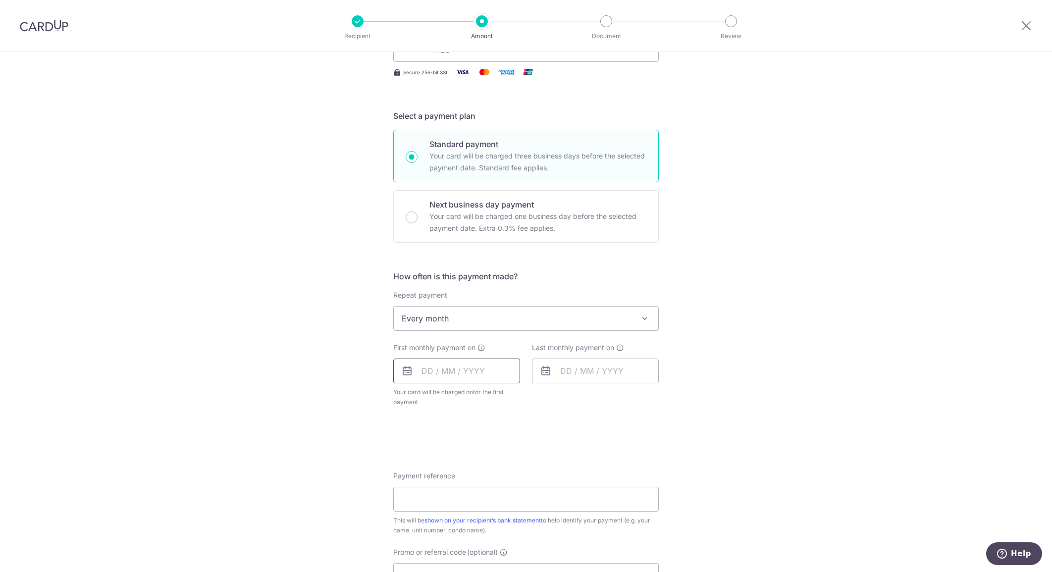
click at [454, 373] on input "text" at bounding box center [456, 371] width 127 height 25
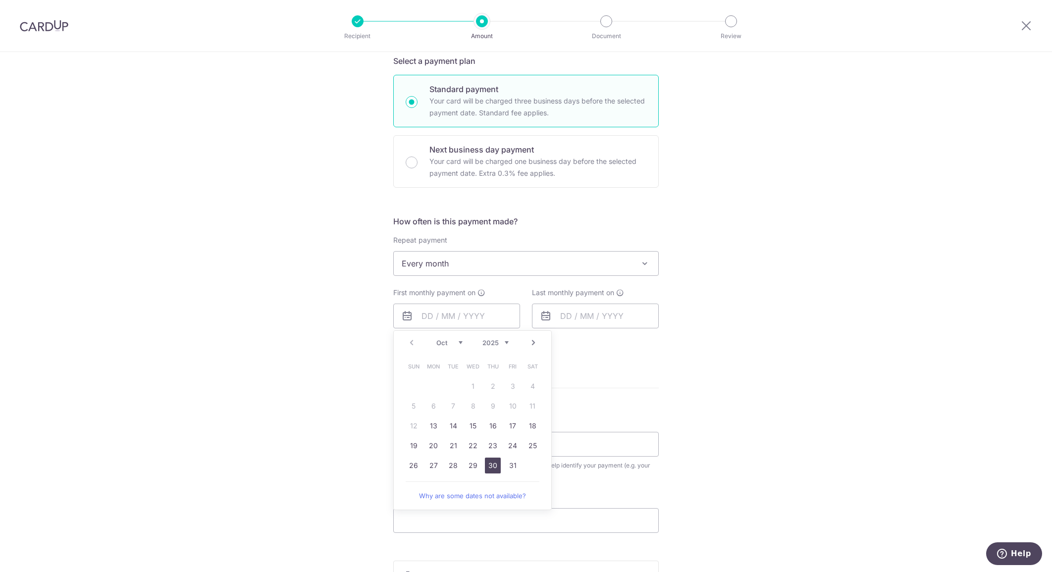
click at [491, 467] on link "30" at bounding box center [493, 466] width 16 height 16
type input "[DATE]"
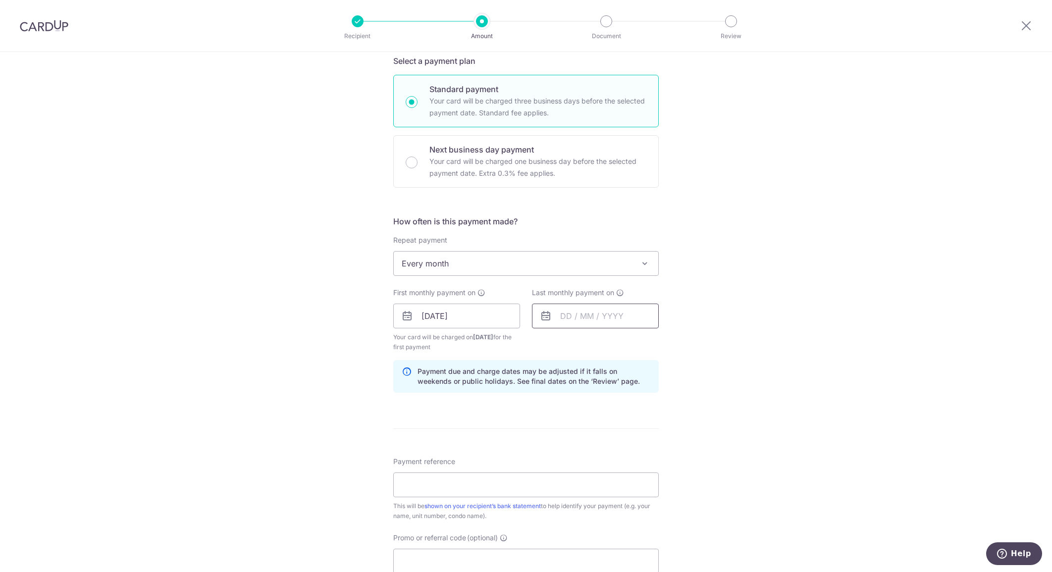
click at [582, 317] on input "text" at bounding box center [595, 316] width 127 height 25
click at [645, 342] on div "Prev Next Oct Nov Dec 2025 2026 2027 2028 2029 2030 2031 2032 2033 2034 2035" at bounding box center [610, 343] width 157 height 24
click at [548, 342] on link "Prev" at bounding box center [550, 343] width 12 height 12
click at [664, 444] on link "28" at bounding box center [671, 446] width 16 height 16
type input "28/02/2026"
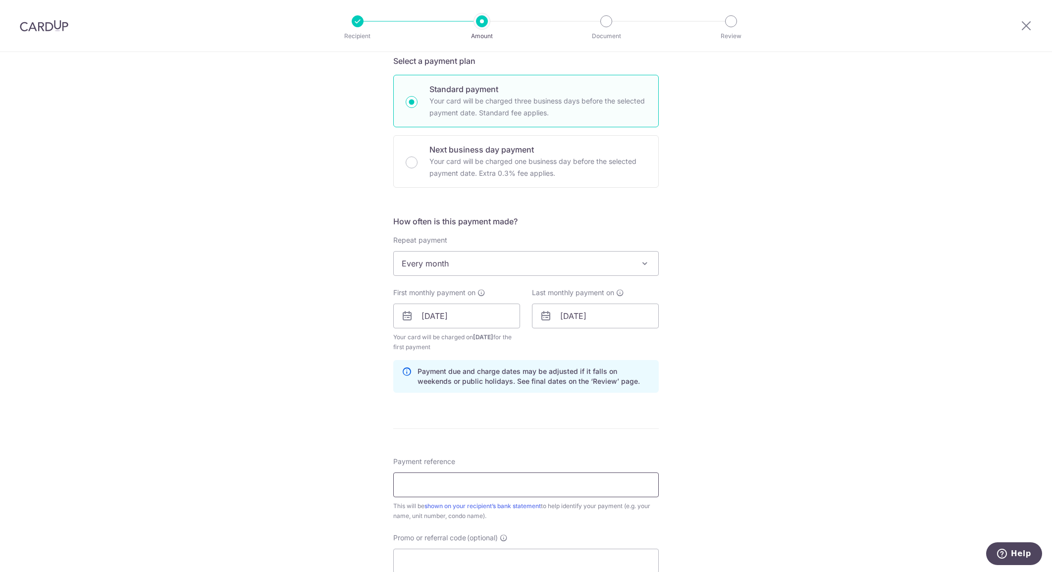
click at [436, 479] on input "Payment reference" at bounding box center [525, 484] width 265 height 25
click at [484, 493] on input "Payment reference" at bounding box center [525, 484] width 265 height 25
type input "Tristan Liaw Unit 02-03"
click at [676, 448] on div "Tell us more about your payment Enter payment amount SGD 420.00 420.00 Recipien…" at bounding box center [526, 305] width 1052 height 946
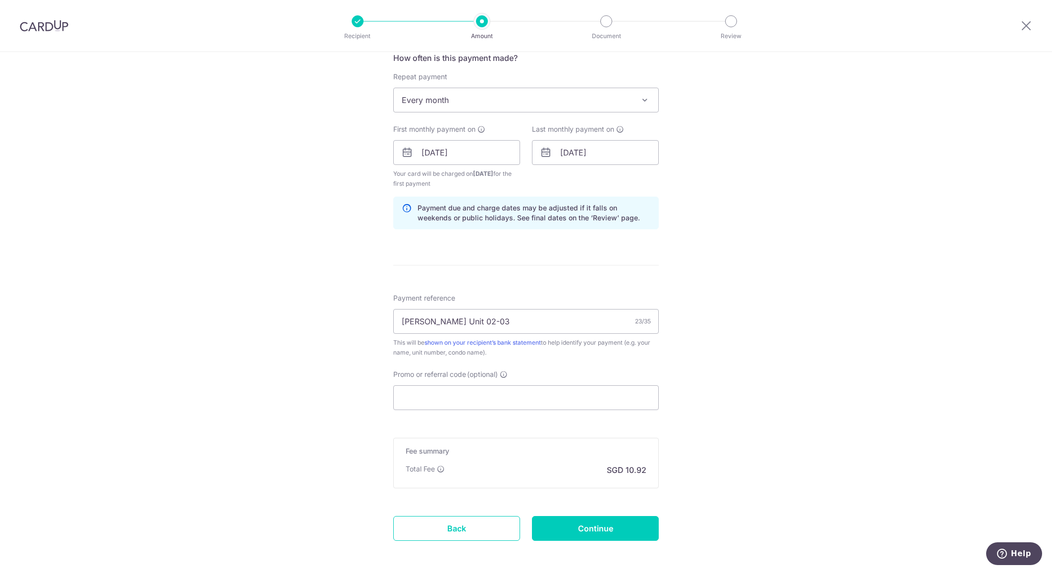
scroll to position [385, 0]
click at [468, 399] on input "Promo or referral code (optional)" at bounding box center [525, 396] width 265 height 25
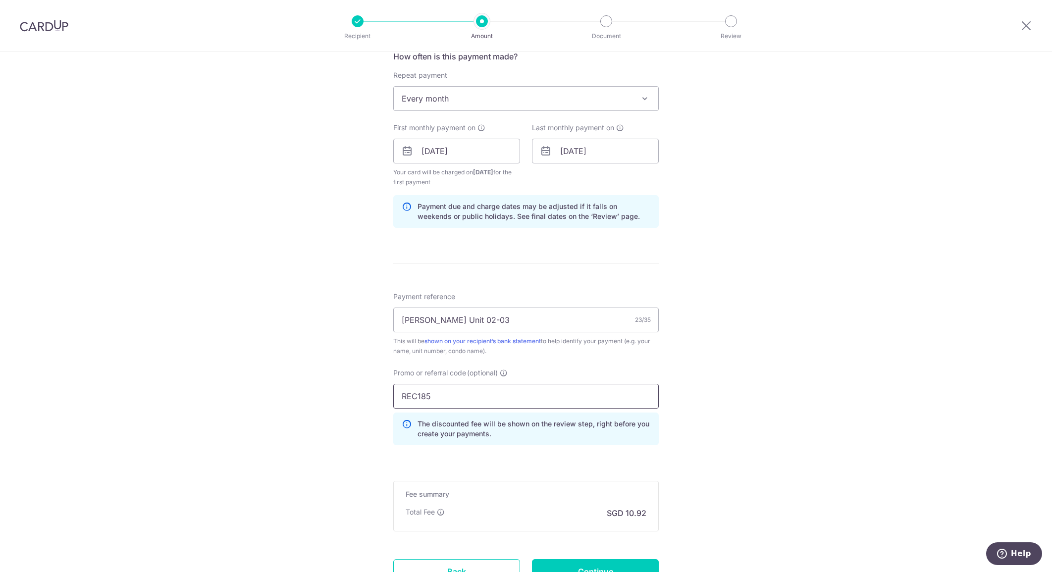
type input "REC185"
click at [676, 422] on div "Tell us more about your payment Enter payment amount SGD 420.00 420.00 Recipien…" at bounding box center [526, 162] width 1052 height 991
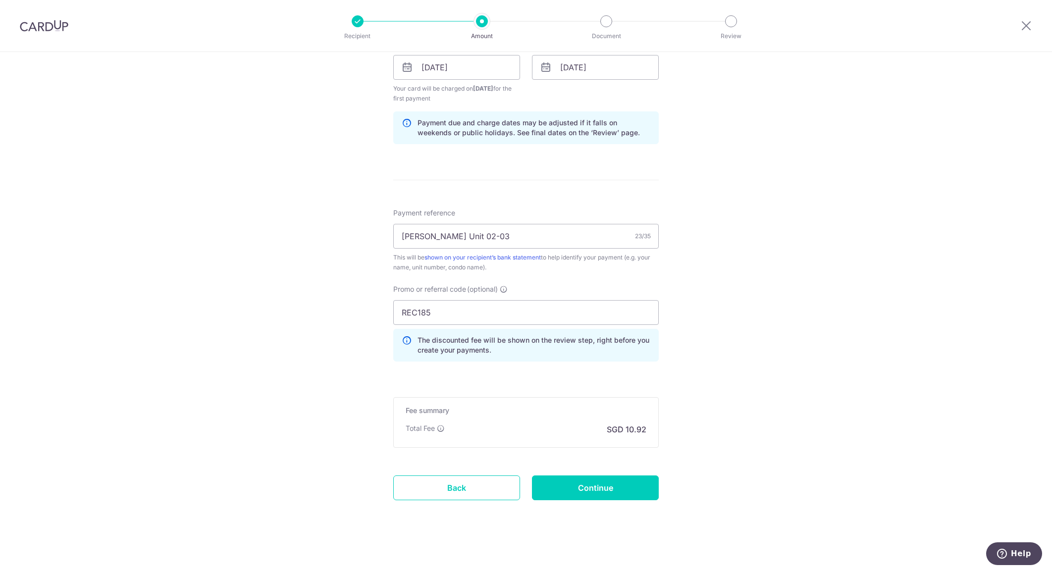
scroll to position [471, 0]
click at [462, 232] on input "[PERSON_NAME] Unit 02-03" at bounding box center [525, 233] width 265 height 25
type input "Tristan Liaw Unit #02-03"
click at [754, 330] on div "Tell us more about your payment Enter payment amount SGD 420.00 420.00 Recipien…" at bounding box center [526, 76] width 1052 height 991
click at [602, 487] on input "Continue" at bounding box center [595, 485] width 127 height 25
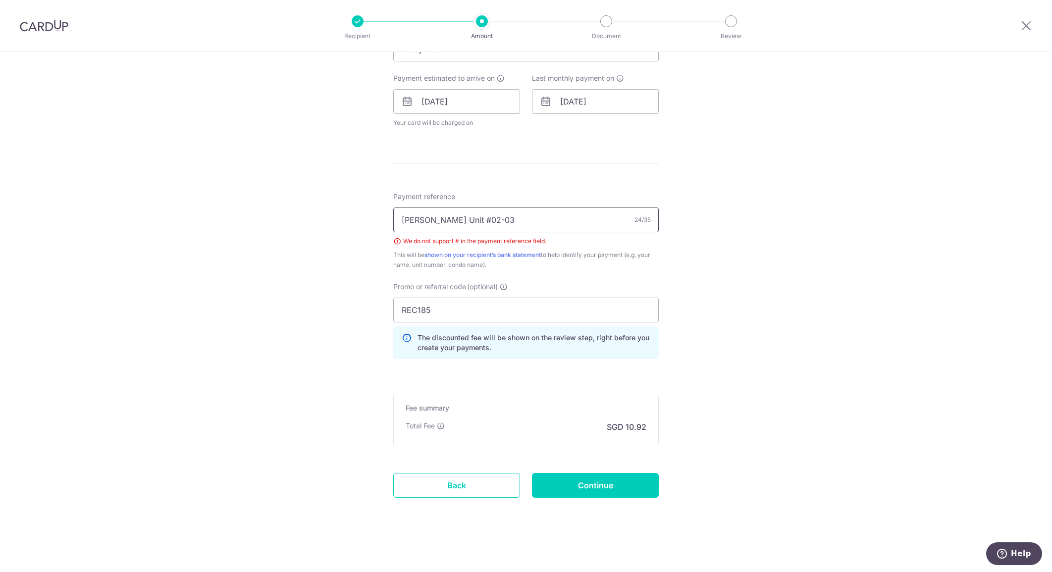
click at [471, 220] on input "Tristan Liaw Unit #02-03" at bounding box center [525, 219] width 265 height 25
type input "Tristan Liaw Unit 02-03"
click at [595, 484] on input "Continue" at bounding box center [595, 485] width 127 height 25
click at [464, 225] on input "Tristan Liaw Unit 02-03" at bounding box center [525, 219] width 265 height 25
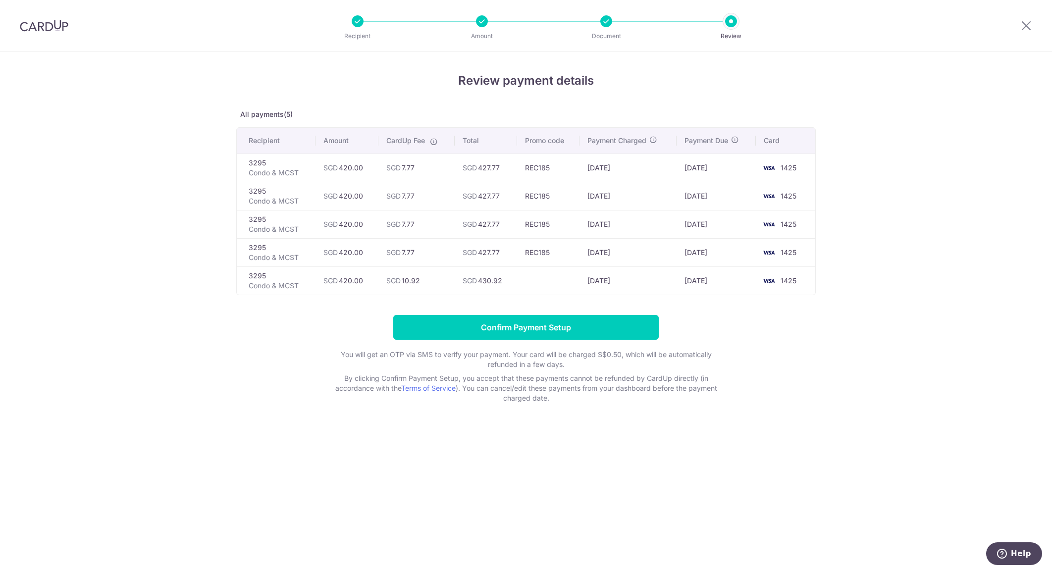
click at [552, 143] on th "Promo code" at bounding box center [548, 141] width 62 height 26
click at [517, 324] on input "Confirm Payment Setup" at bounding box center [525, 327] width 265 height 25
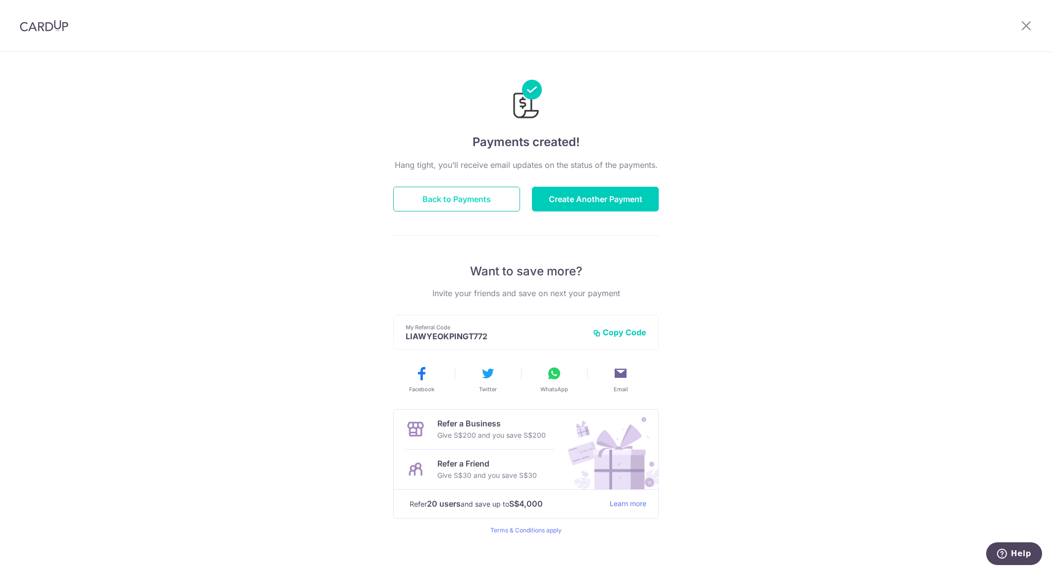
click at [468, 203] on button "Back to Payments" at bounding box center [456, 199] width 127 height 25
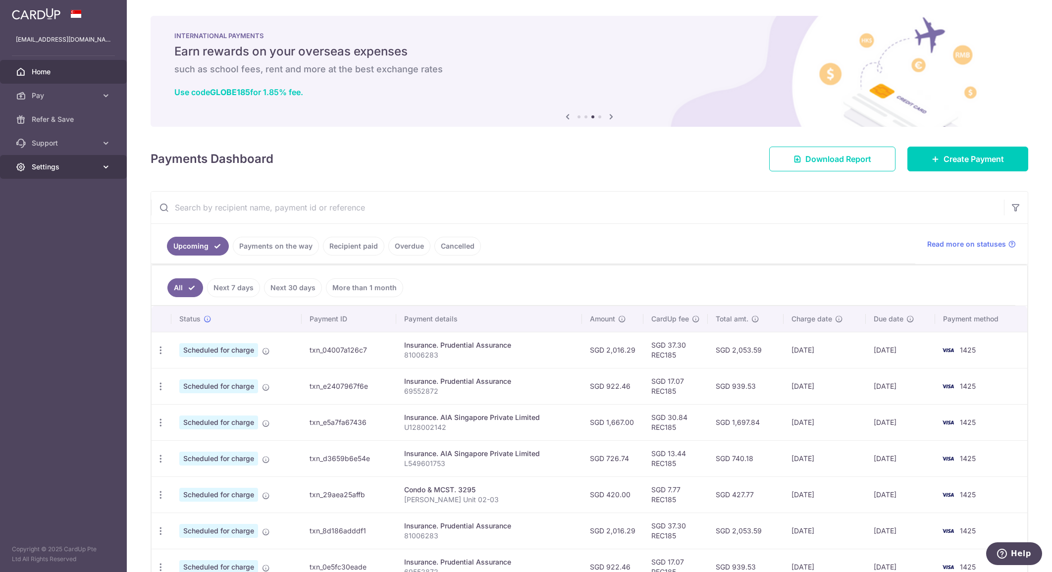
click at [48, 161] on link "Settings" at bounding box center [63, 167] width 127 height 24
click at [46, 211] on span "Logout" at bounding box center [64, 214] width 65 height 10
